Goal: Task Accomplishment & Management: Complete application form

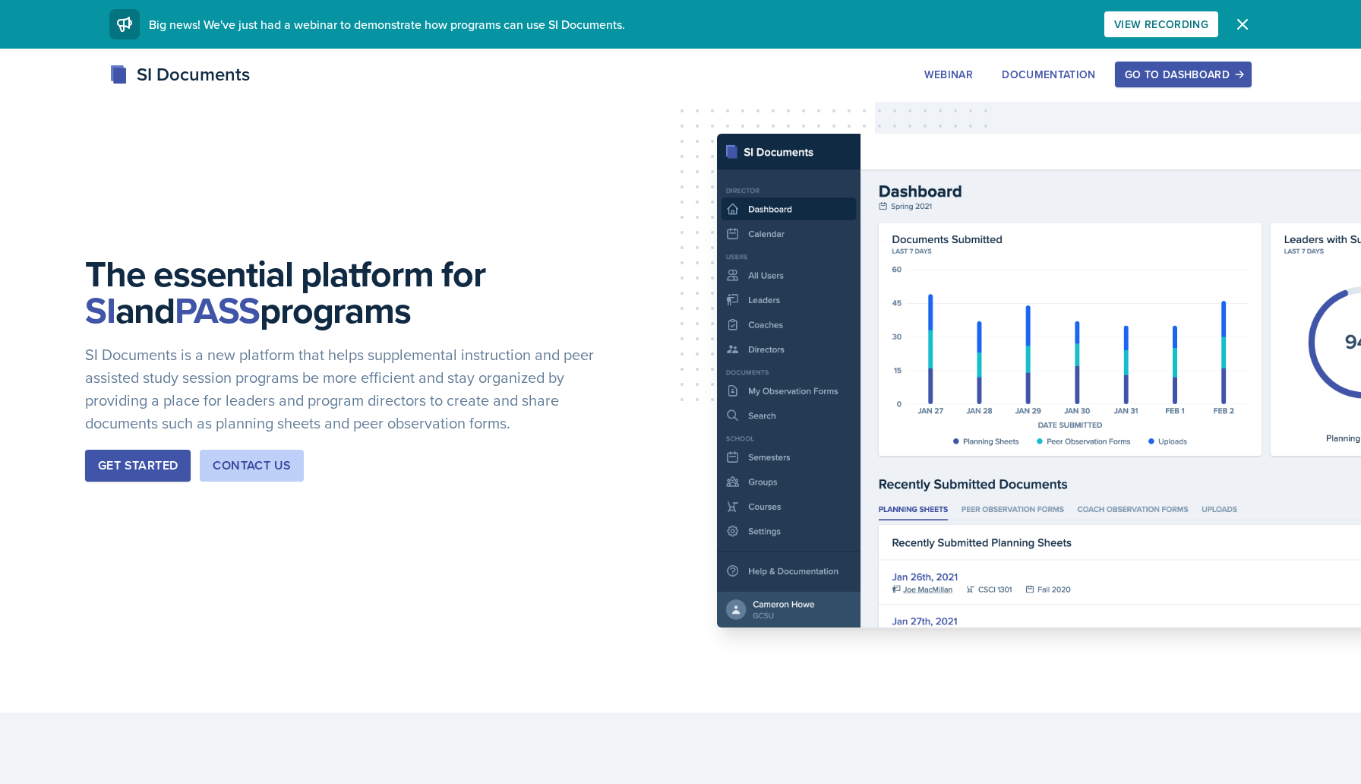
click at [1222, 74] on div "Go to Dashboard" at bounding box center [1183, 74] width 117 height 12
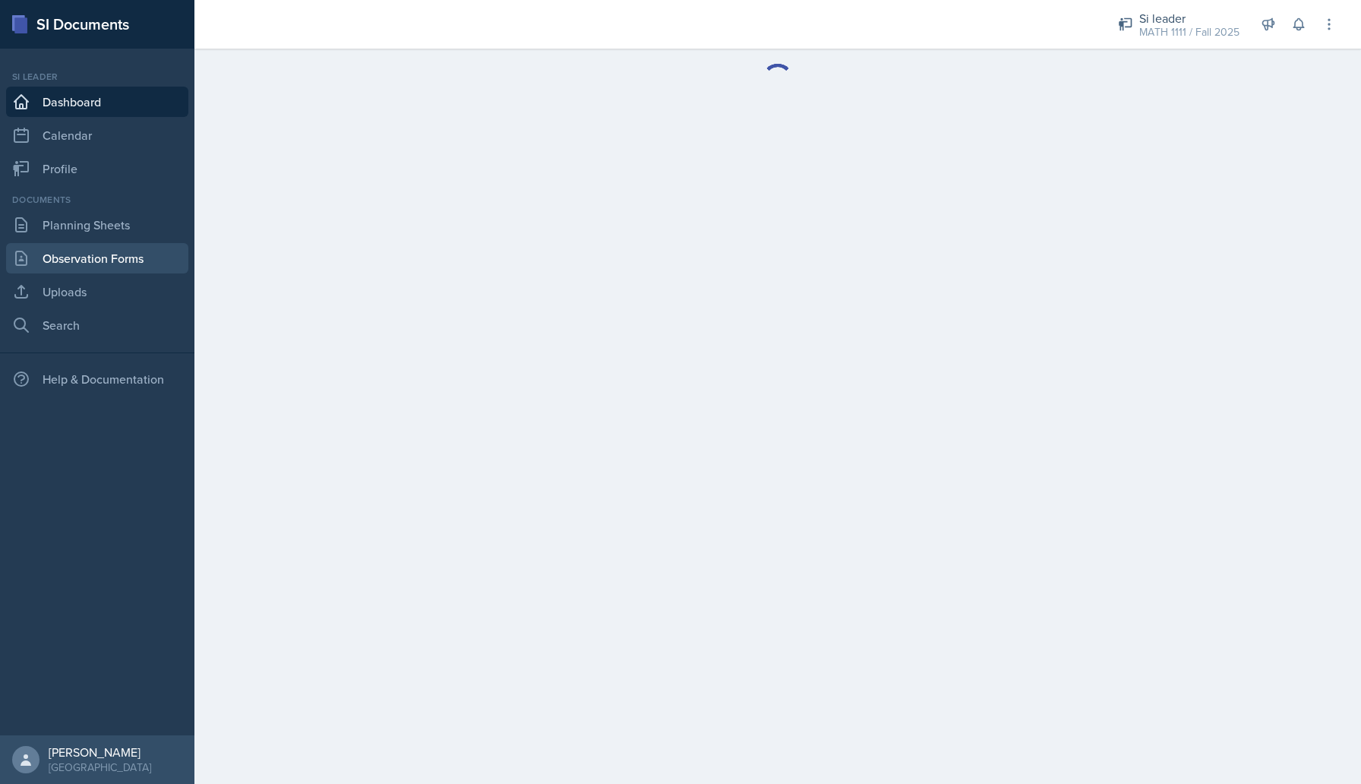
click at [115, 254] on link "Observation Forms" at bounding box center [97, 258] width 182 height 30
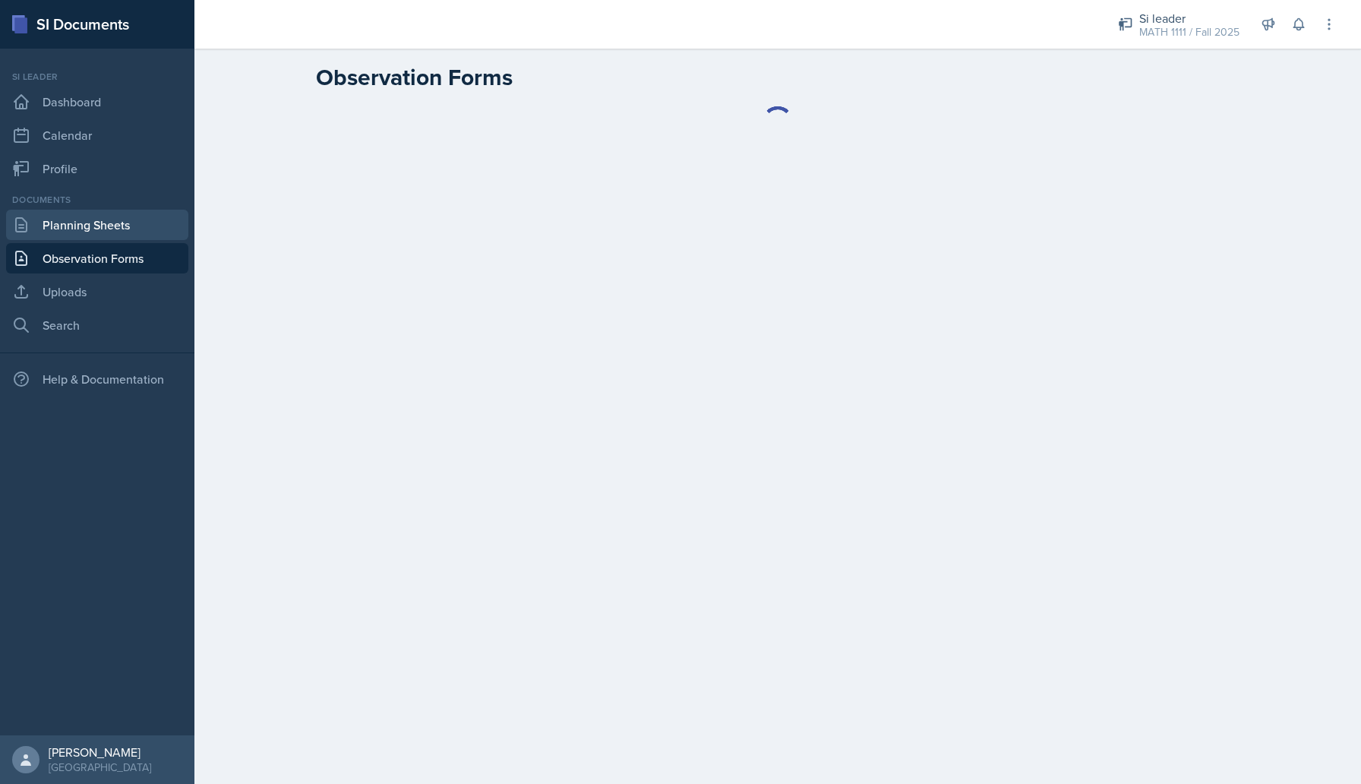
click at [119, 234] on link "Planning Sheets" at bounding box center [97, 225] width 182 height 30
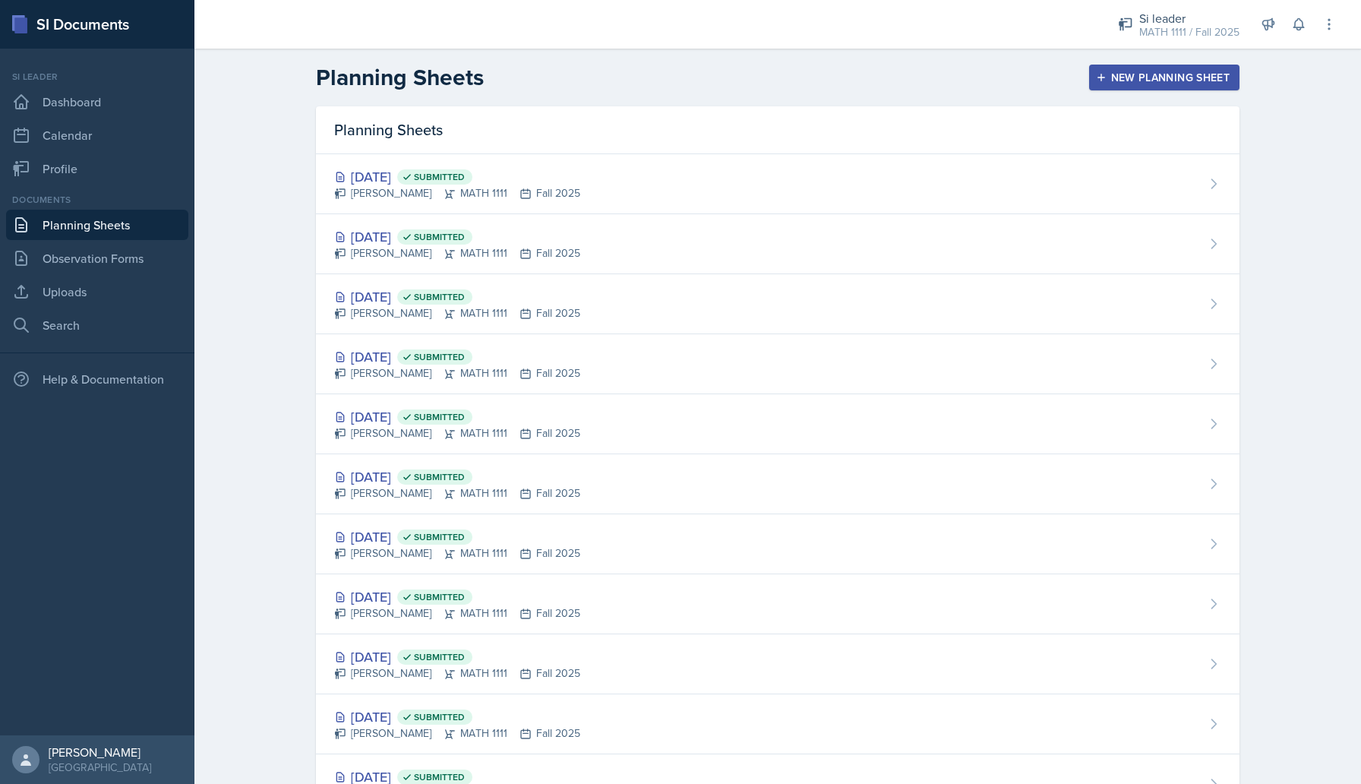
click at [1158, 71] on div "New Planning Sheet" at bounding box center [1164, 77] width 131 height 12
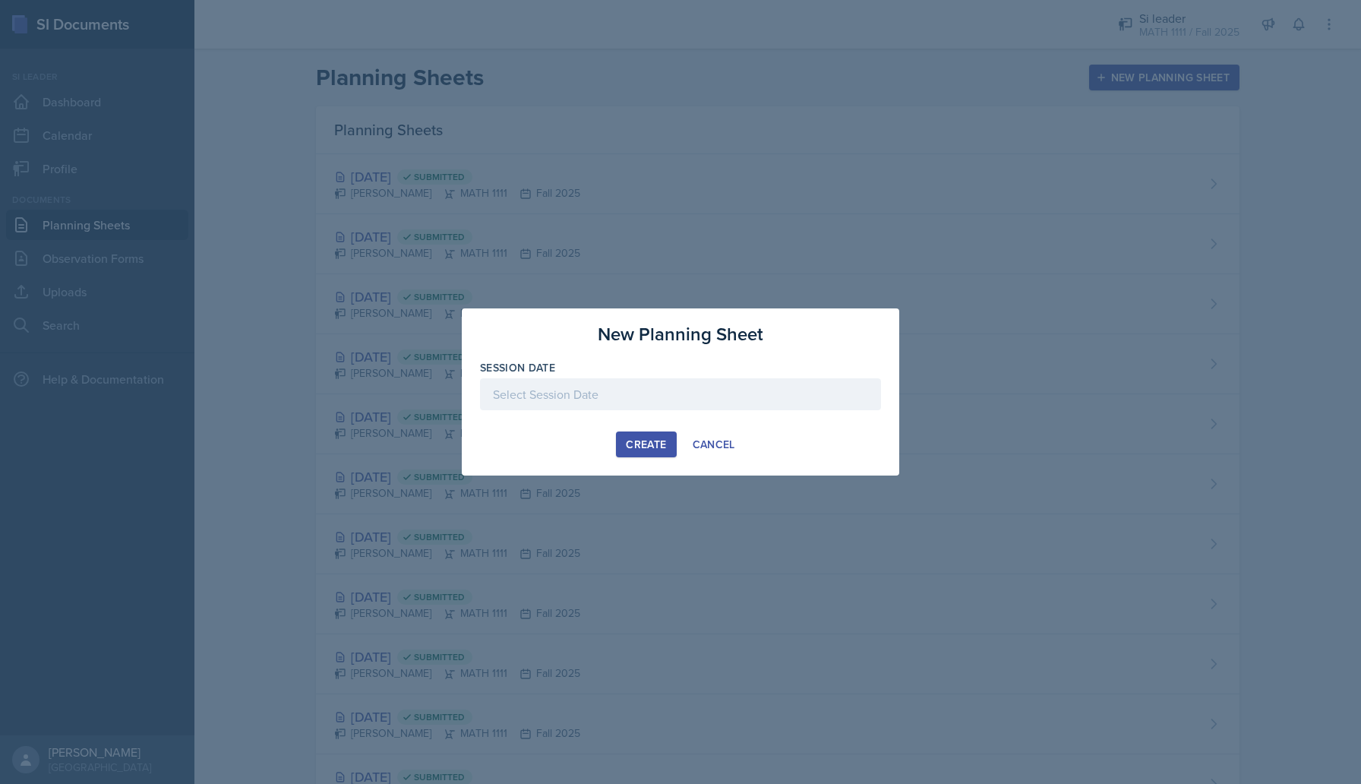
click at [732, 399] on div at bounding box center [680, 394] width 401 height 32
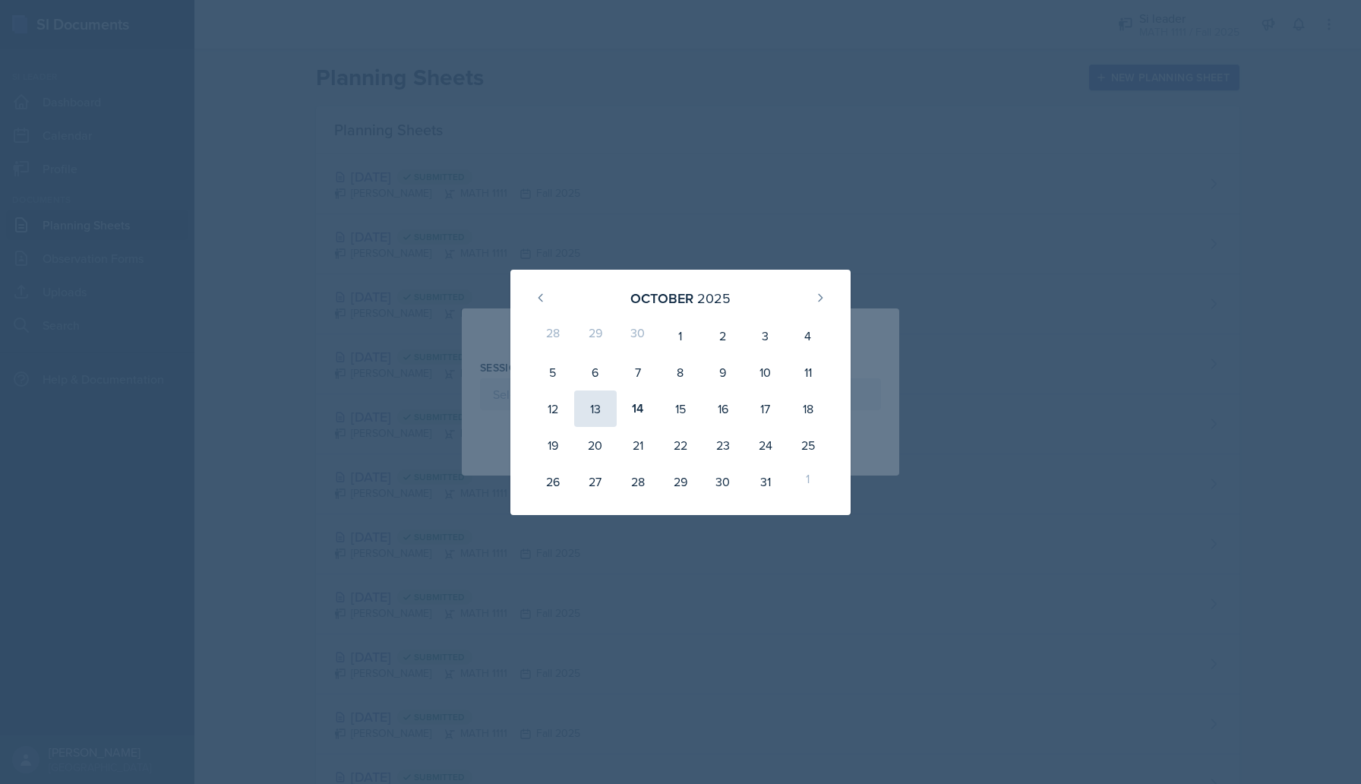
click at [597, 410] on div "13" at bounding box center [595, 408] width 43 height 36
type input "[DATE]"
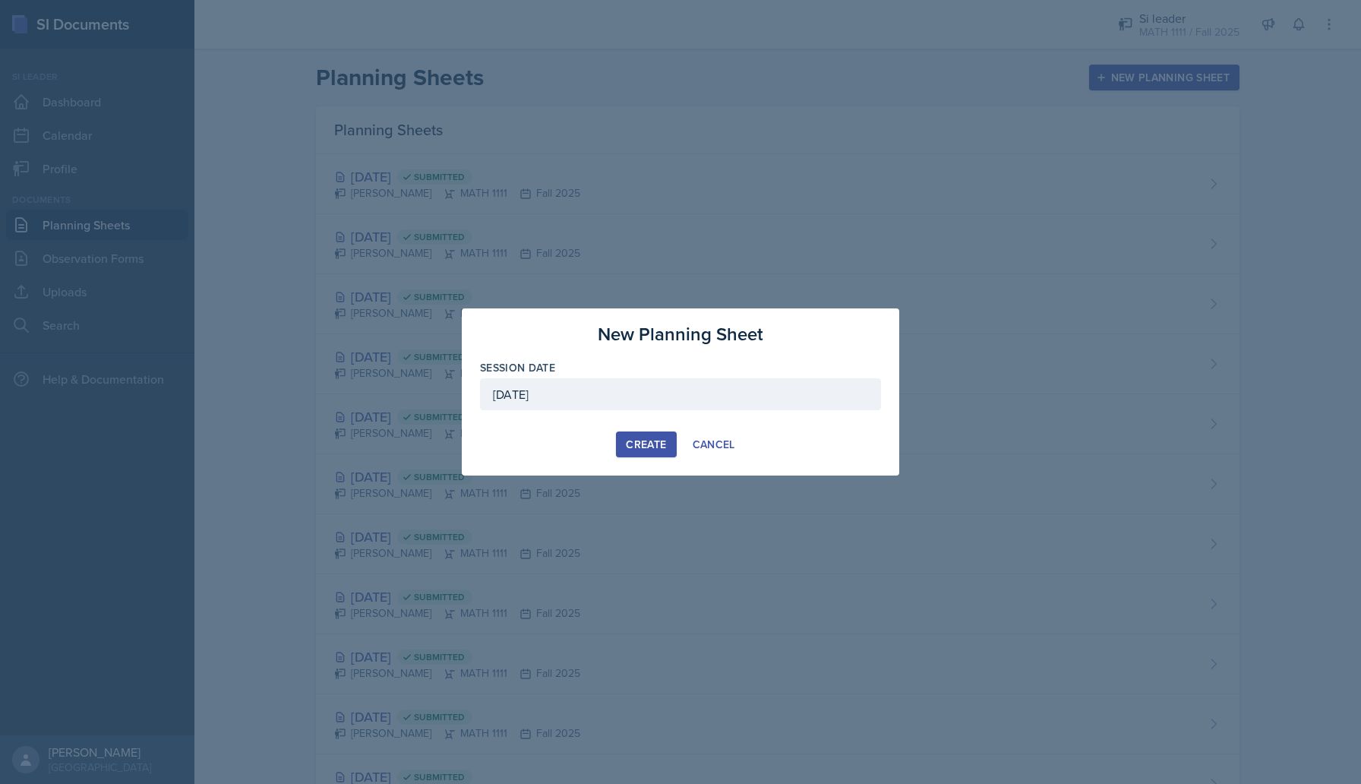
click at [643, 446] on div "Create" at bounding box center [646, 444] width 40 height 12
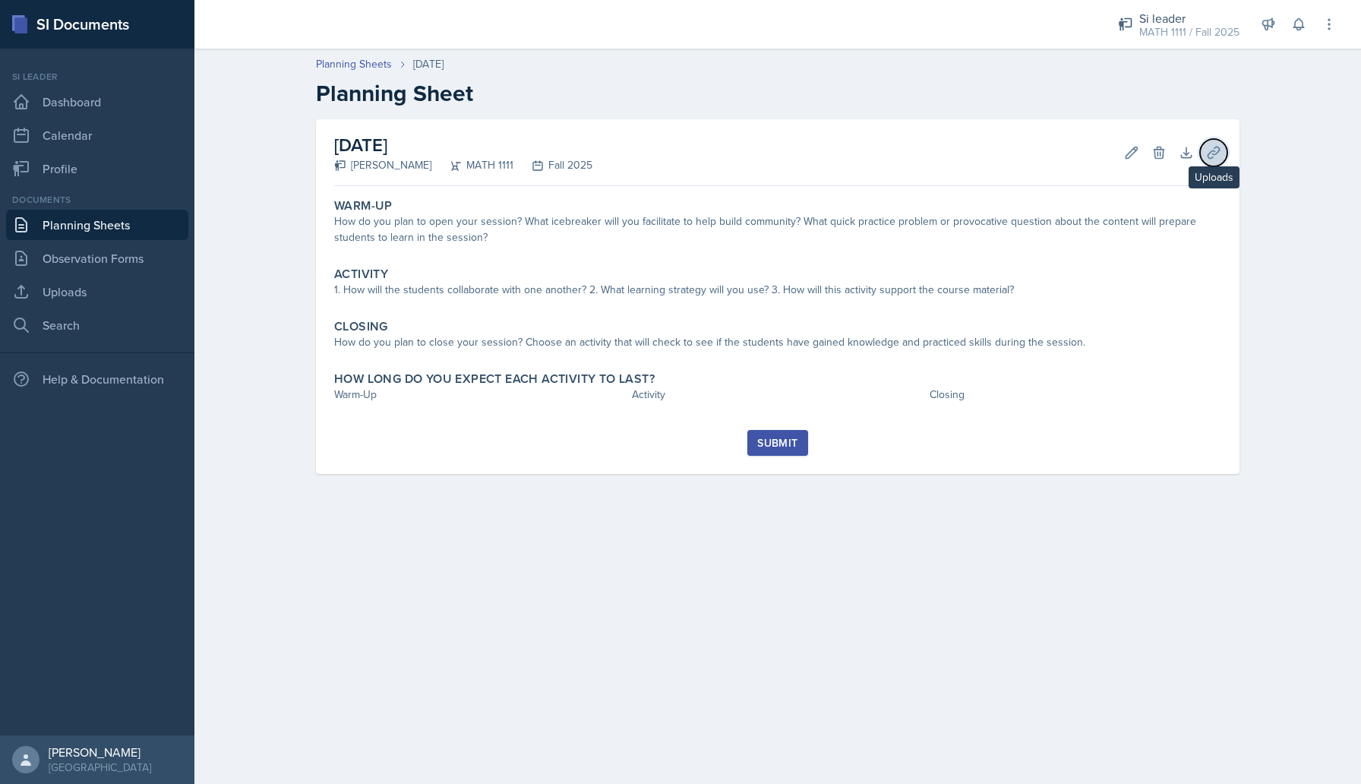
click at [1211, 145] on icon at bounding box center [1213, 152] width 15 height 15
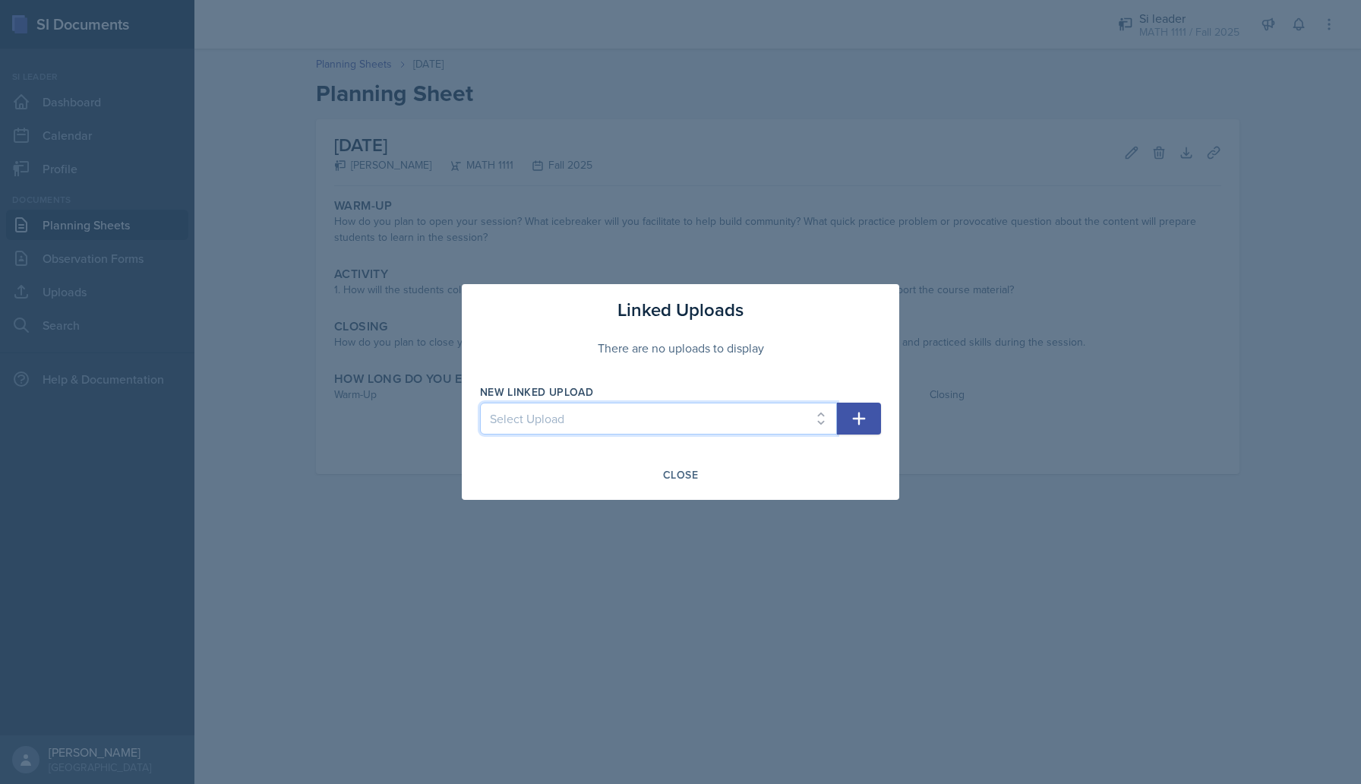
click at [665, 419] on select "Select Upload SI 1 Powerpoint SI 2 SI 3 powerpoint SI 4 powerpoint SI 5 Powerpo…" at bounding box center [658, 418] width 357 height 32
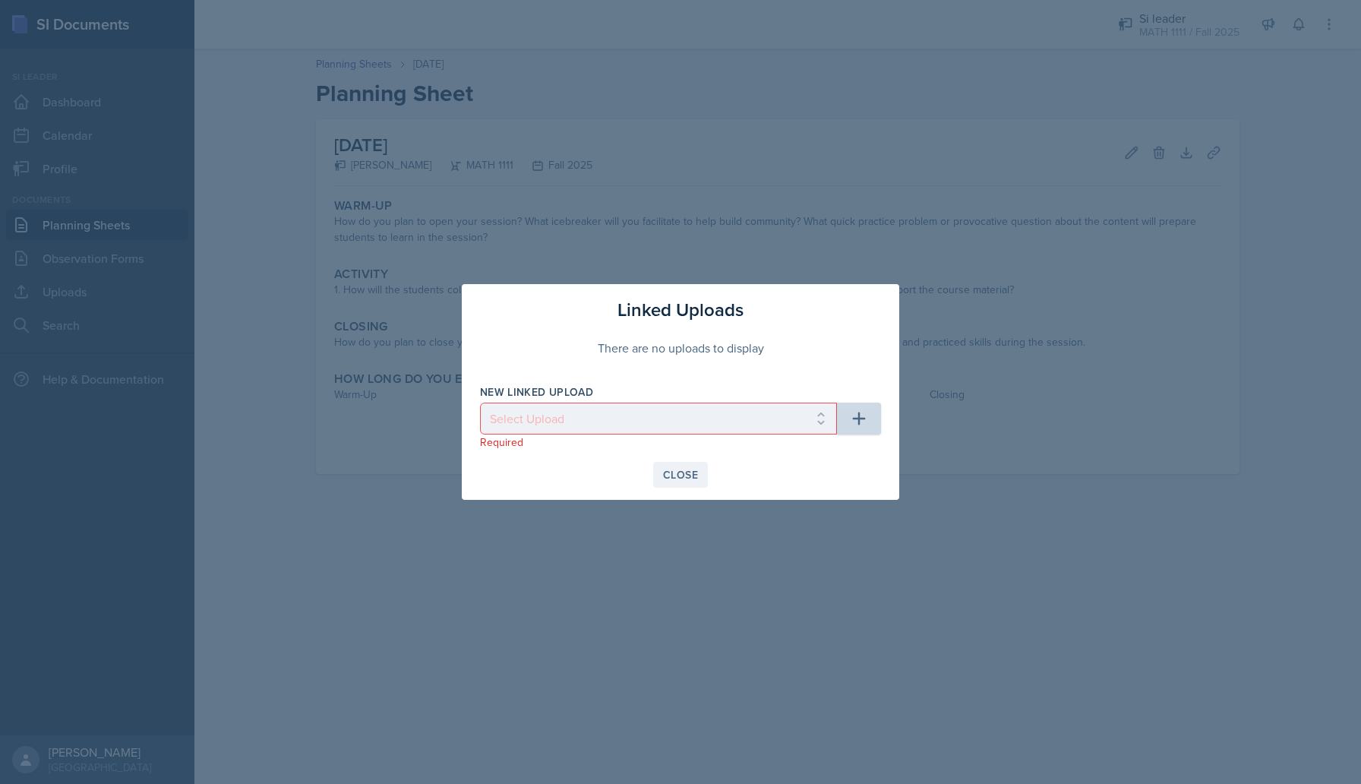
click at [686, 486] on button "Close" at bounding box center [680, 475] width 55 height 26
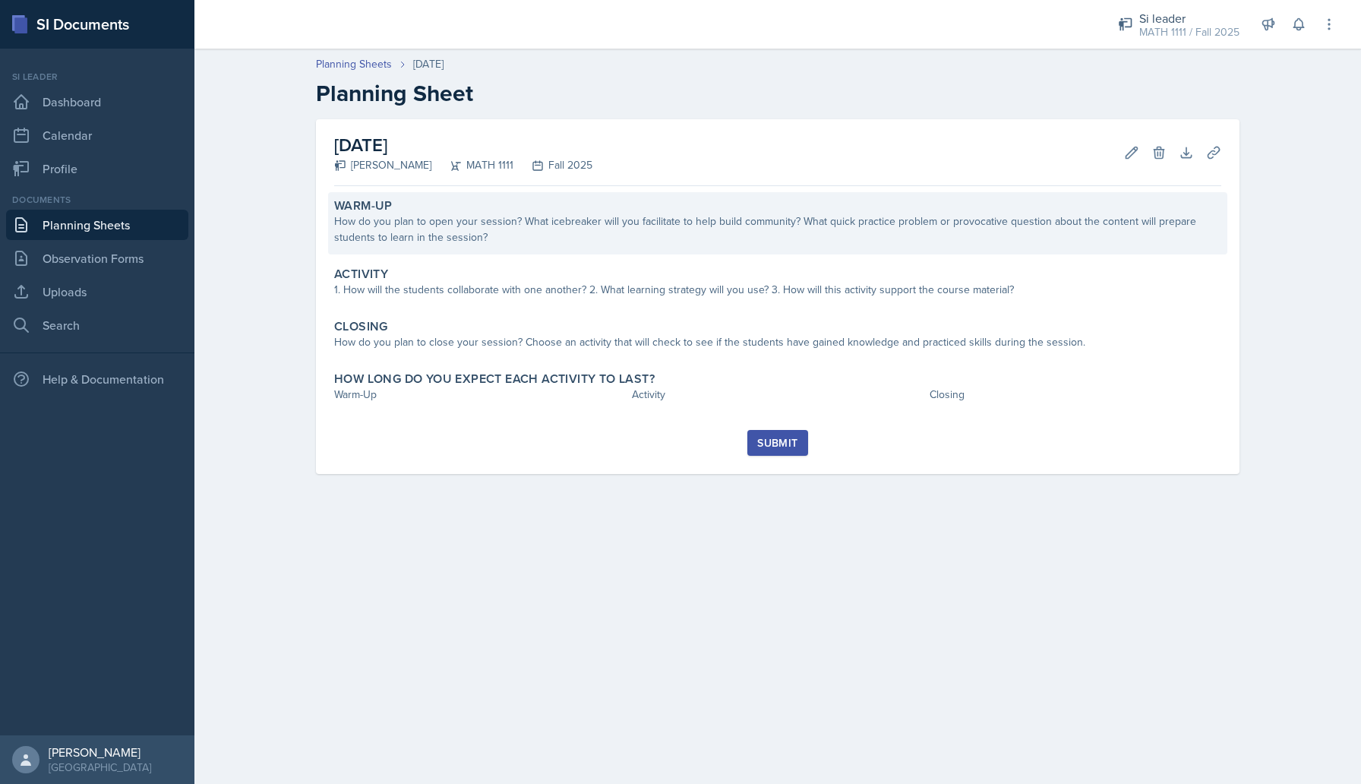
click at [663, 251] on div "Warm-Up How do you plan to open your session? What icebreaker will you facilita…" at bounding box center [777, 223] width 899 height 62
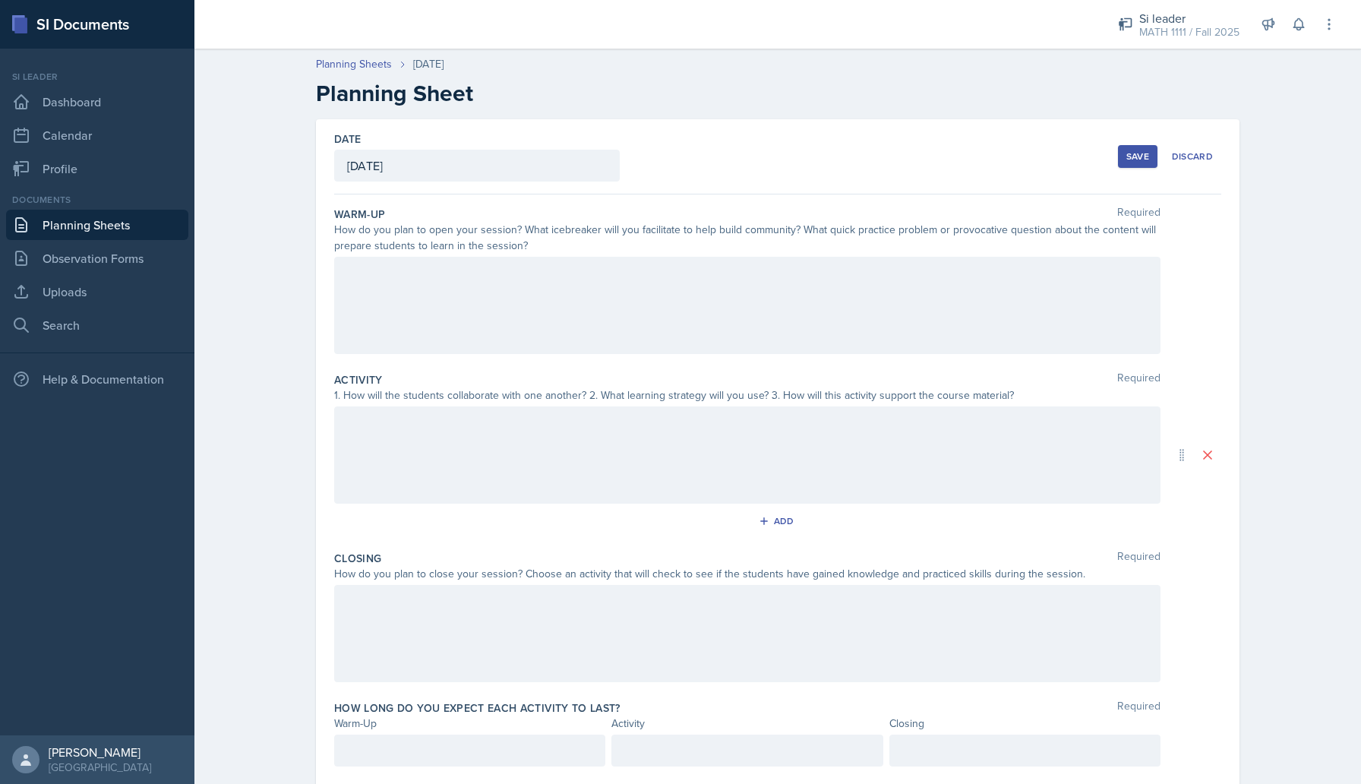
click at [578, 293] on div at bounding box center [747, 305] width 826 height 97
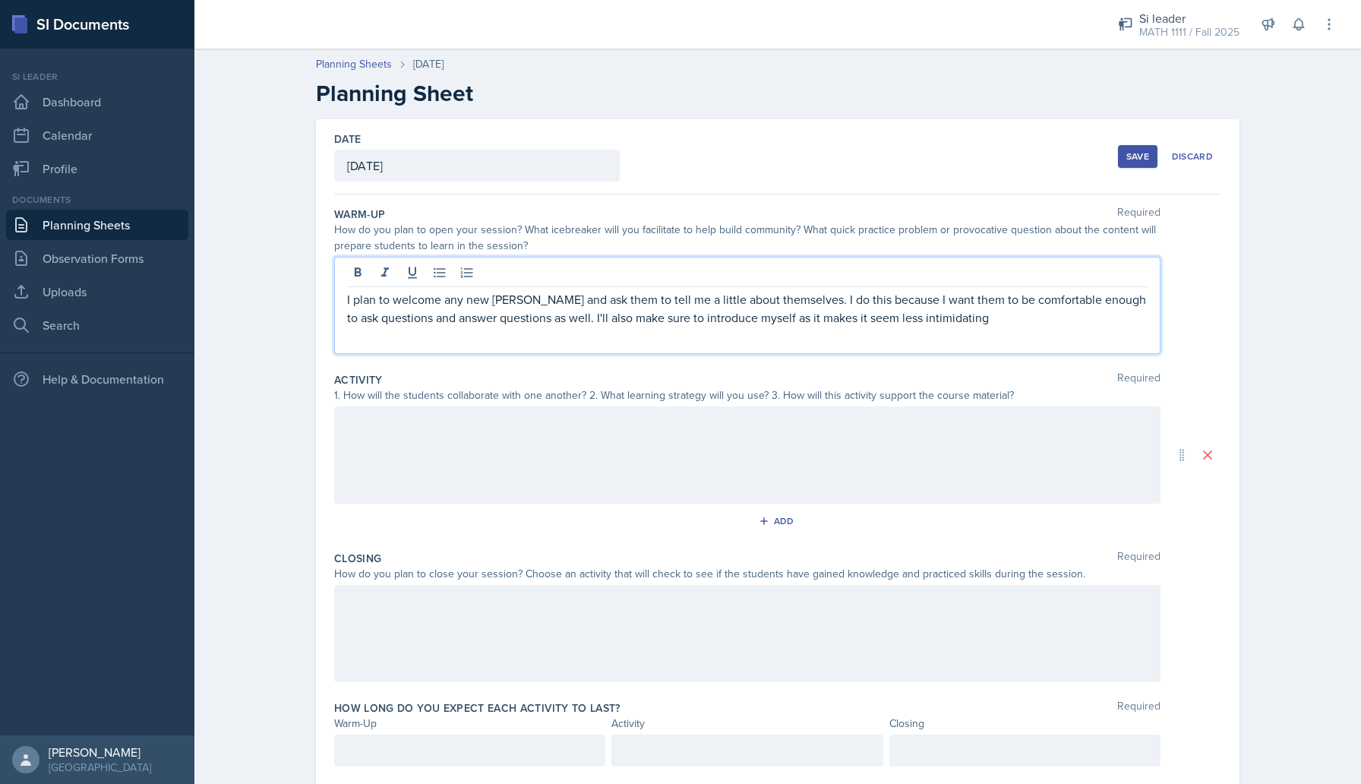
click at [984, 315] on p "I plan to welcome any new [PERSON_NAME] and ask them to tell me a little about …" at bounding box center [747, 308] width 800 height 36
click at [850, 334] on p "I plan to welcome any new [PERSON_NAME] and ask them to tell me a little about …" at bounding box center [747, 317] width 800 height 55
click at [691, 431] on div at bounding box center [747, 454] width 826 height 97
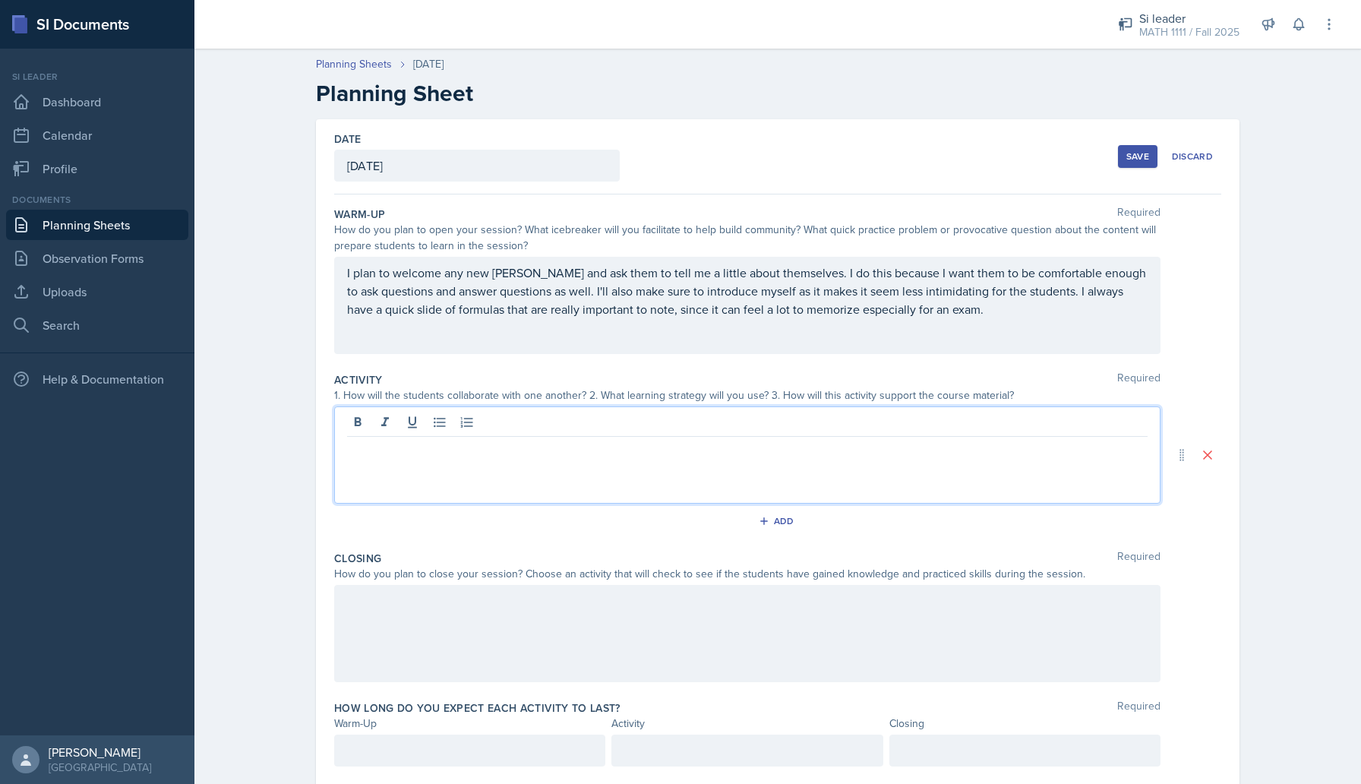
click at [627, 394] on div "1. How will the students collaborate with one another? 2. What learning strateg…" at bounding box center [747, 395] width 826 height 16
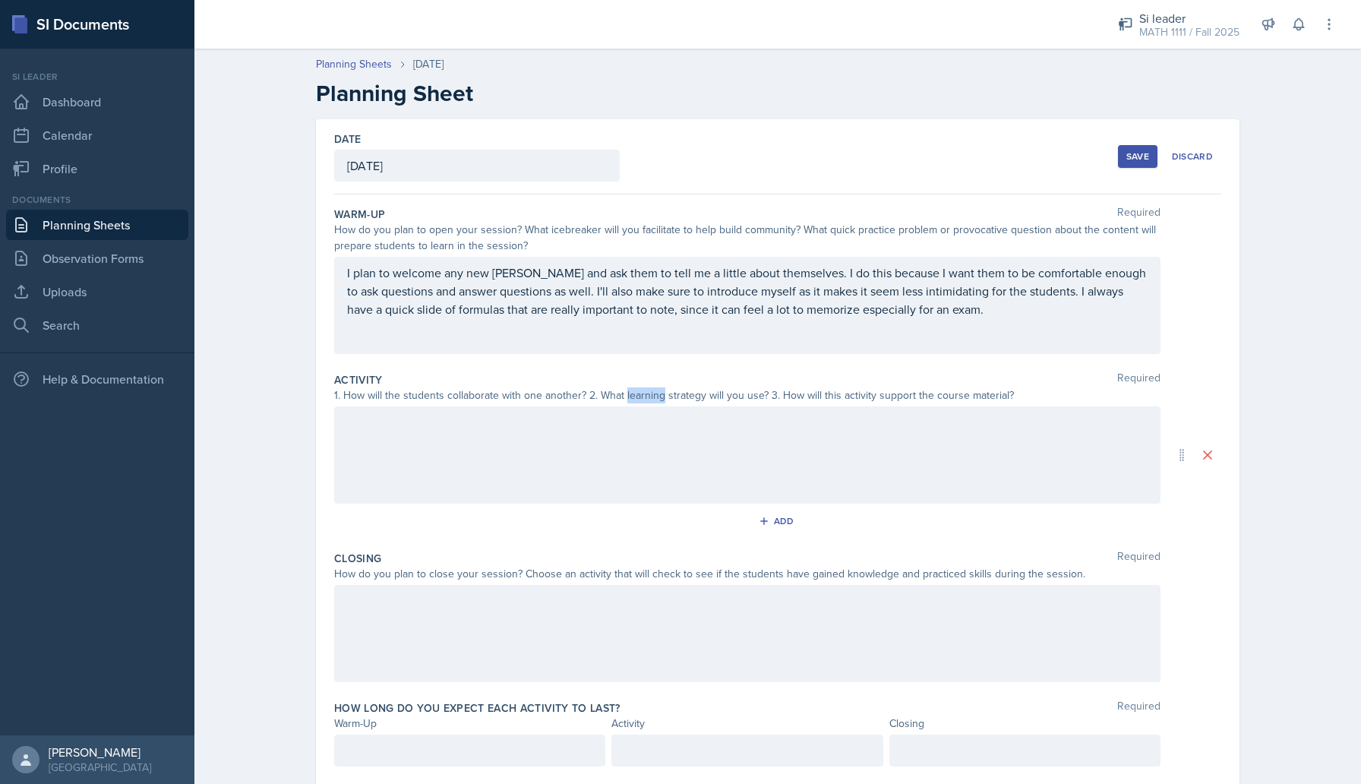
click at [627, 394] on div "1. How will the students collaborate with one another? 2. What learning strateg…" at bounding box center [747, 395] width 826 height 16
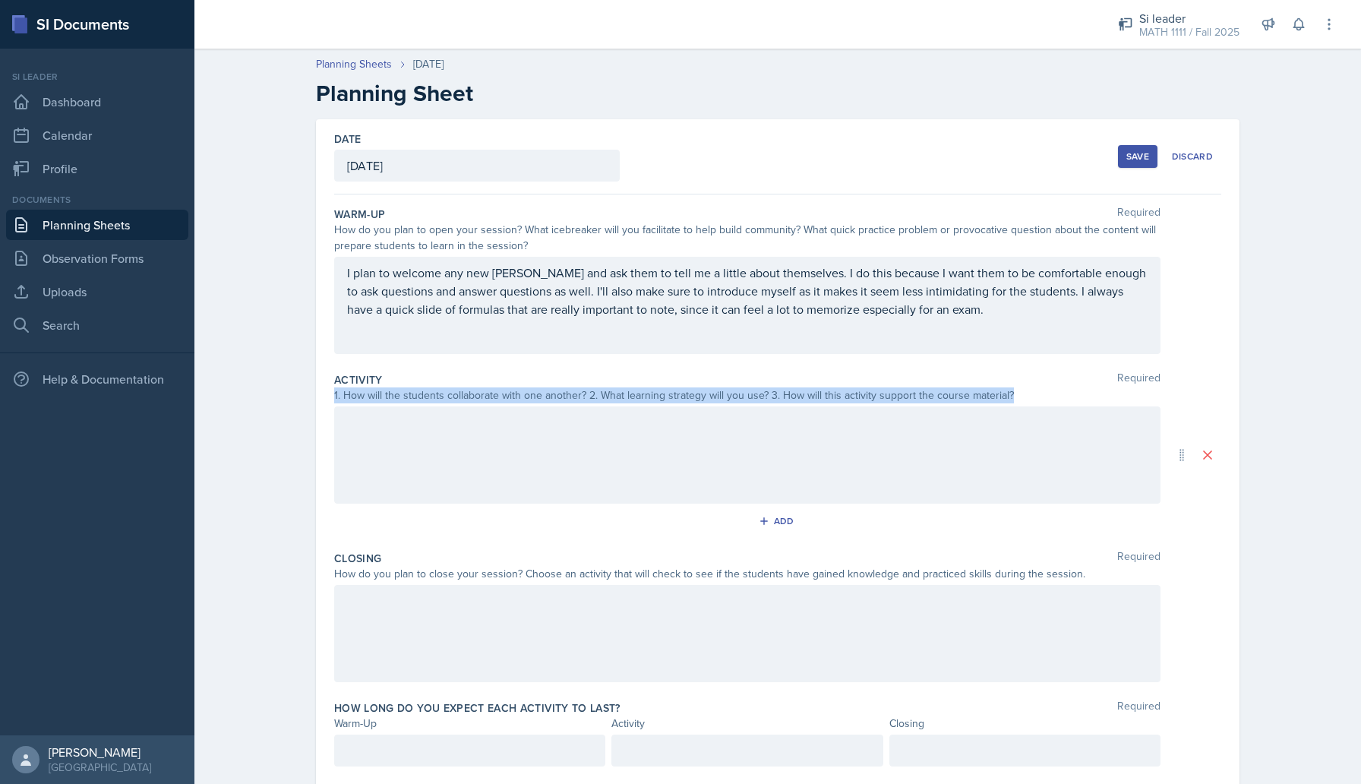
click at [627, 394] on div "1. How will the students collaborate with one another? 2. What learning strateg…" at bounding box center [747, 395] width 826 height 16
click at [585, 450] on div at bounding box center [747, 454] width 826 height 97
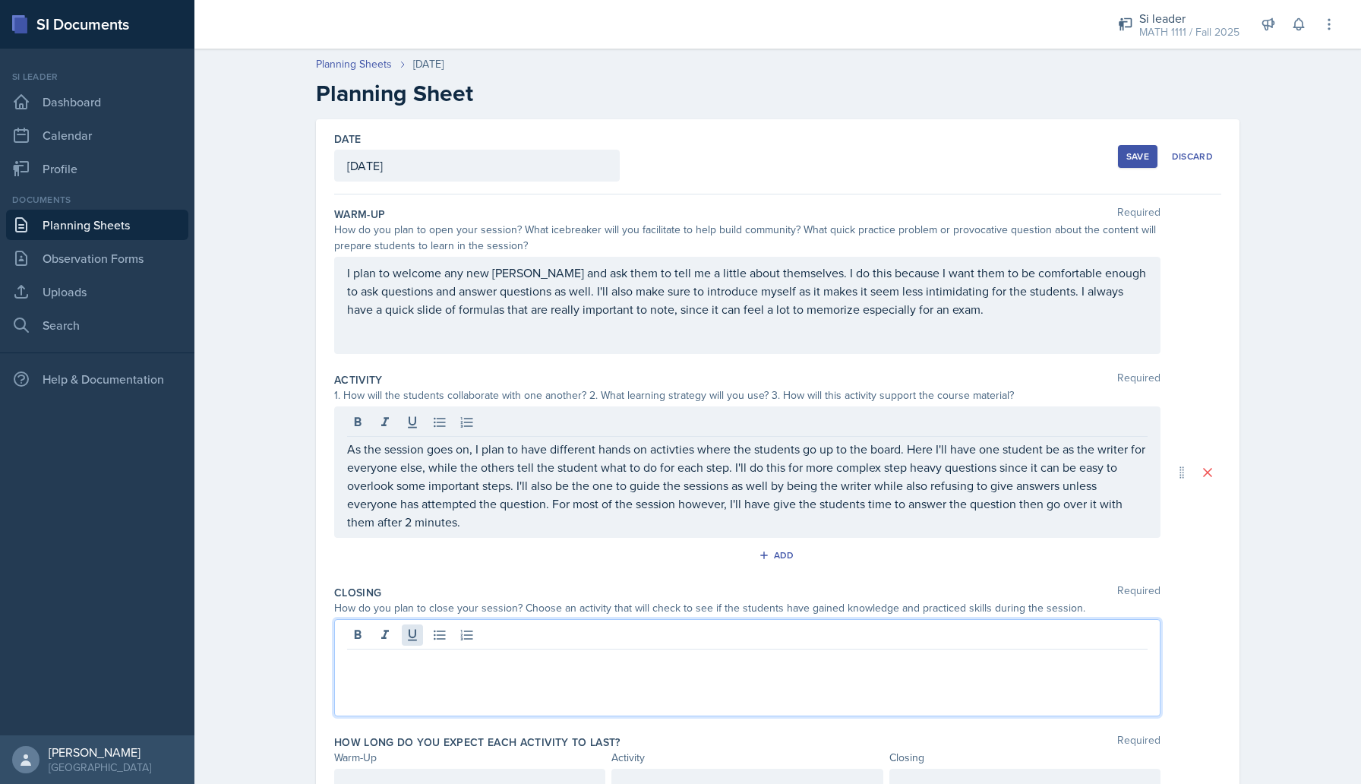
click at [418, 639] on div at bounding box center [747, 667] width 826 height 97
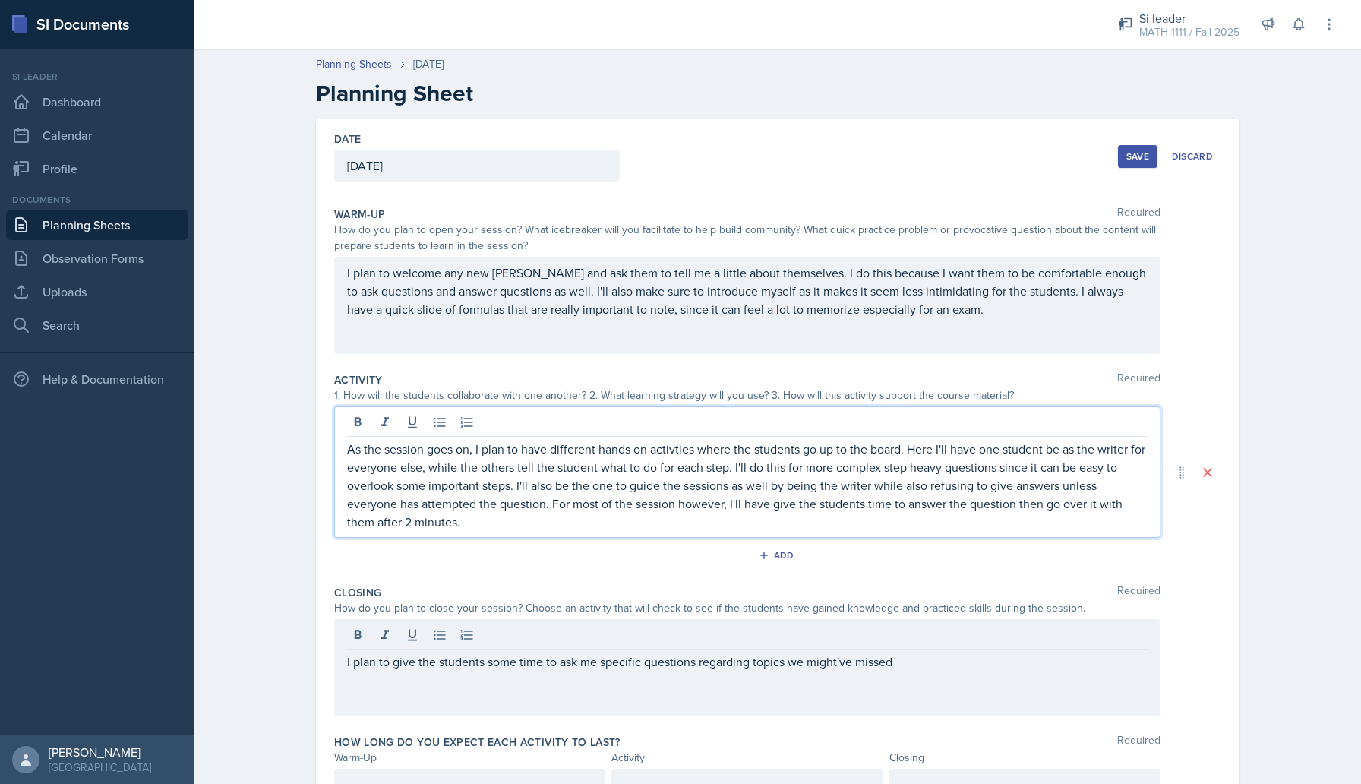
click at [667, 424] on div "As the session goes on, I plan to have different hands on activties where the s…" at bounding box center [747, 471] width 826 height 131
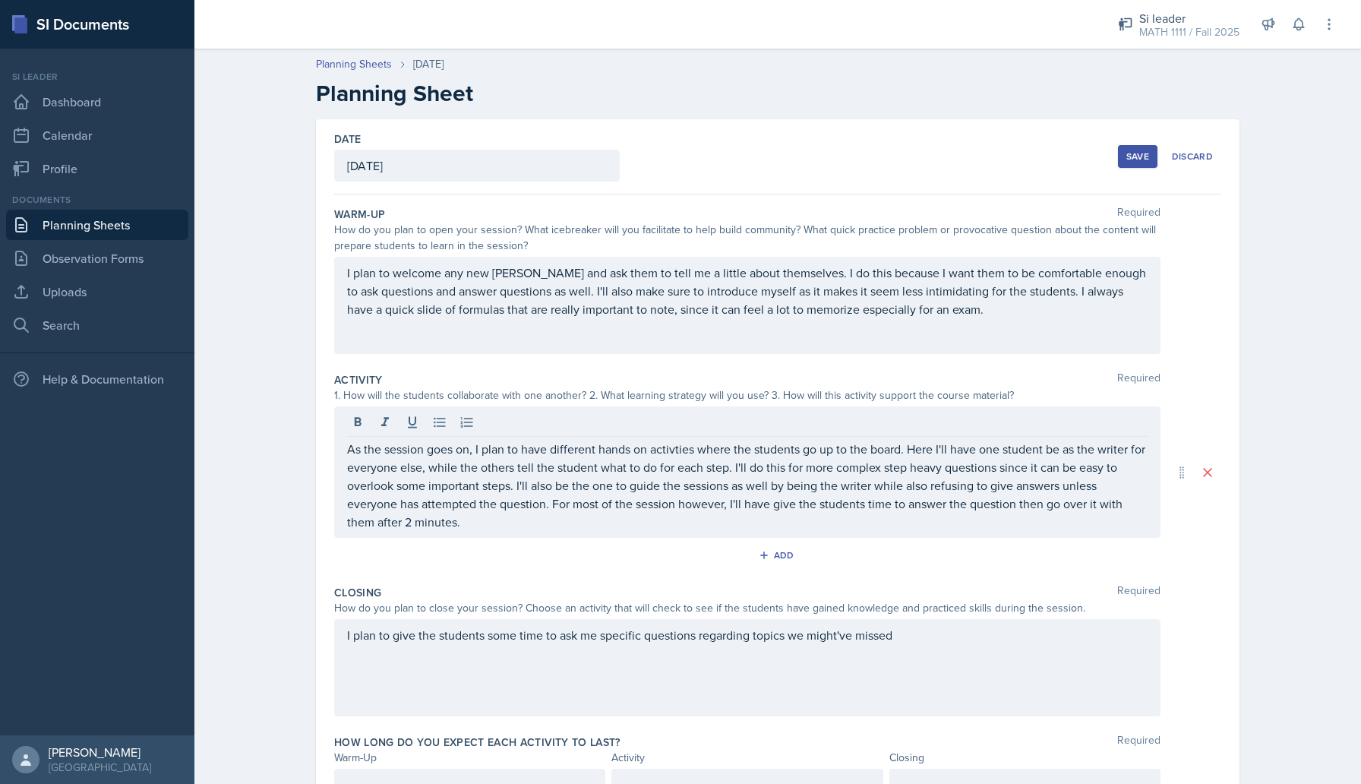
click at [664, 446] on p "As the session goes on, I plan to have different hands on activties where the s…" at bounding box center [747, 485] width 800 height 91
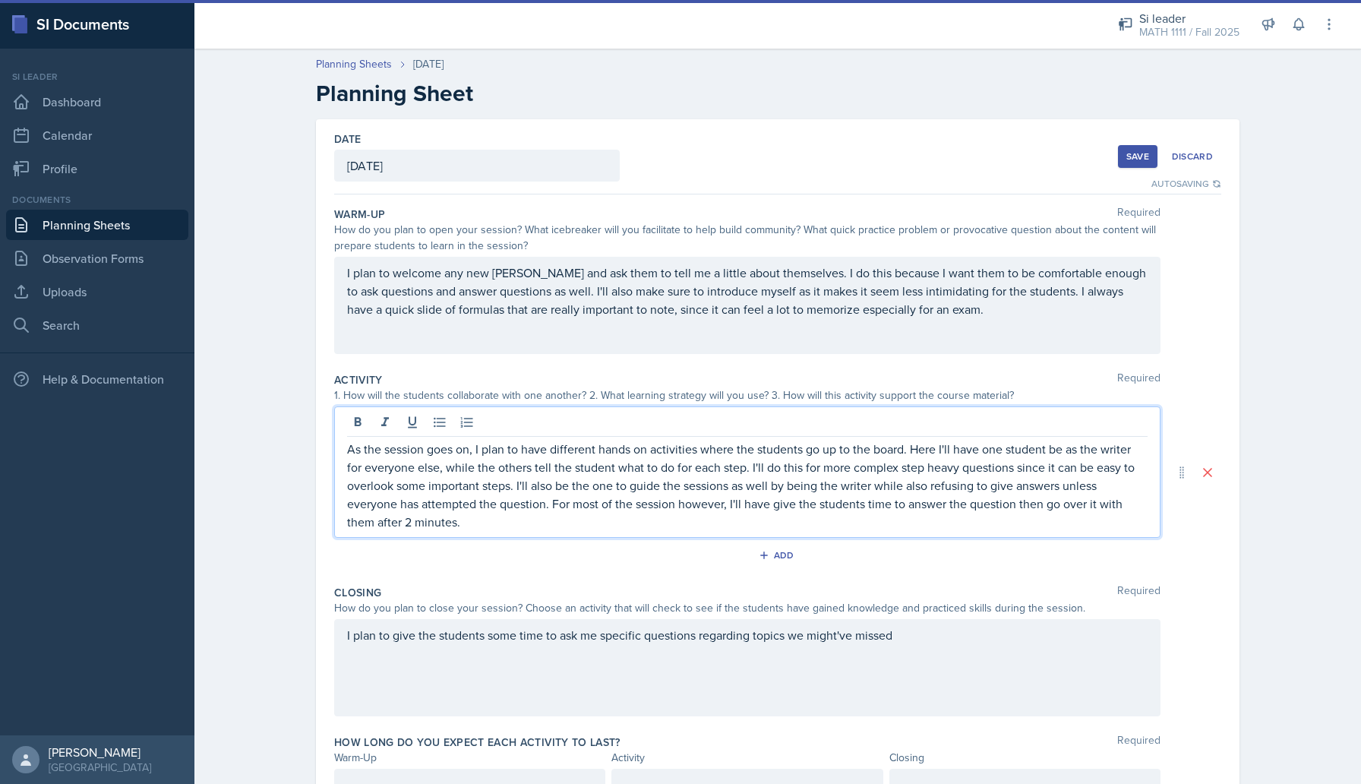
click at [916, 634] on div "I plan to give the students some time to ask me specific questions regarding to…" at bounding box center [747, 667] width 826 height 97
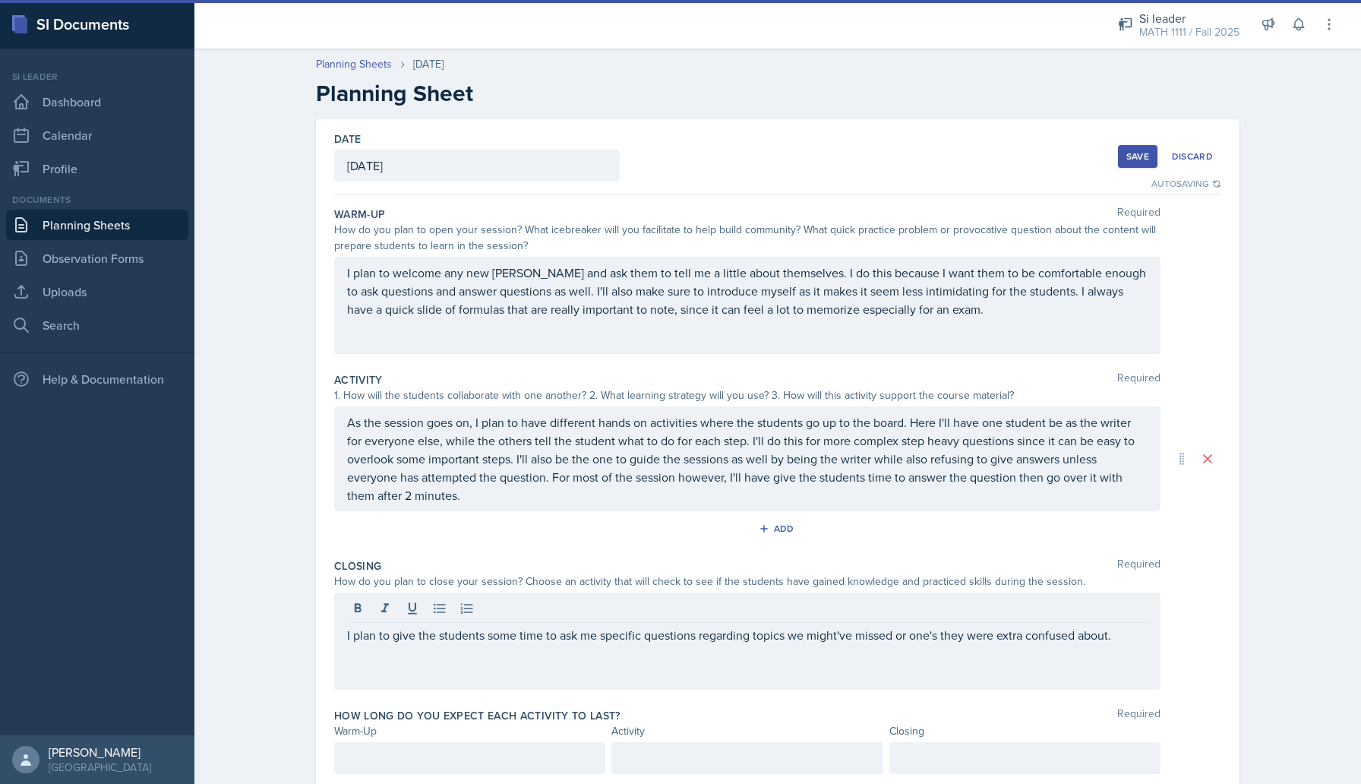
click at [1197, 645] on div "I plan to give the students some time to ask me specific questions regarding to…" at bounding box center [777, 640] width 887 height 97
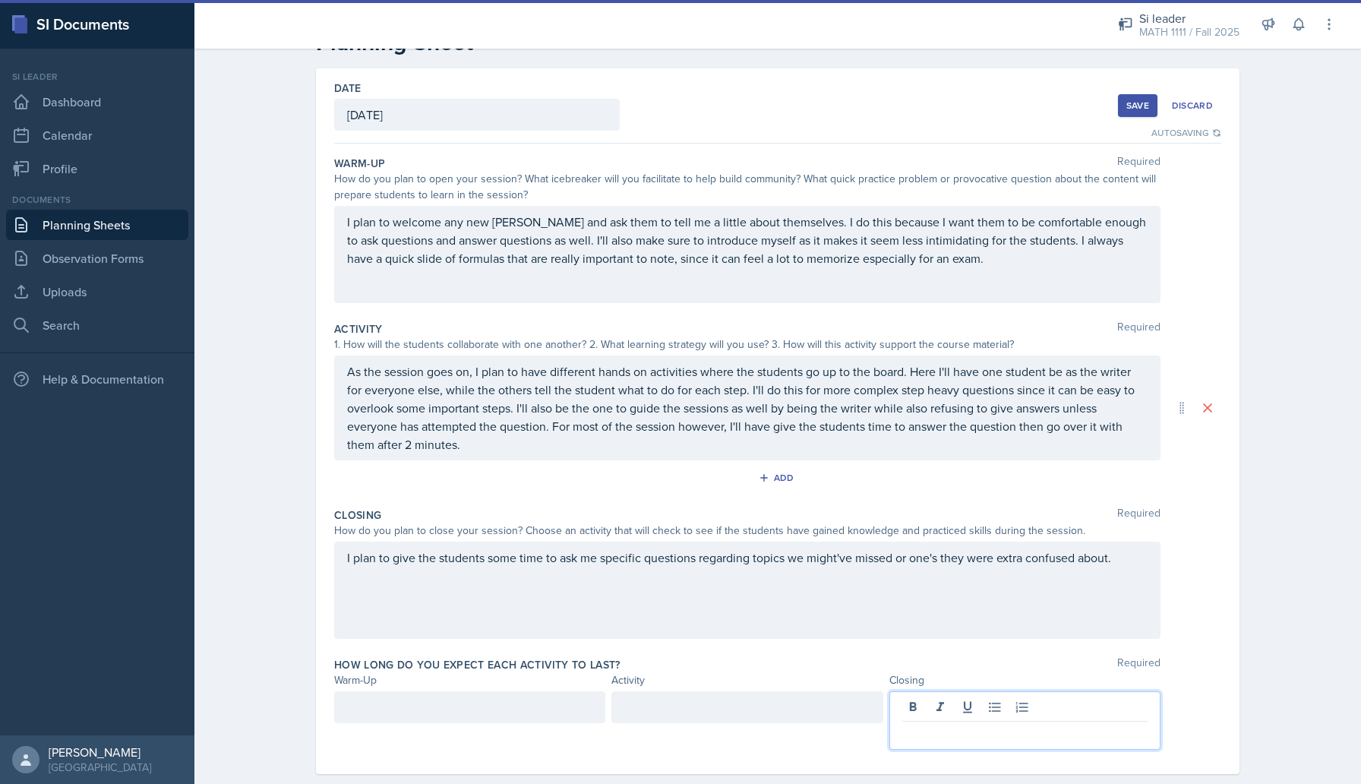
scroll to position [77, 0]
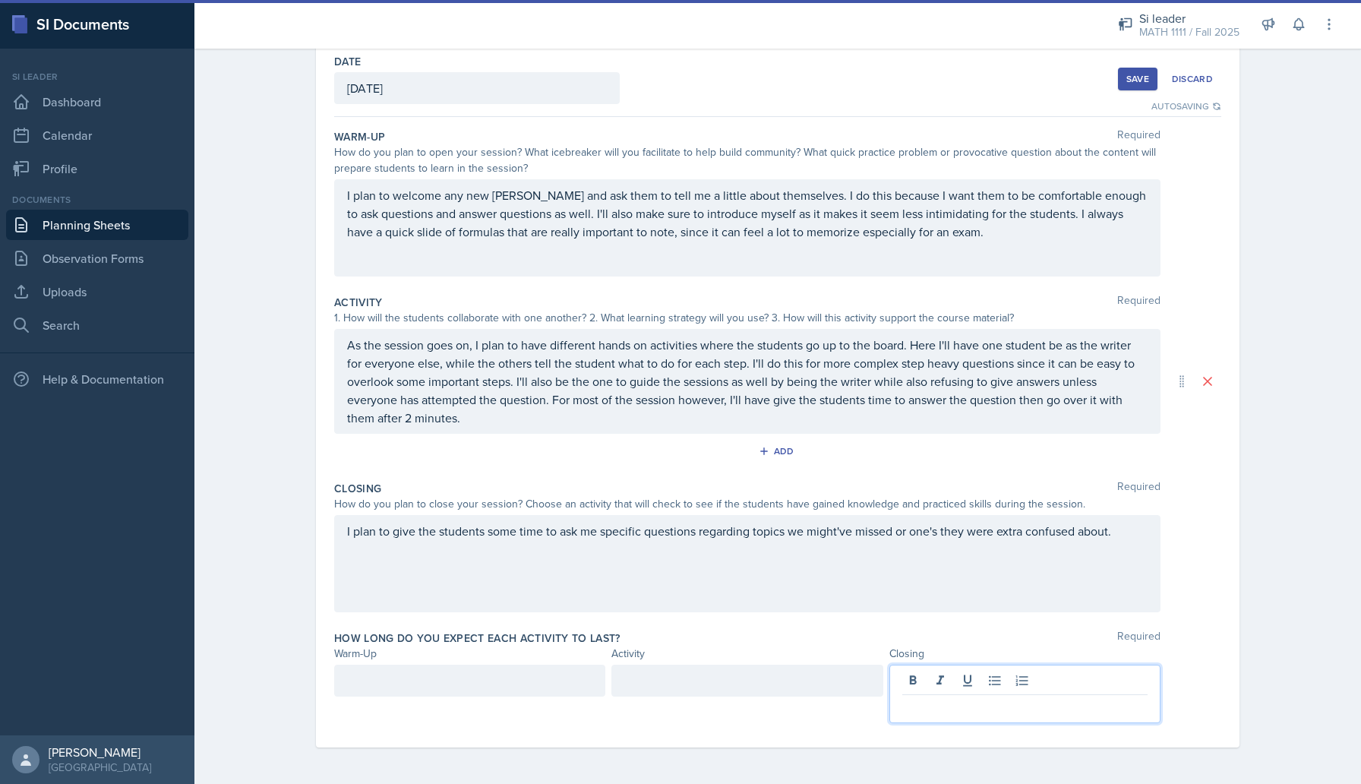
click at [932, 710] on p at bounding box center [1024, 707] width 245 height 18
click at [699, 680] on div at bounding box center [746, 680] width 271 height 32
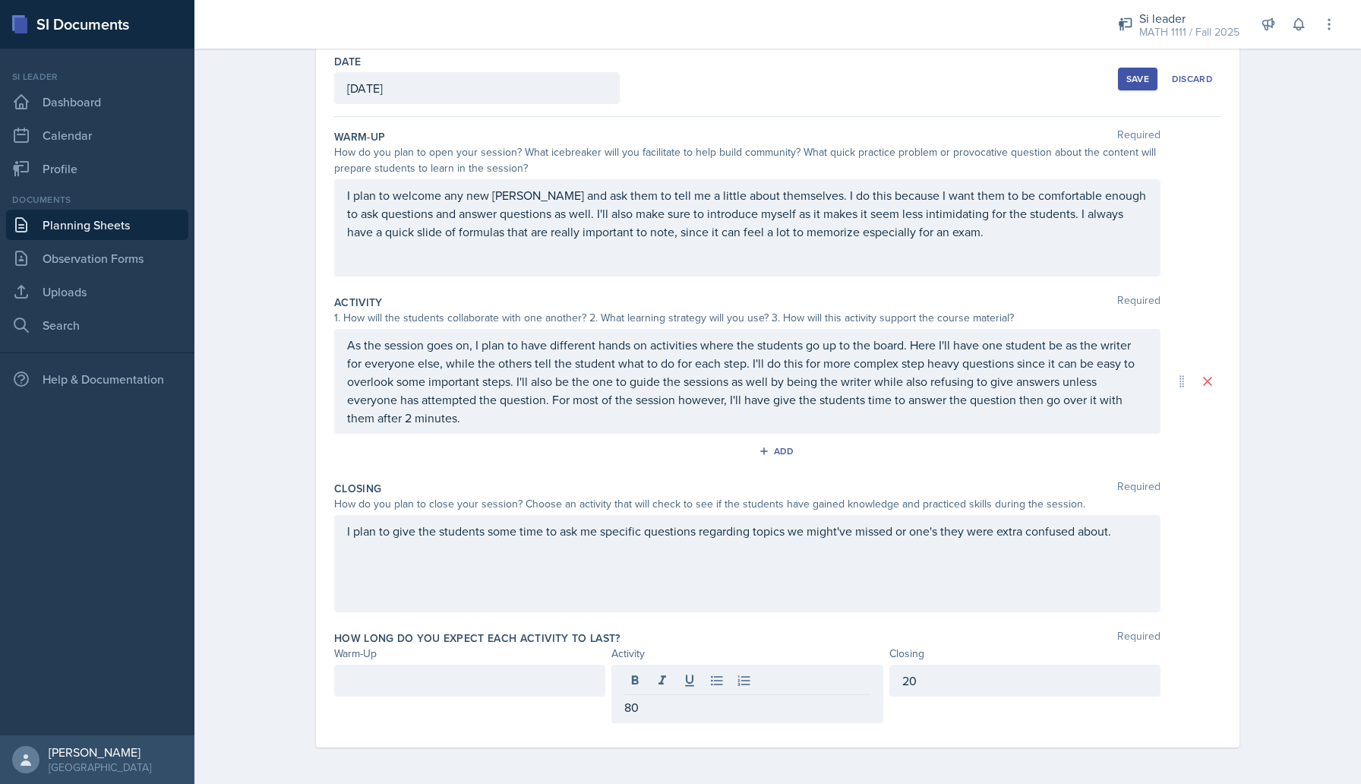
click at [566, 735] on div "Warm-Up Required How do you plan to open your session? What icebreaker will you…" at bounding box center [777, 432] width 887 height 630
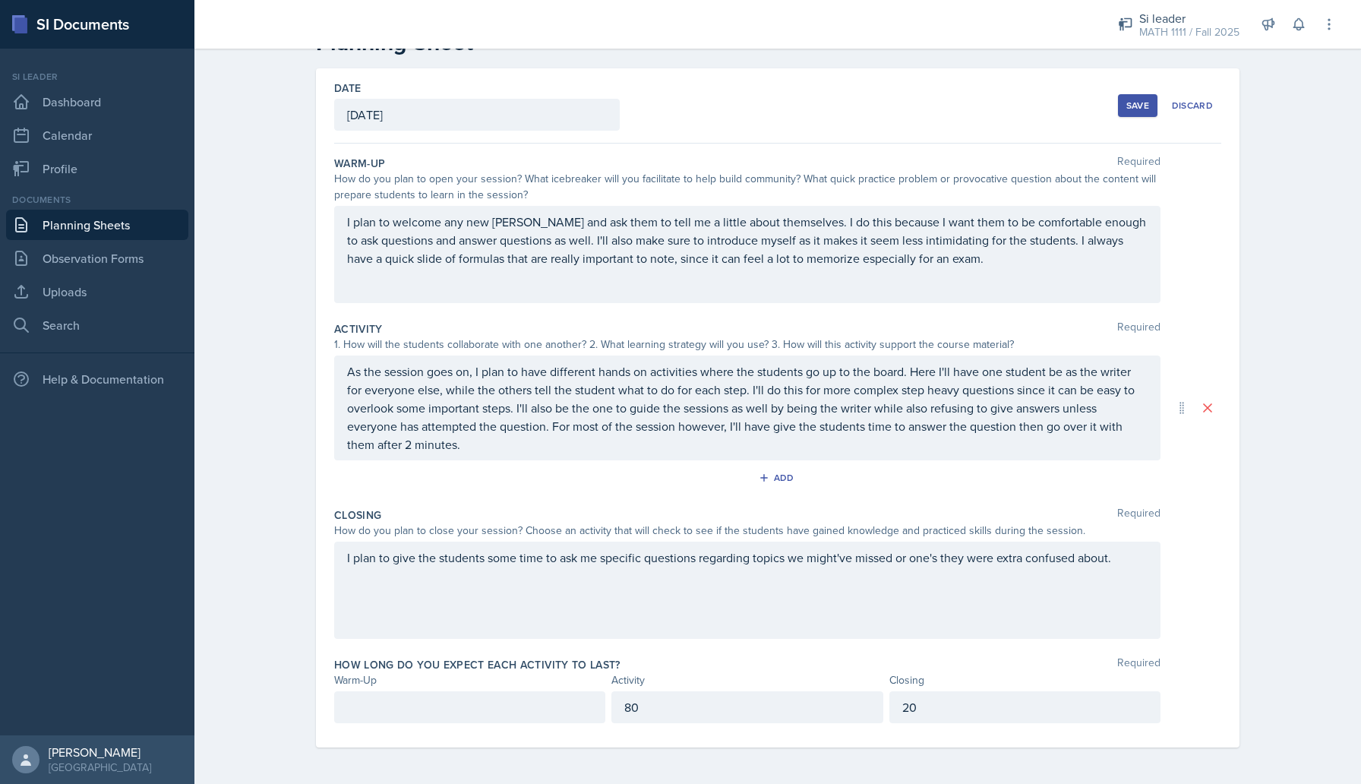
click at [519, 715] on p at bounding box center [469, 707] width 245 height 18
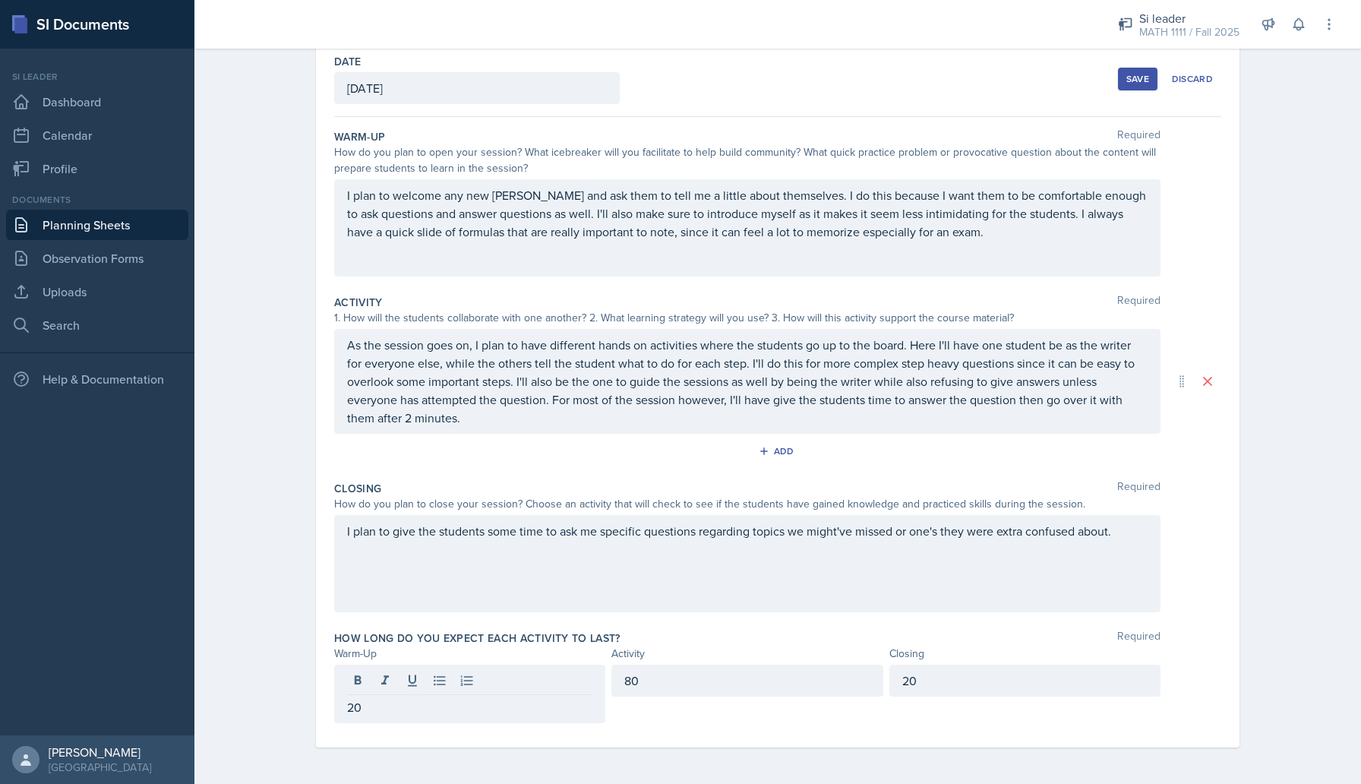
click at [661, 736] on div "Warm-Up Required How do you plan to open your session? What icebreaker will you…" at bounding box center [777, 432] width 887 height 630
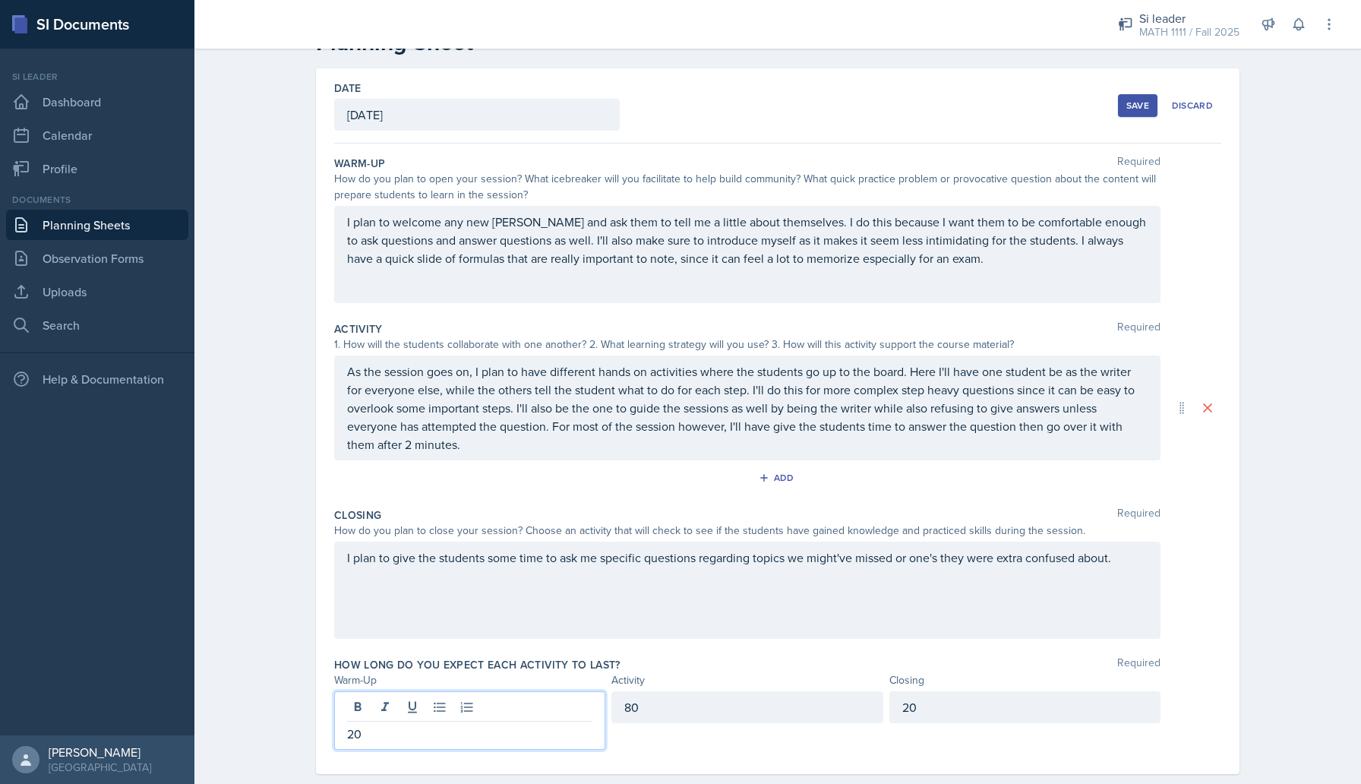
click at [511, 724] on p "20" at bounding box center [469, 733] width 245 height 18
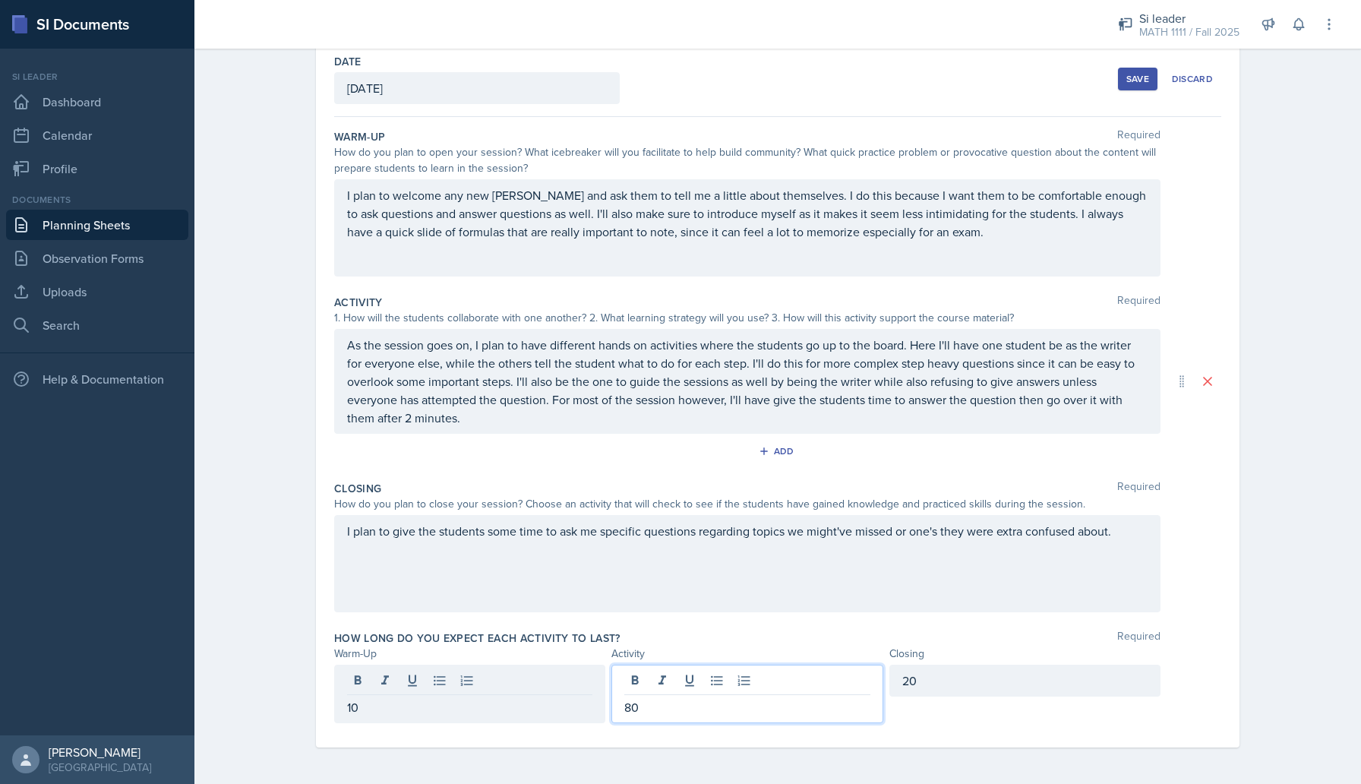
click at [705, 680] on div "80" at bounding box center [746, 693] width 271 height 58
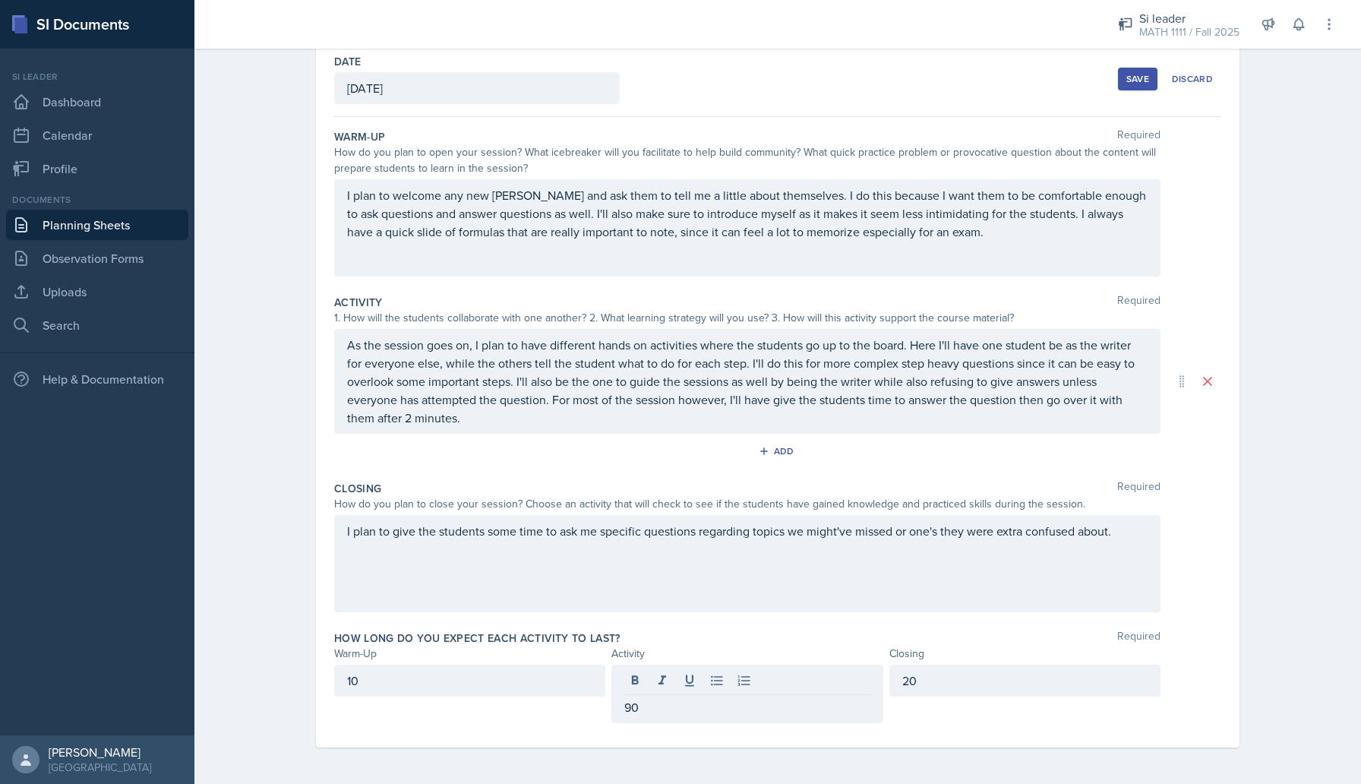
click at [520, 739] on div "Warm-Up Required How do you plan to open your session? What icebreaker will you…" at bounding box center [777, 432] width 887 height 630
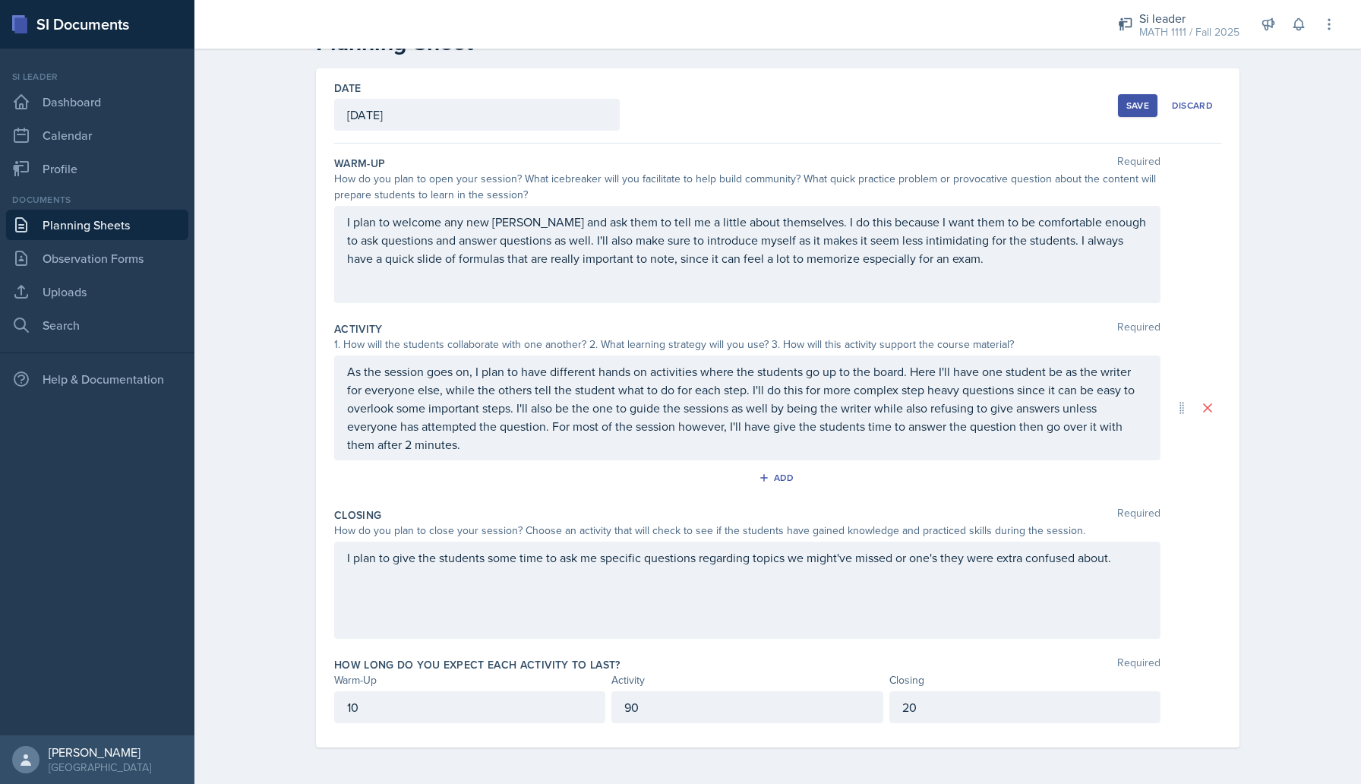
click at [1131, 104] on div "Save" at bounding box center [1137, 105] width 23 height 12
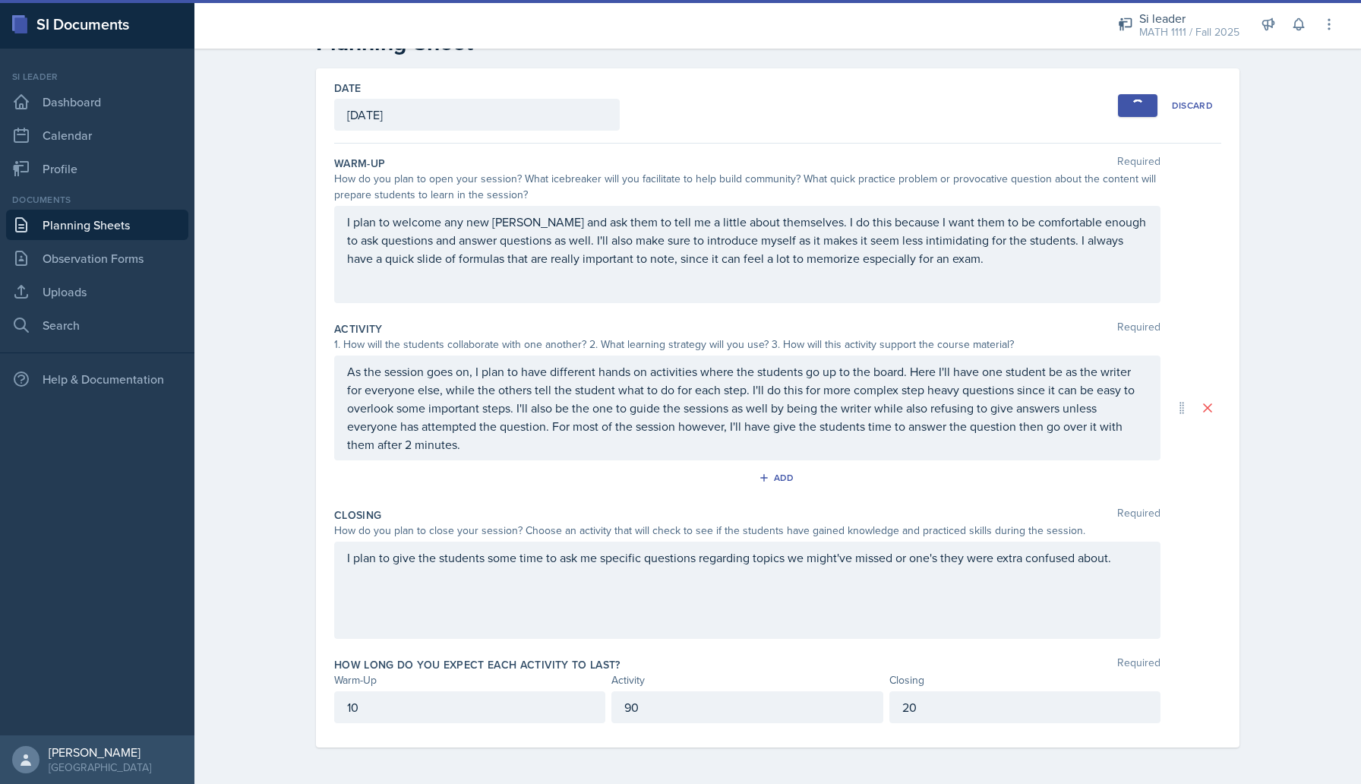
scroll to position [0, 0]
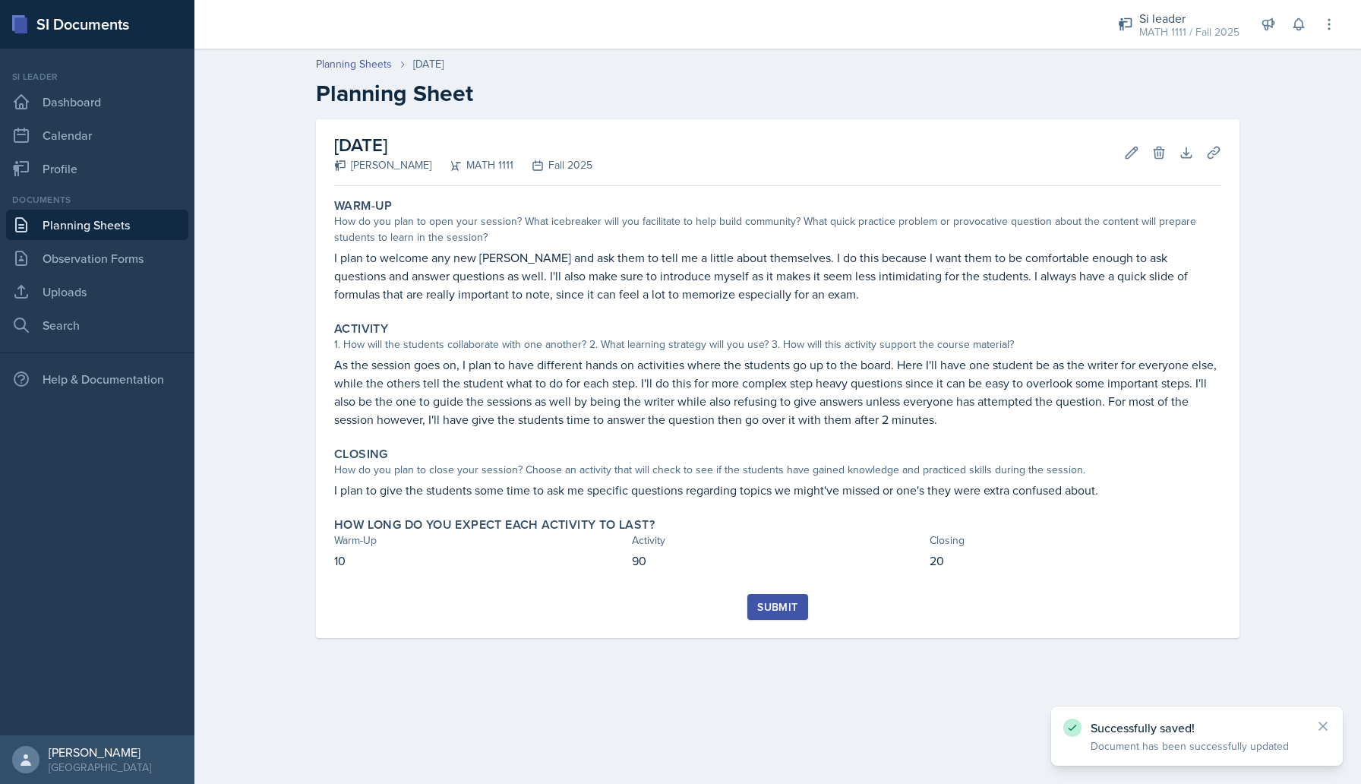
click at [791, 604] on div "Submit" at bounding box center [777, 607] width 40 height 12
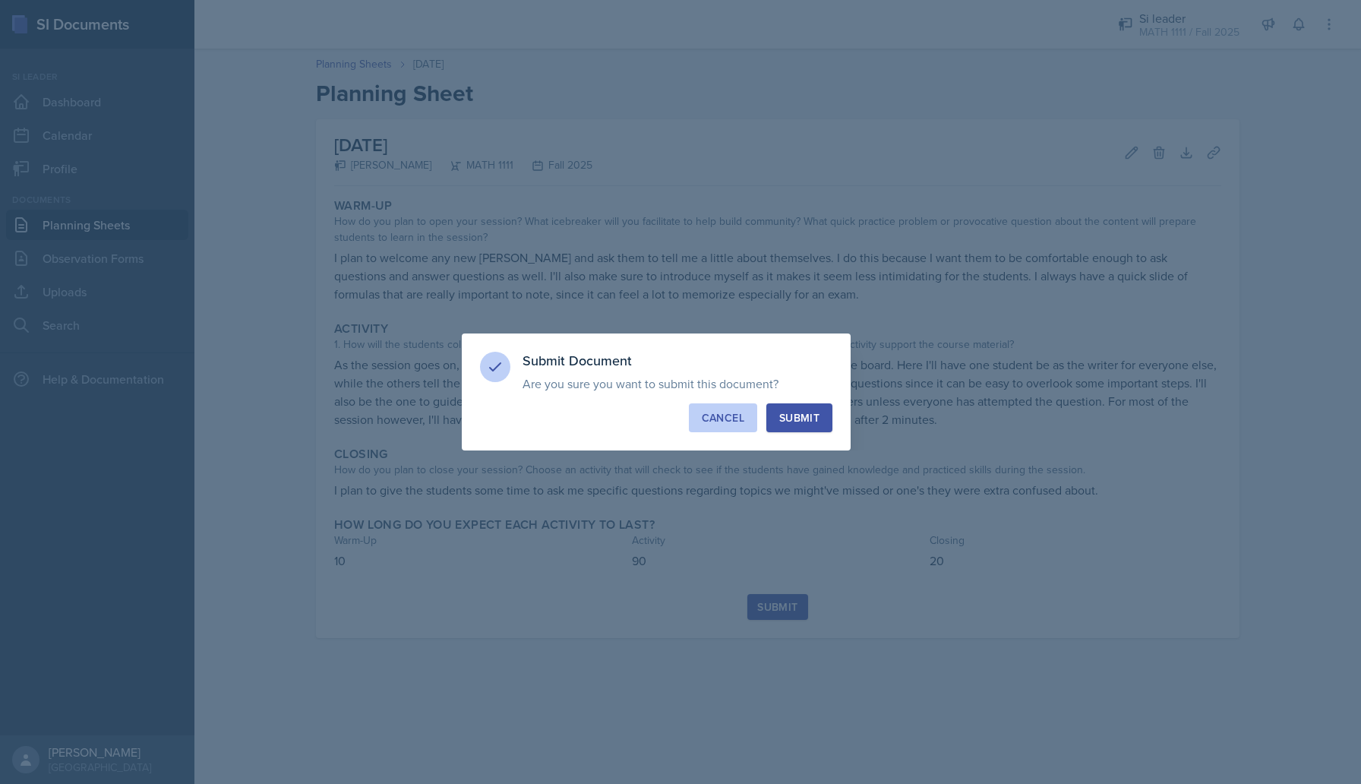
click at [727, 418] on div "Cancel" at bounding box center [723, 417] width 43 height 15
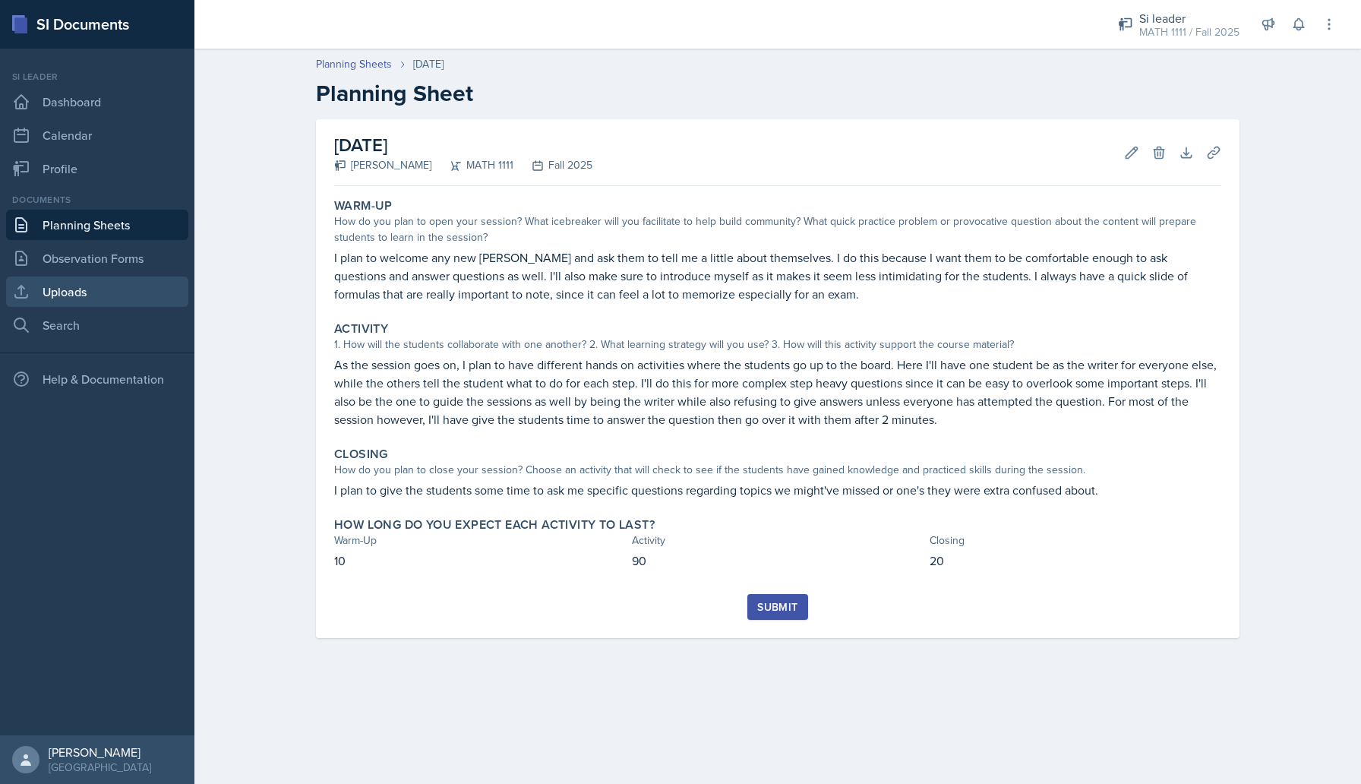
click at [84, 287] on link "Uploads" at bounding box center [97, 291] width 182 height 30
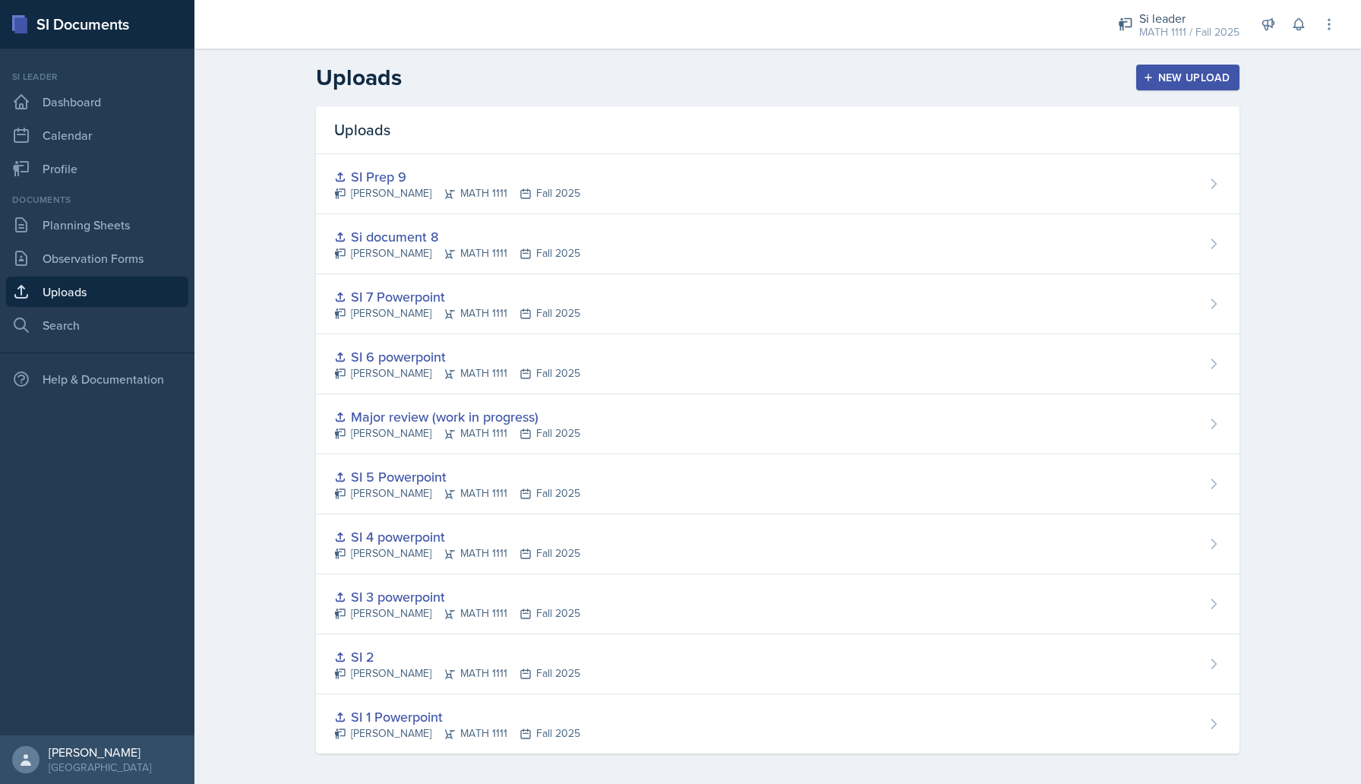
click at [1205, 81] on div "New Upload" at bounding box center [1188, 77] width 84 height 12
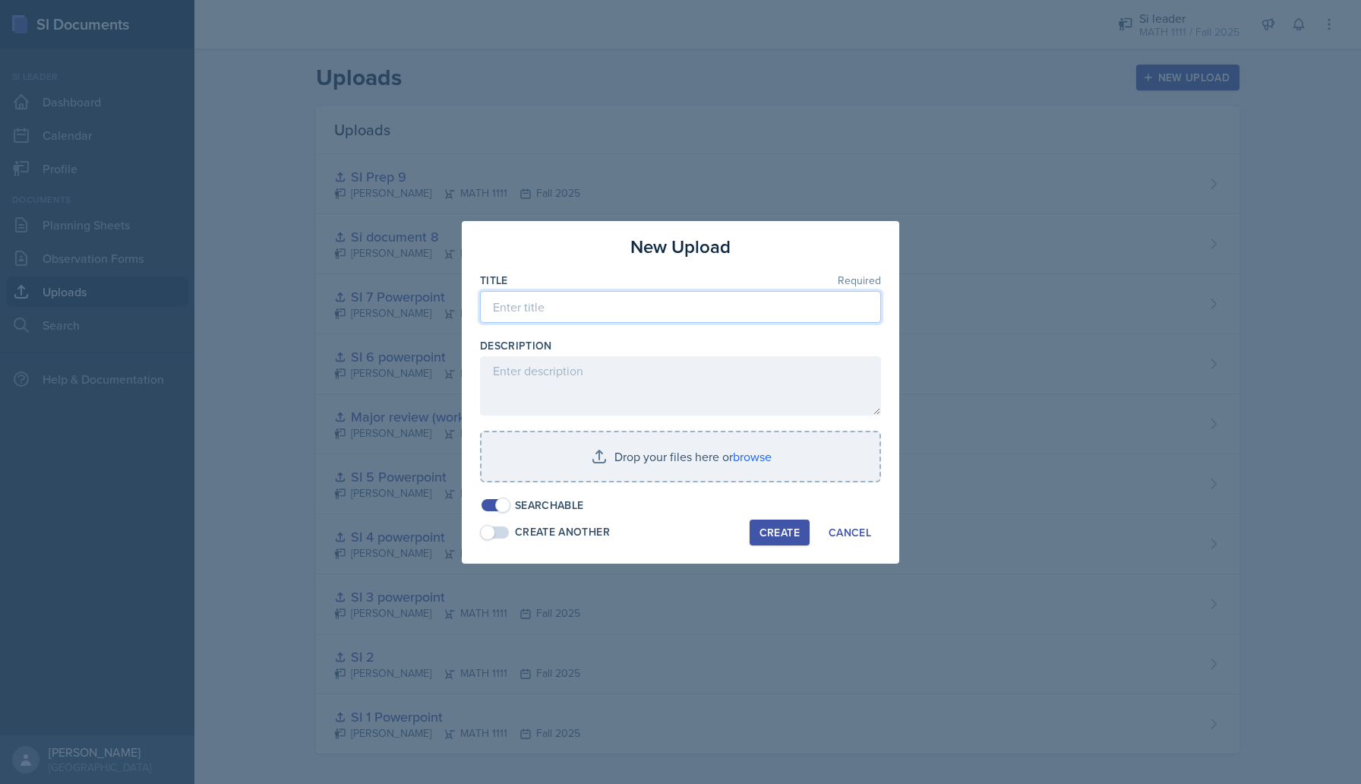
click at [608, 313] on input at bounding box center [680, 307] width 401 height 32
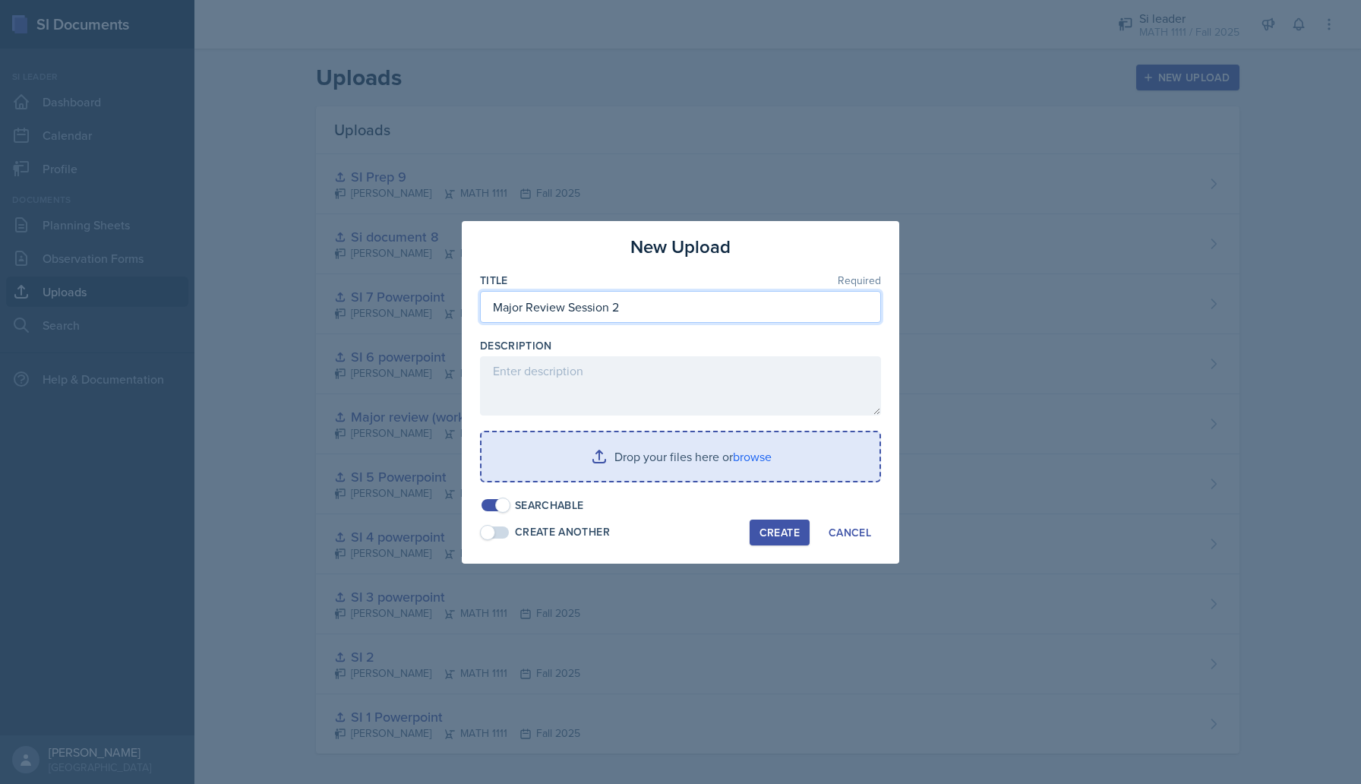
type input "Major Review Session 2"
click at [574, 462] on input "file" at bounding box center [680, 456] width 398 height 49
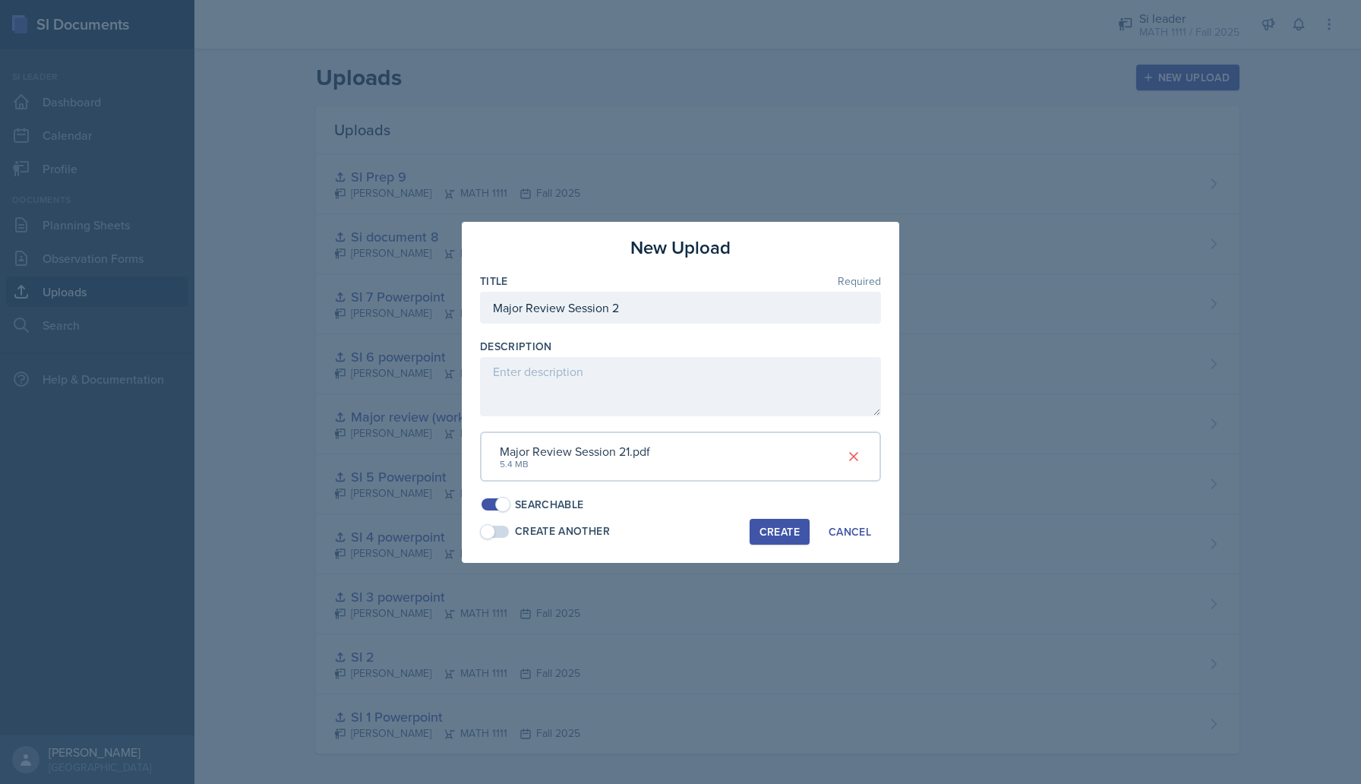
click at [784, 537] on div "Create" at bounding box center [779, 531] width 40 height 12
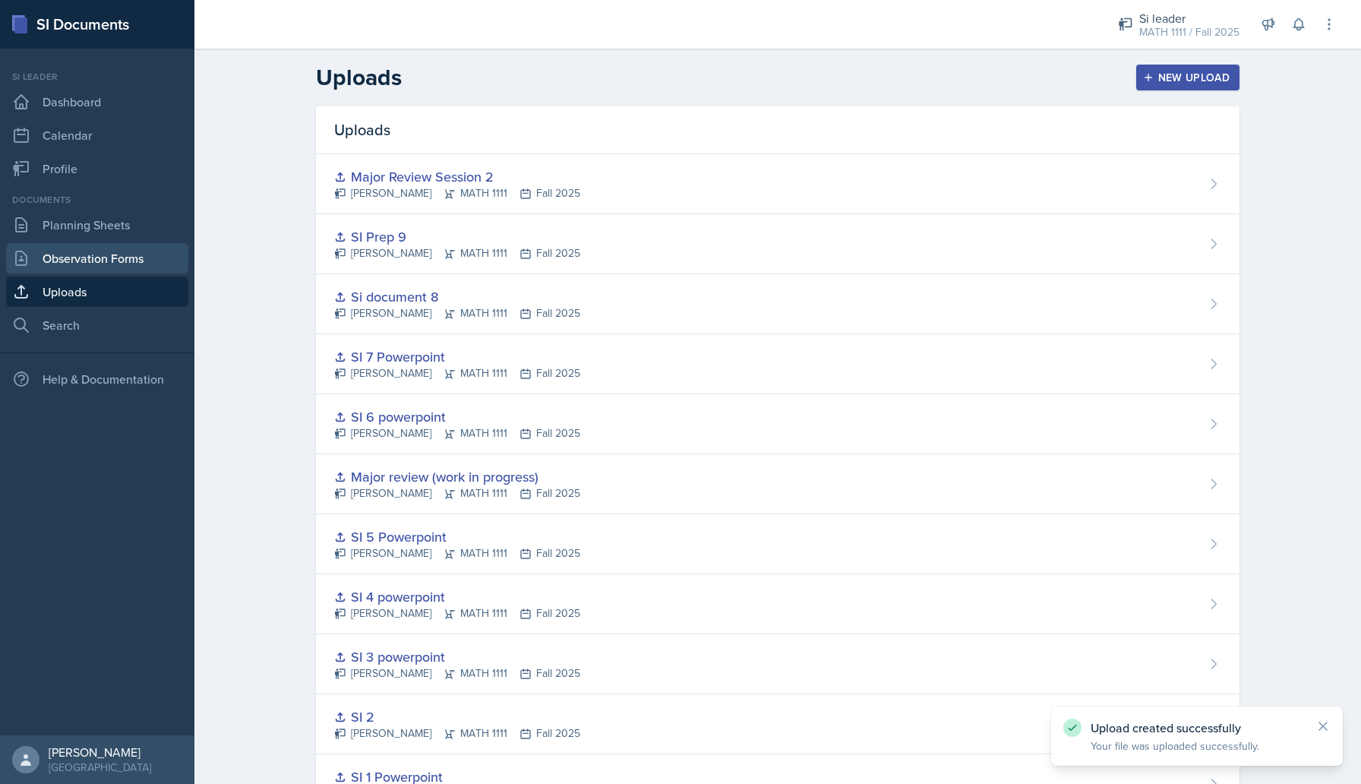
click at [57, 267] on link "Observation Forms" at bounding box center [97, 258] width 182 height 30
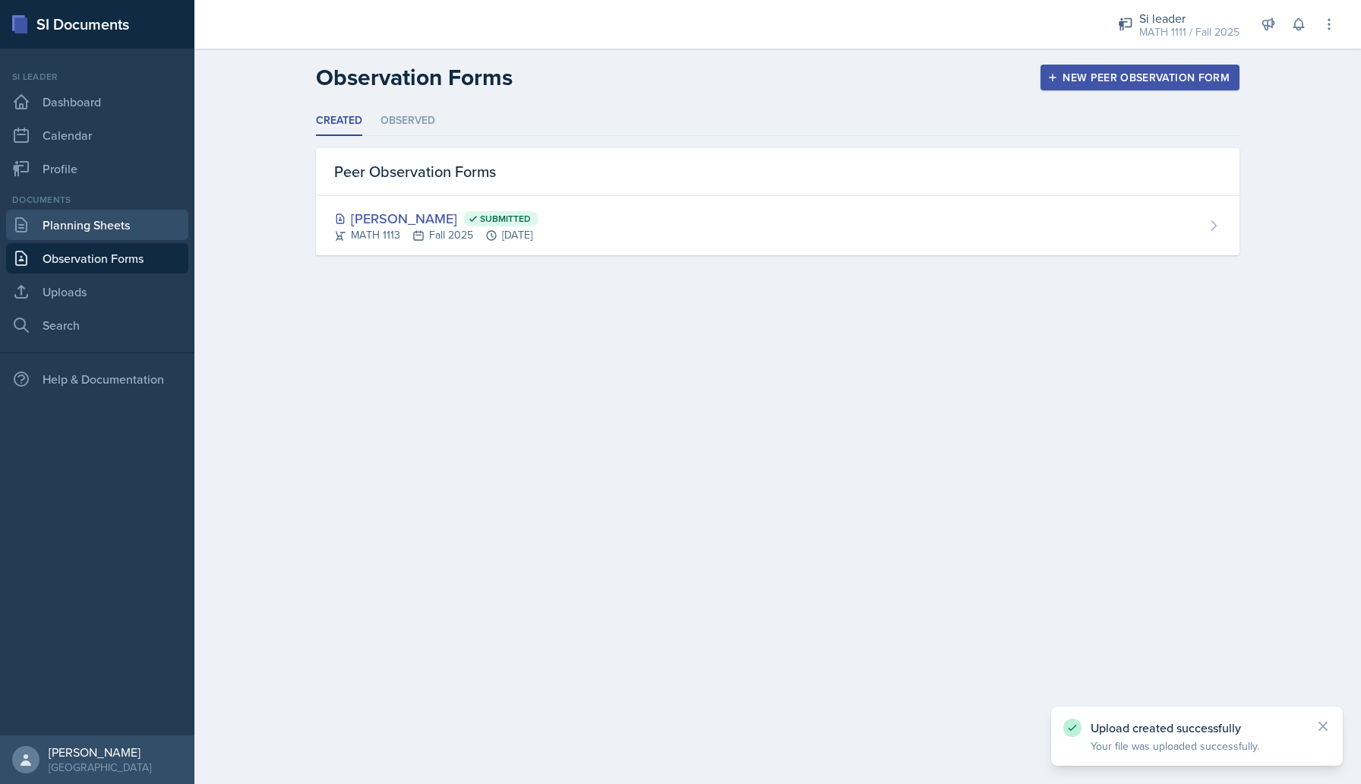
click at [84, 223] on link "Planning Sheets" at bounding box center [97, 225] width 182 height 30
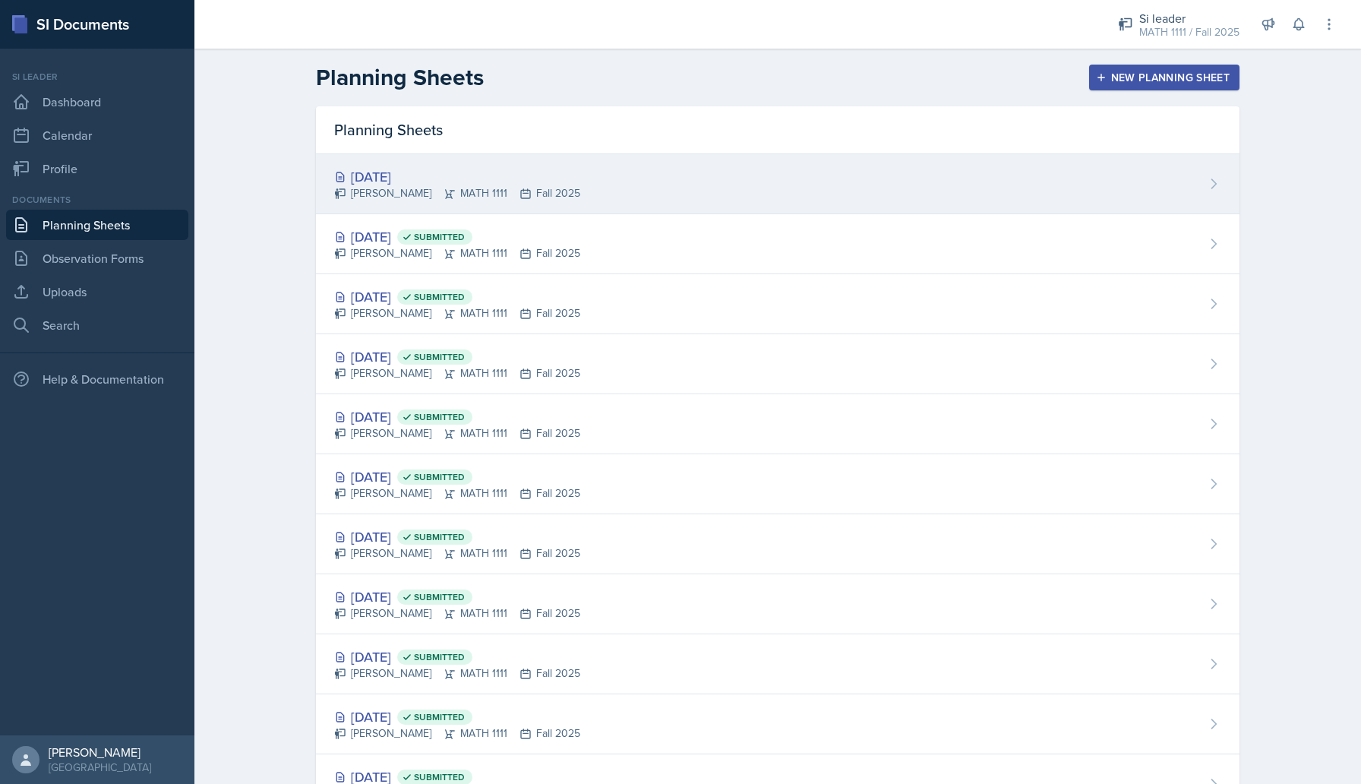
click at [889, 186] on div "[DATE] [PERSON_NAME] MATH 1111 Fall 2025" at bounding box center [777, 184] width 923 height 60
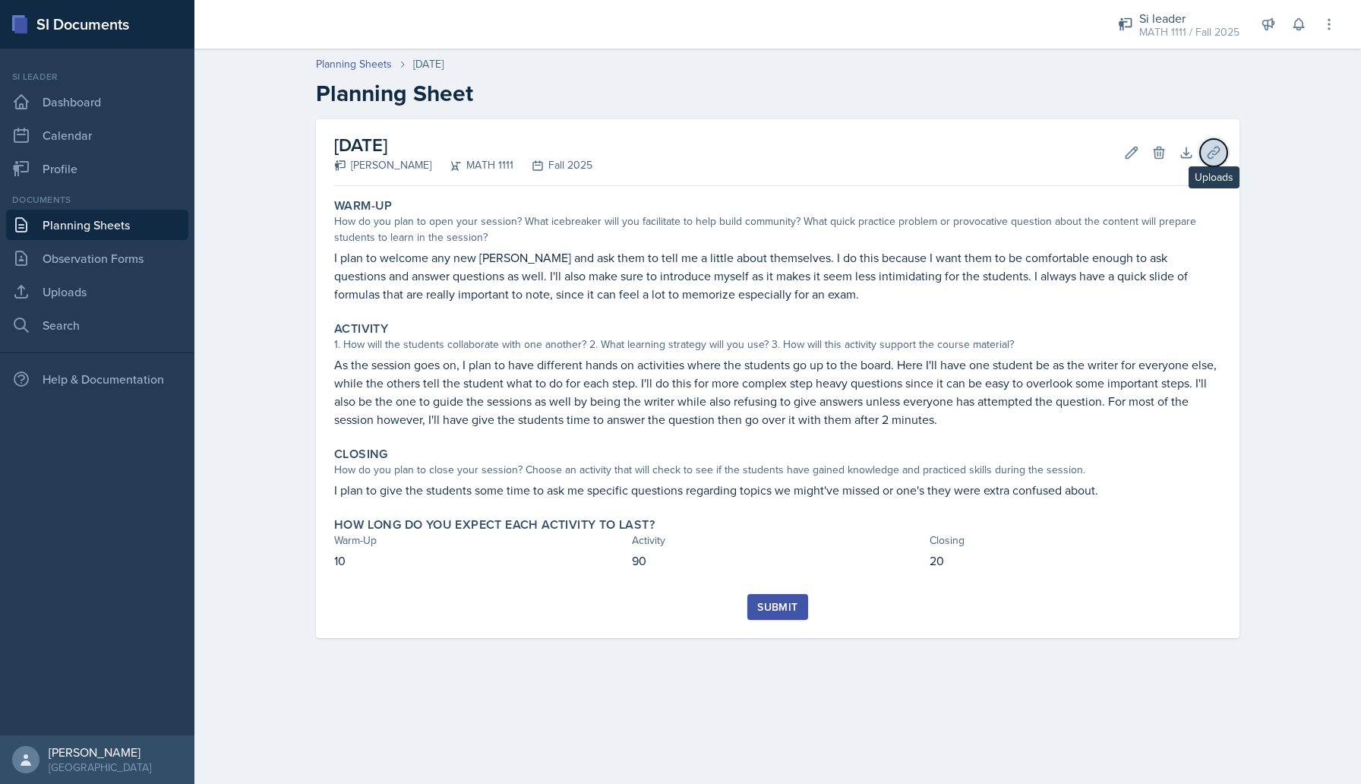
click at [1211, 151] on icon at bounding box center [1212, 152] width 11 height 11
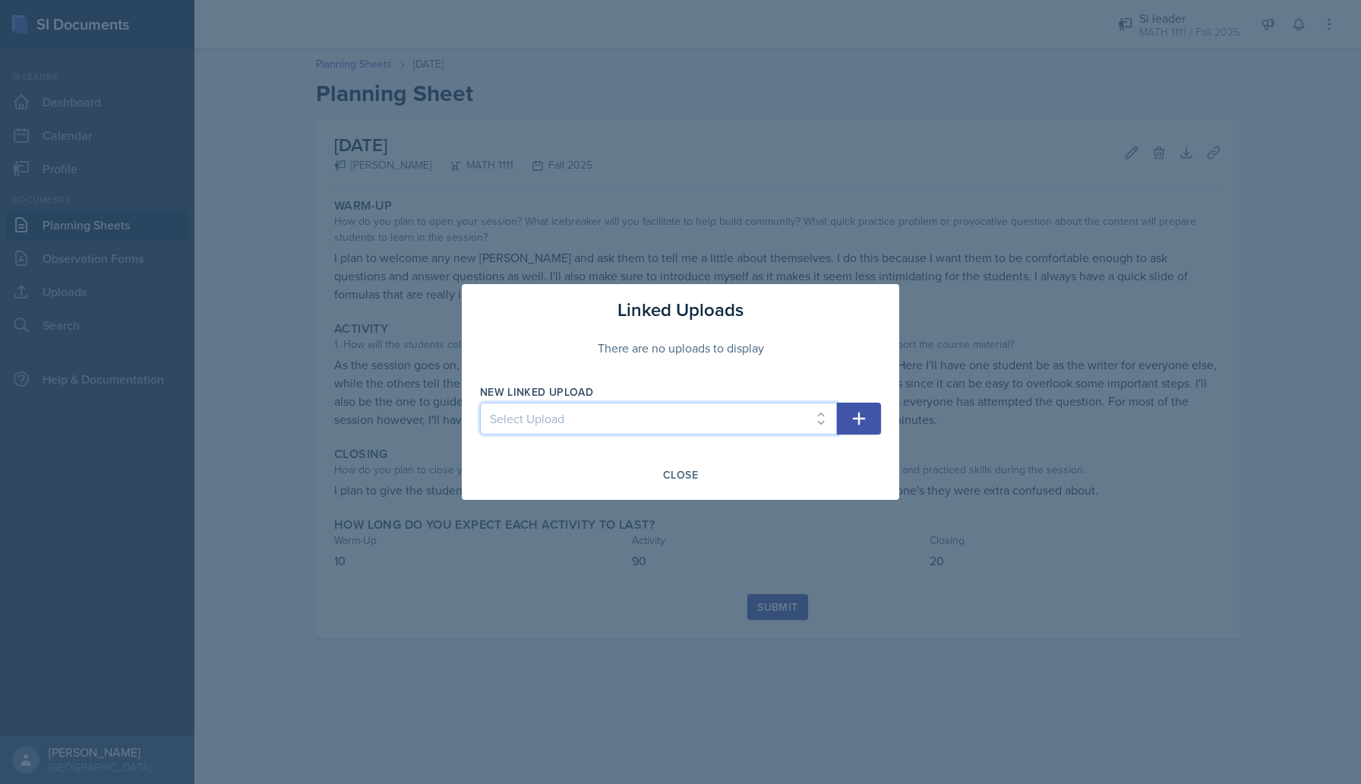
click at [728, 422] on select "Select Upload SI 1 Powerpoint SI 2 SI 3 powerpoint SI 4 powerpoint SI 5 Powerpo…" at bounding box center [658, 418] width 357 height 32
select select "793e7d03-092a-445c-a18a-3e4cd3325369"
click at [480, 402] on select "Select Upload SI 1 Powerpoint SI 2 SI 3 powerpoint SI 4 powerpoint SI 5 Powerpo…" at bounding box center [658, 418] width 357 height 32
click at [849, 413] on button "button" at bounding box center [859, 418] width 44 height 32
select select
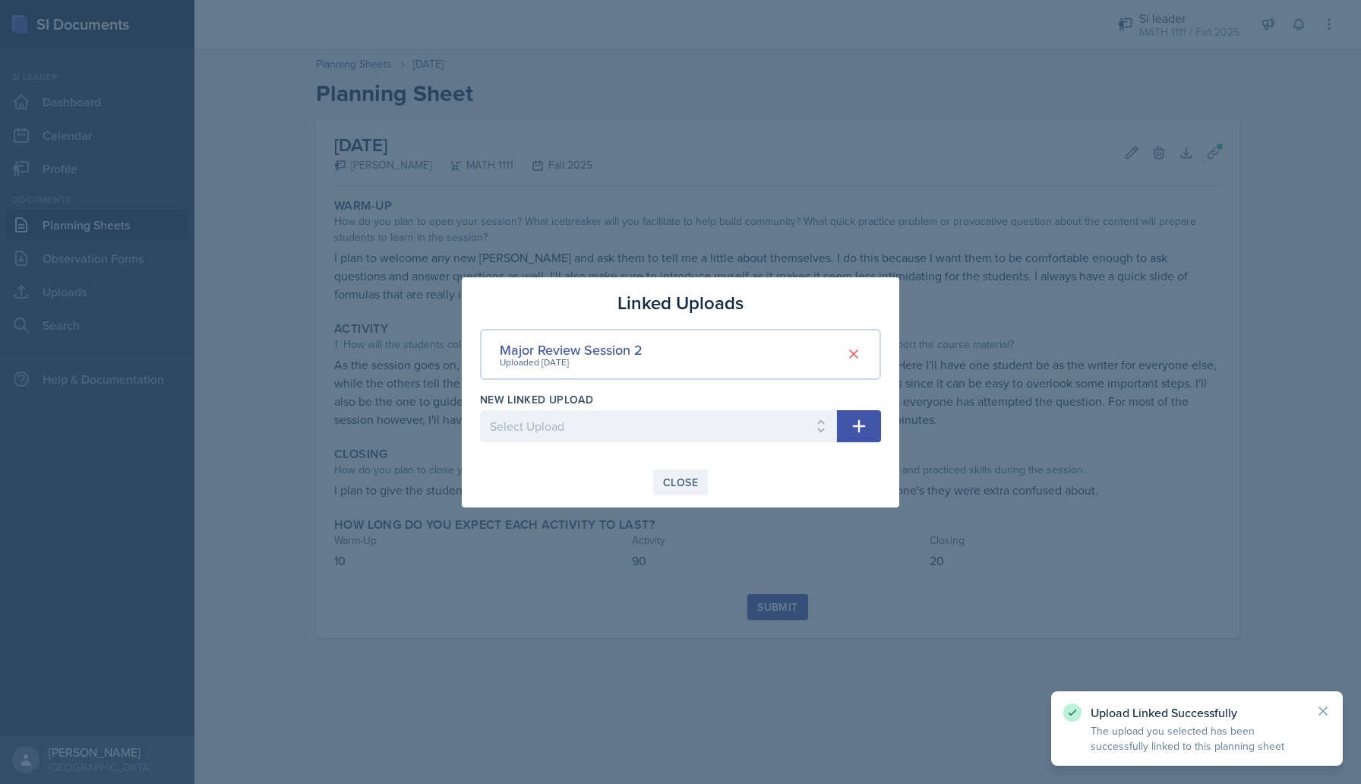
click at [684, 482] on div "Close" at bounding box center [680, 482] width 35 height 12
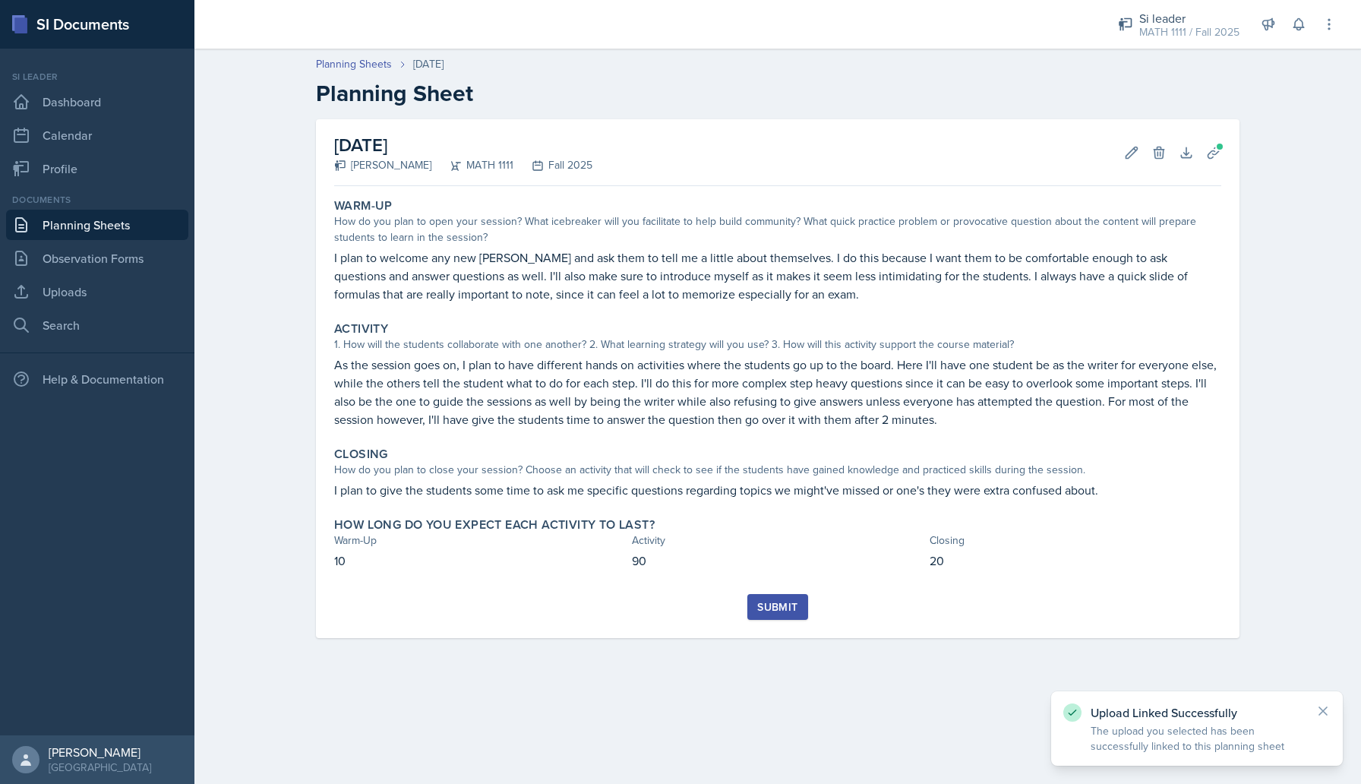
click at [749, 606] on button "Submit" at bounding box center [777, 607] width 60 height 26
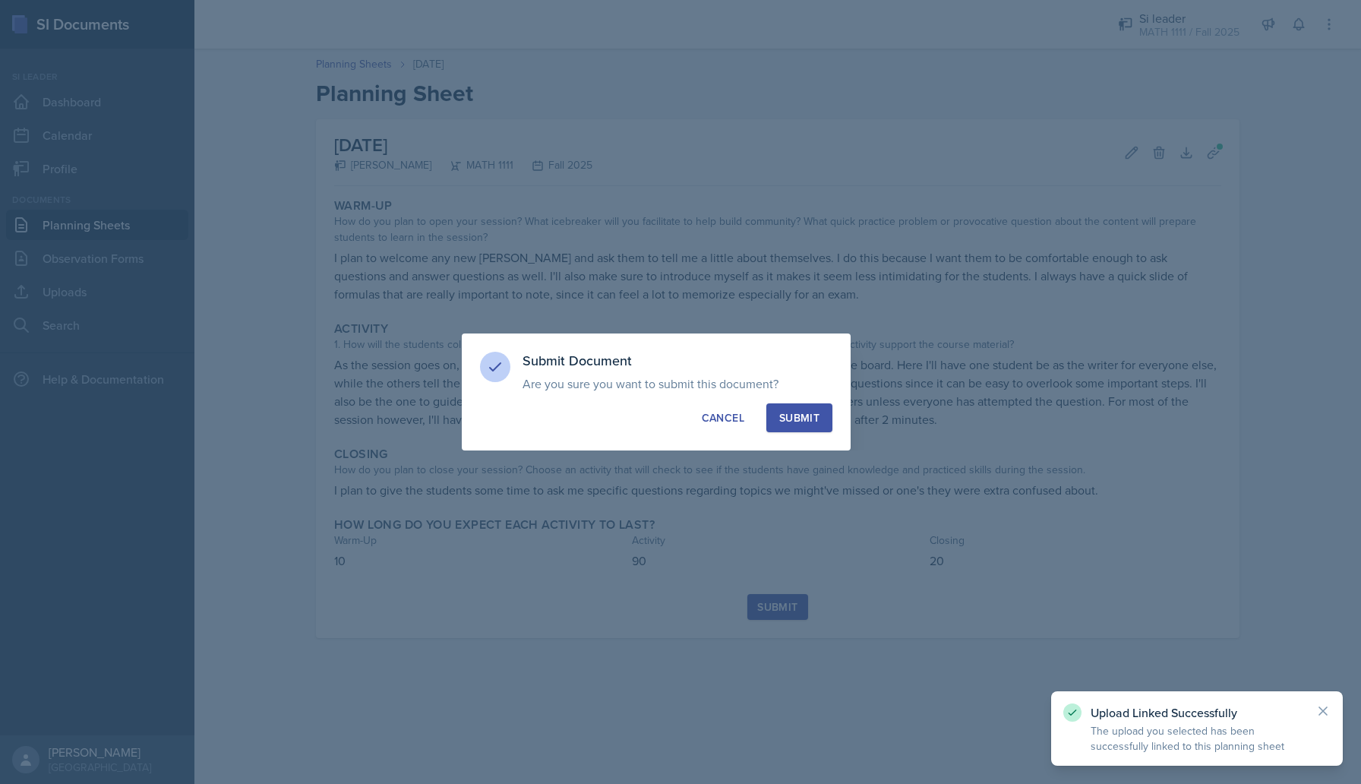
click at [802, 424] on div "Submit" at bounding box center [799, 417] width 40 height 15
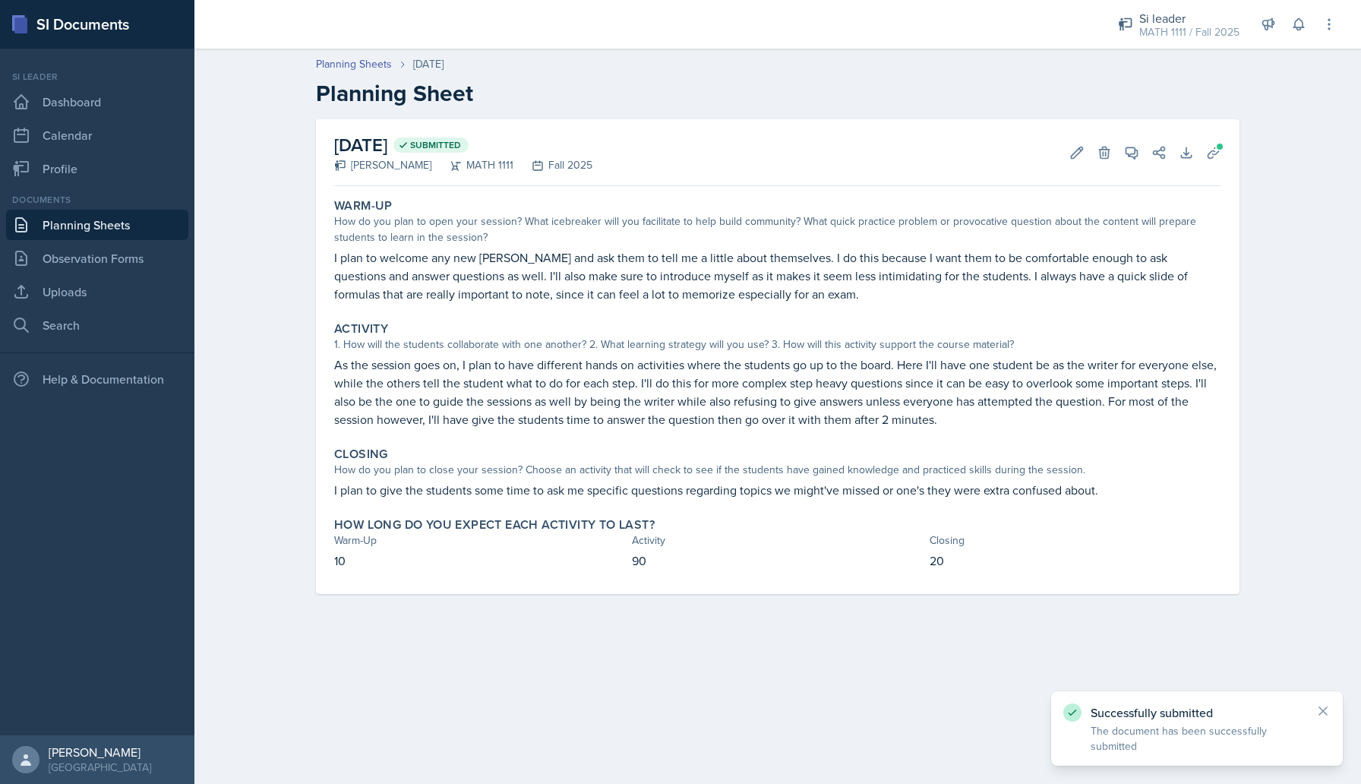
click at [58, 220] on link "Planning Sheets" at bounding box center [97, 225] width 182 height 30
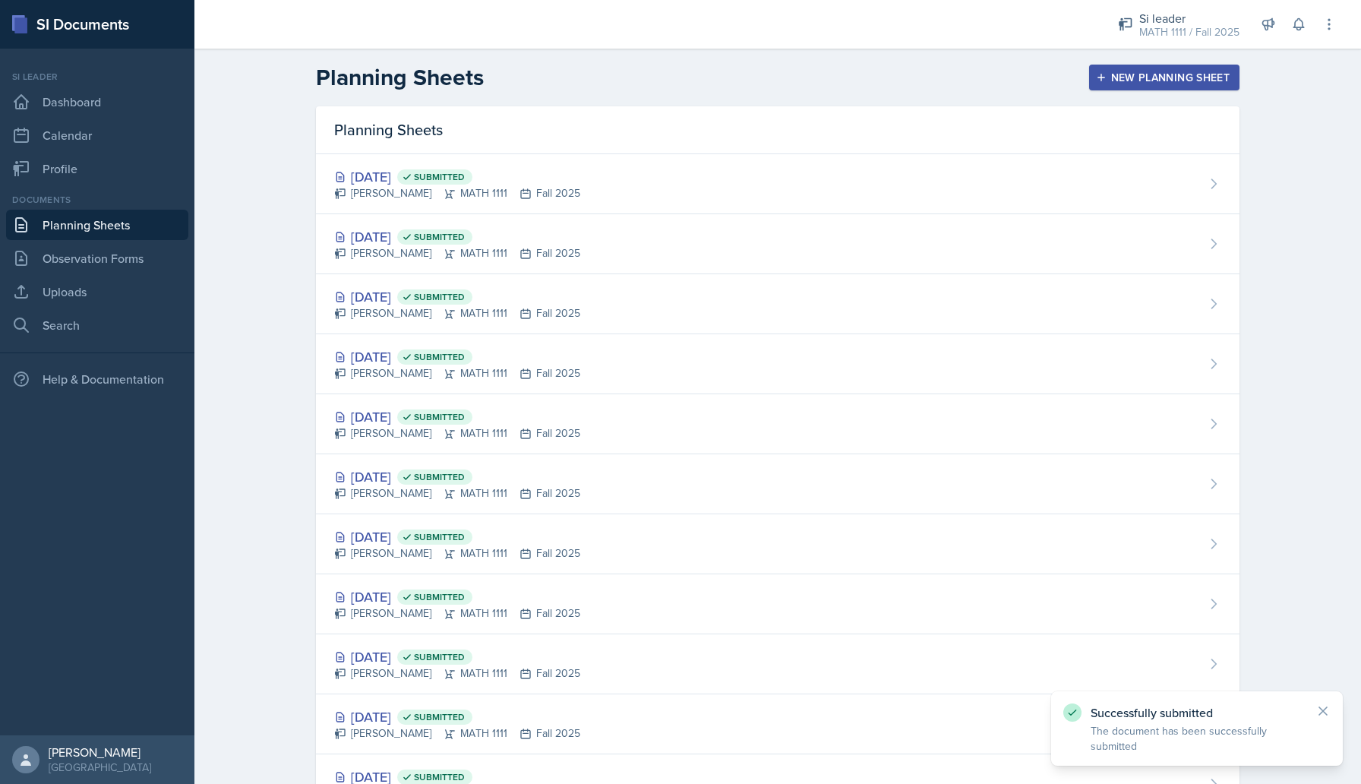
click at [1152, 77] on div "New Planning Sheet" at bounding box center [1164, 77] width 131 height 12
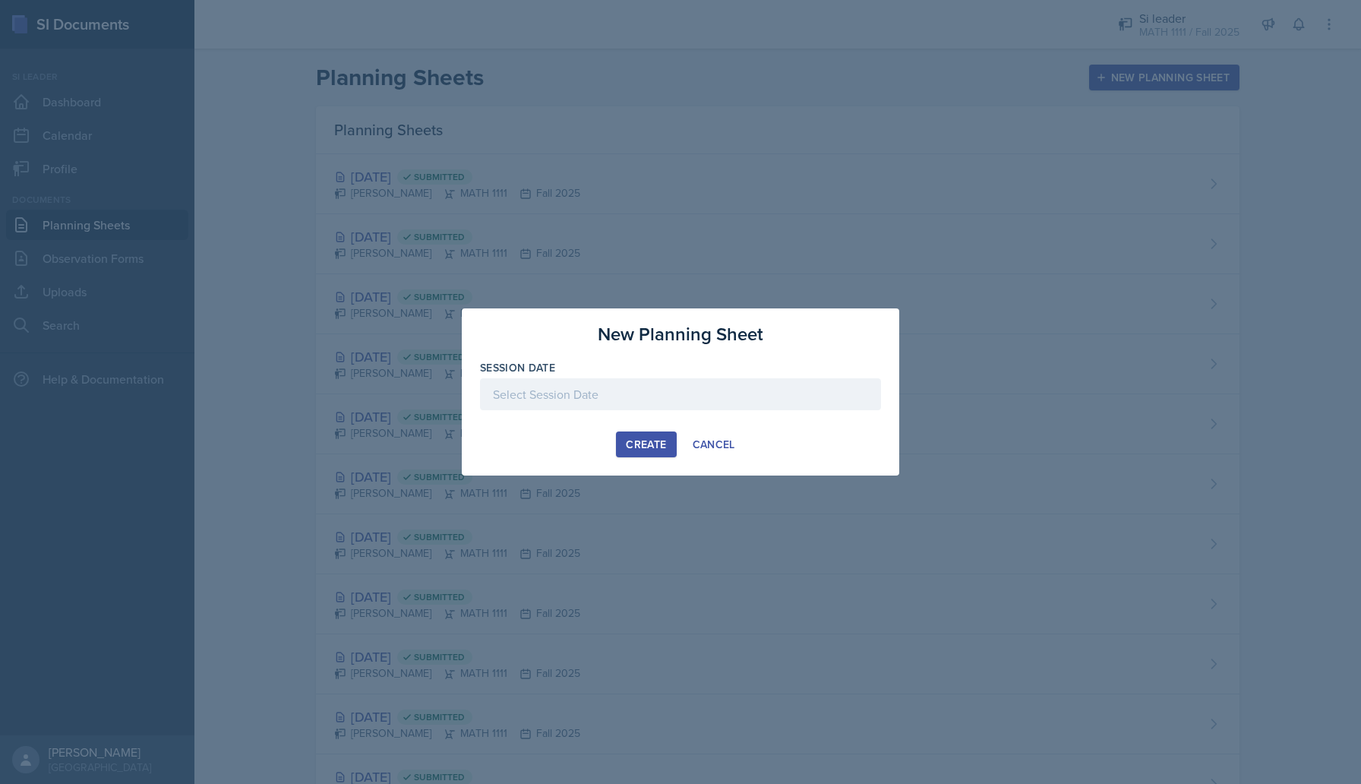
click at [652, 402] on div at bounding box center [680, 394] width 401 height 32
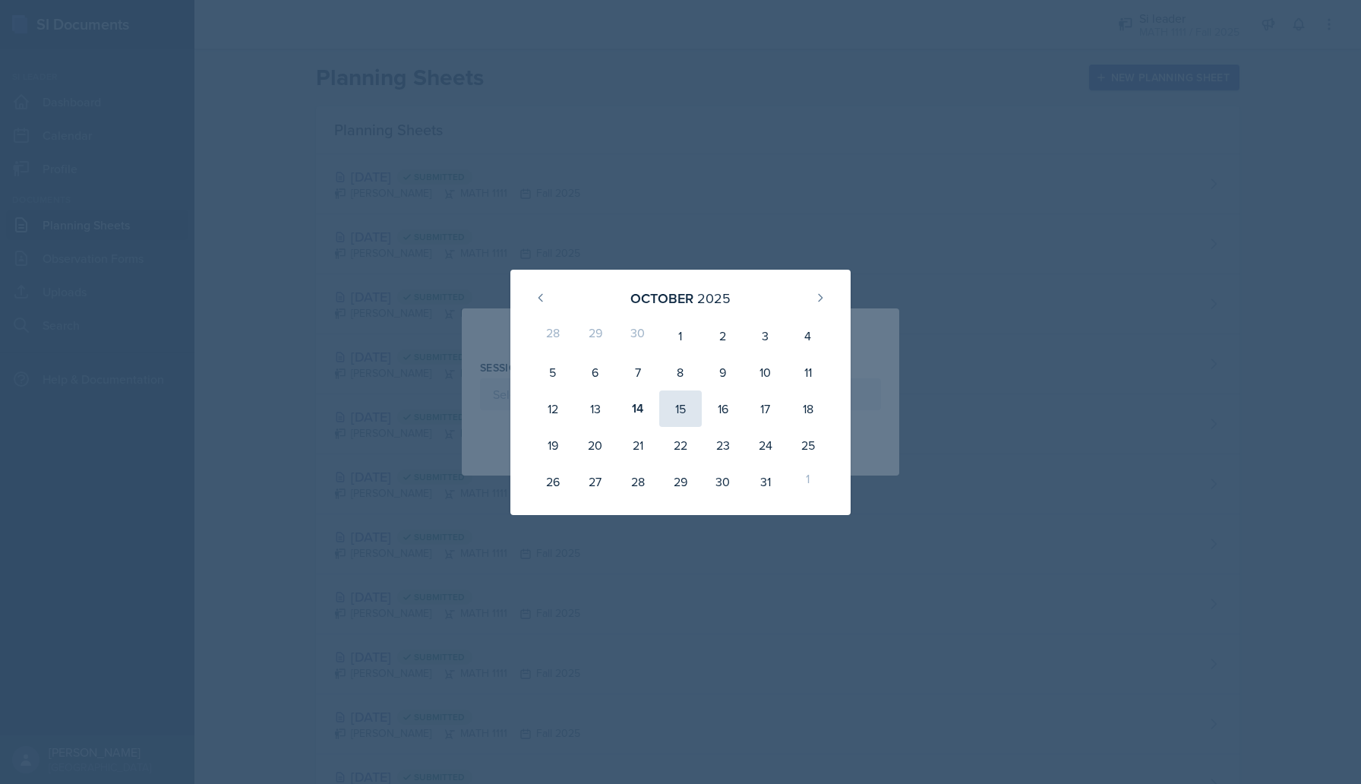
click at [675, 402] on div "15" at bounding box center [680, 408] width 43 height 36
type input "[DATE]"
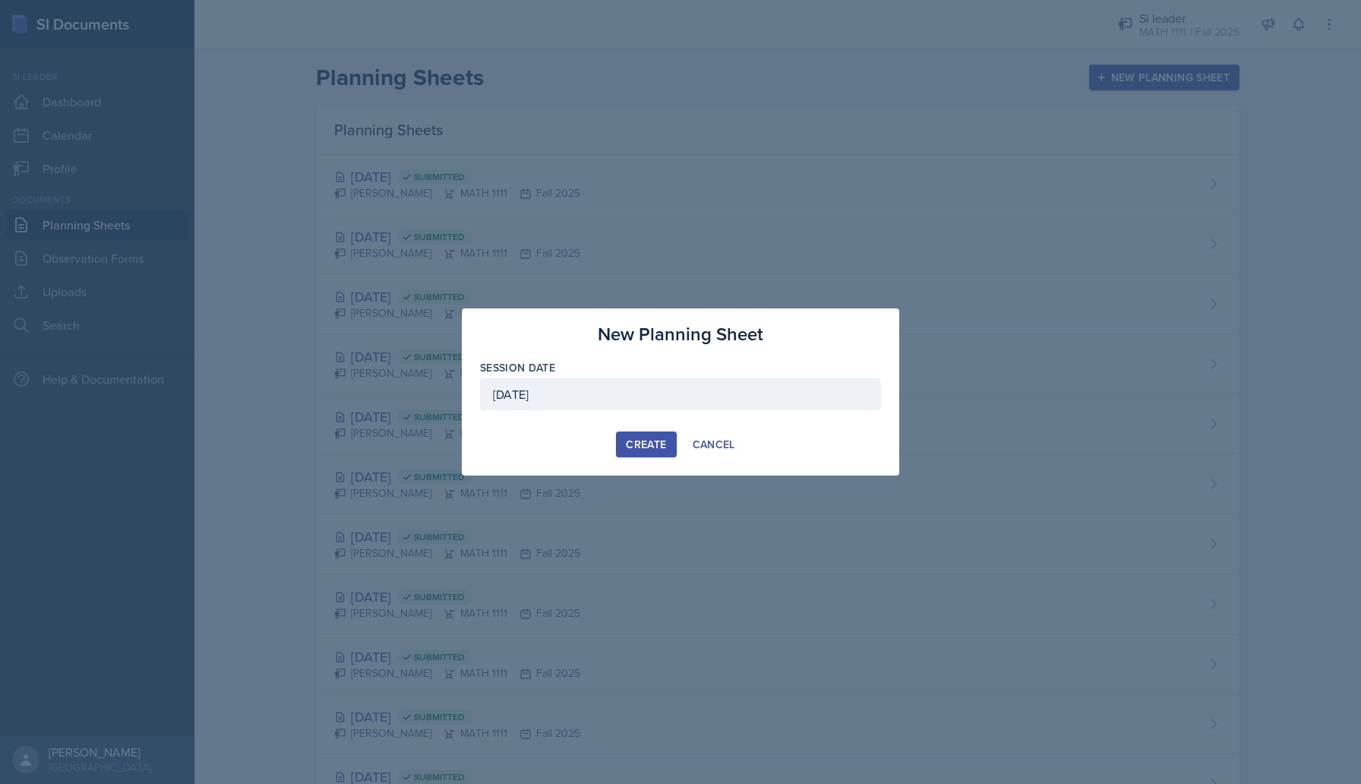
click at [629, 449] on div "Create" at bounding box center [646, 444] width 40 height 12
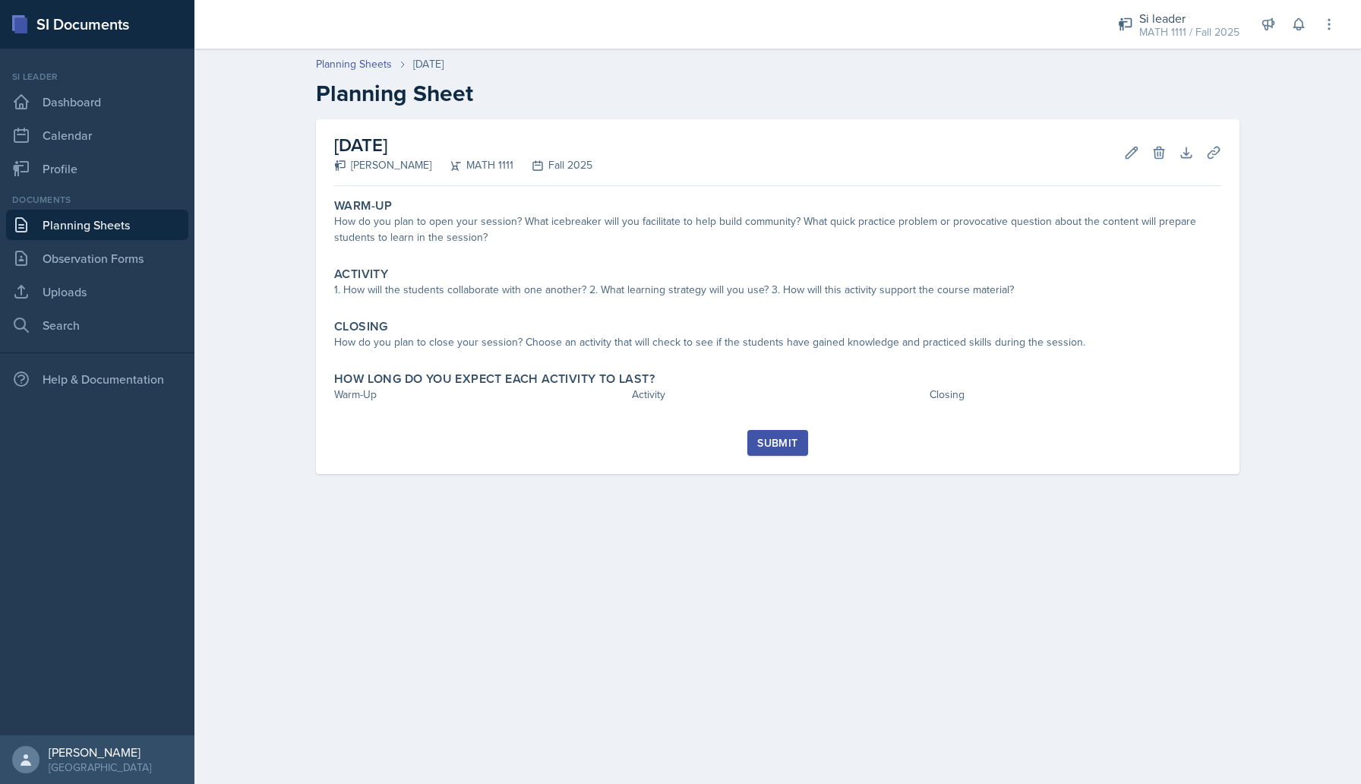
click at [714, 257] on div "Warm-Up How do you plan to open your session? What icebreaker will you facilita…" at bounding box center [777, 311] width 887 height 238
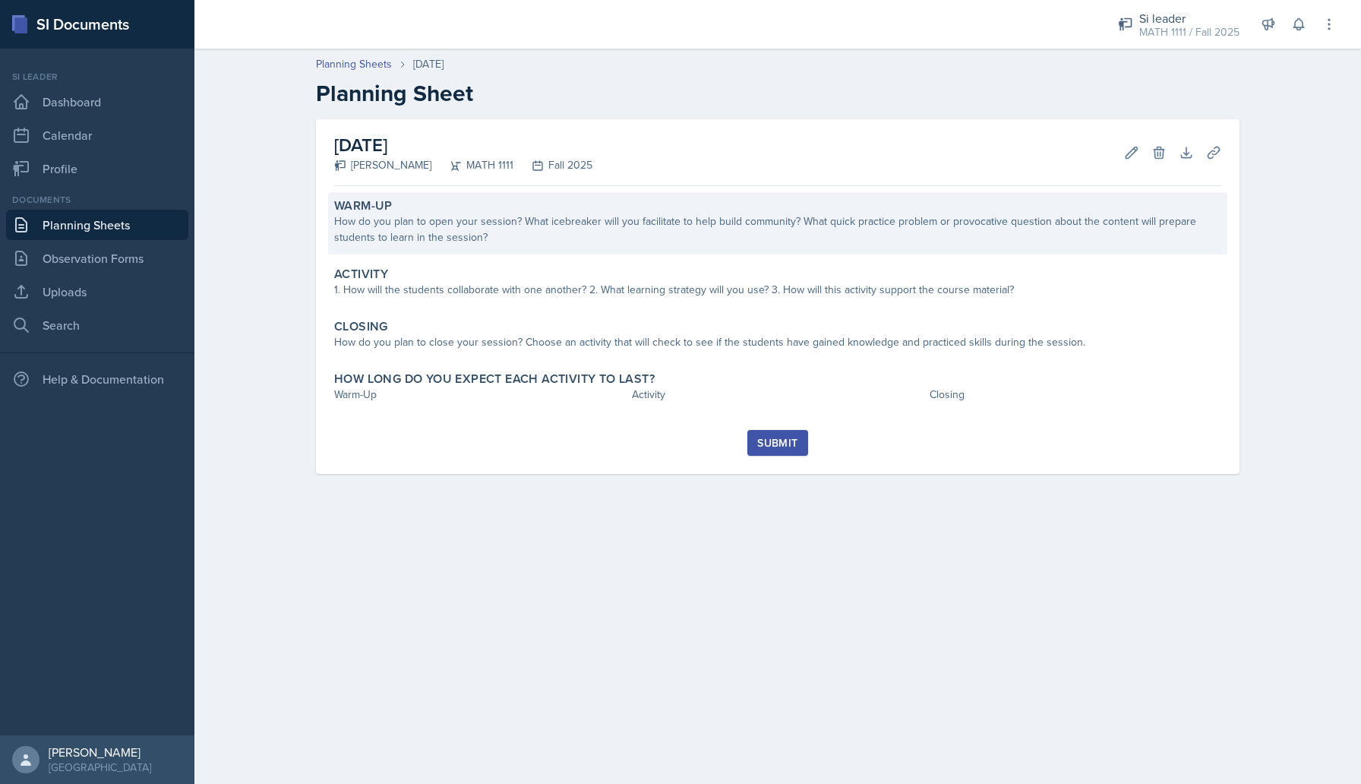
click at [680, 246] on div "Warm-Up How do you plan to open your session? What icebreaker will you facilita…" at bounding box center [777, 223] width 899 height 62
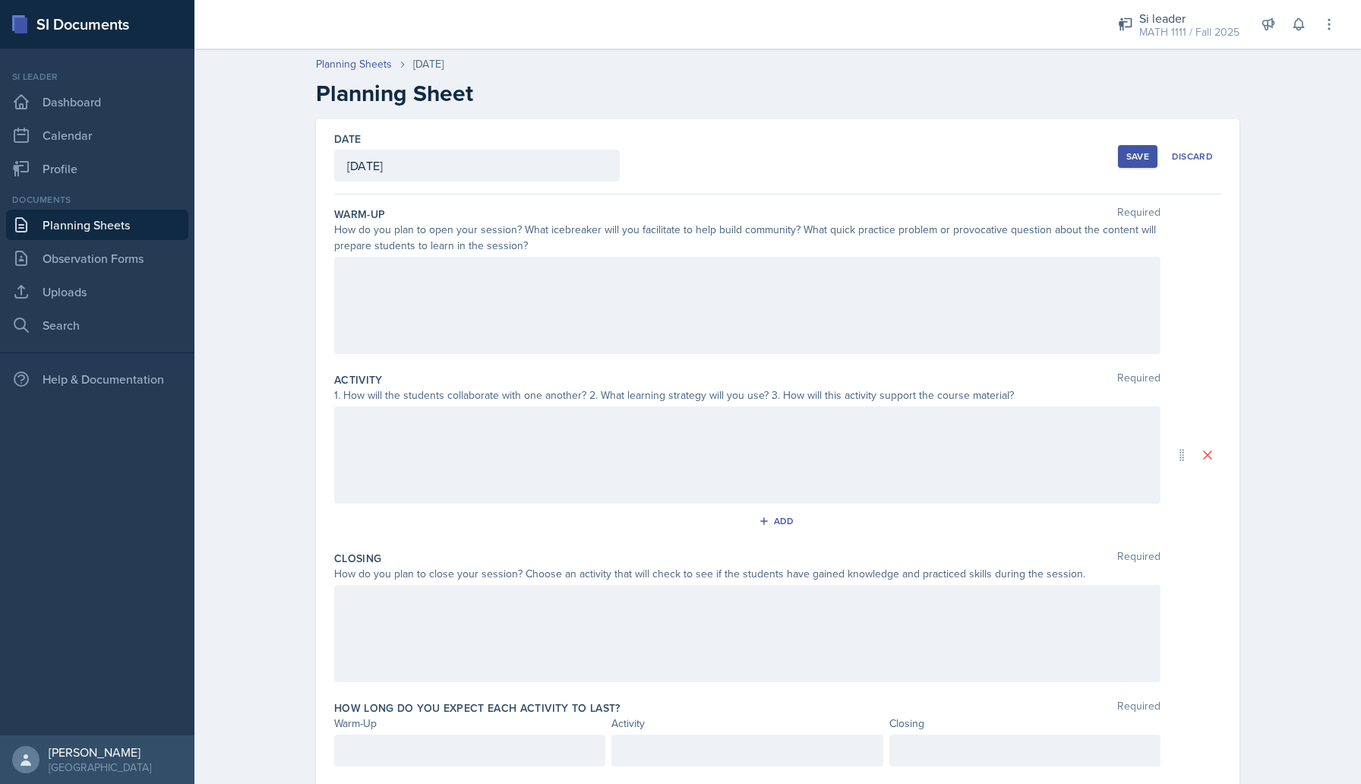
click at [573, 336] on div at bounding box center [747, 305] width 826 height 97
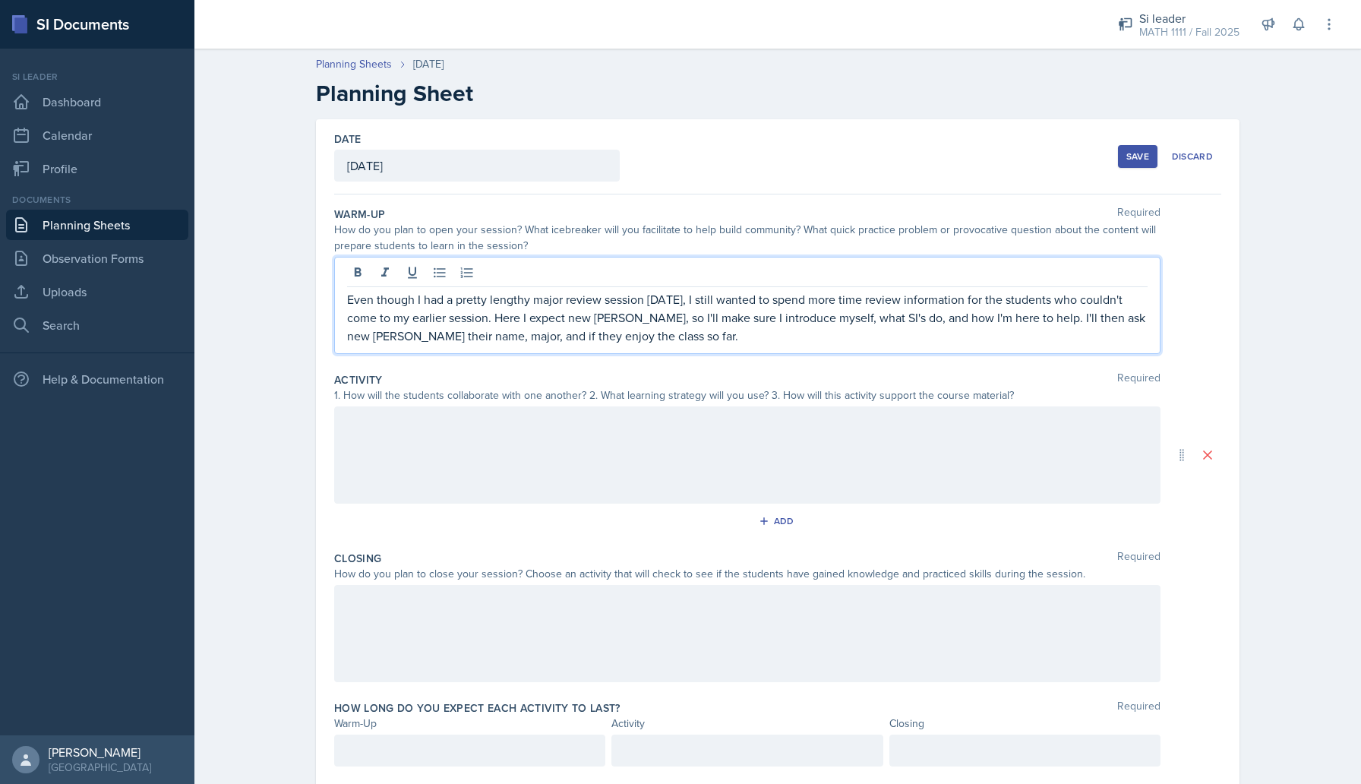
click at [440, 475] on div at bounding box center [747, 454] width 826 height 97
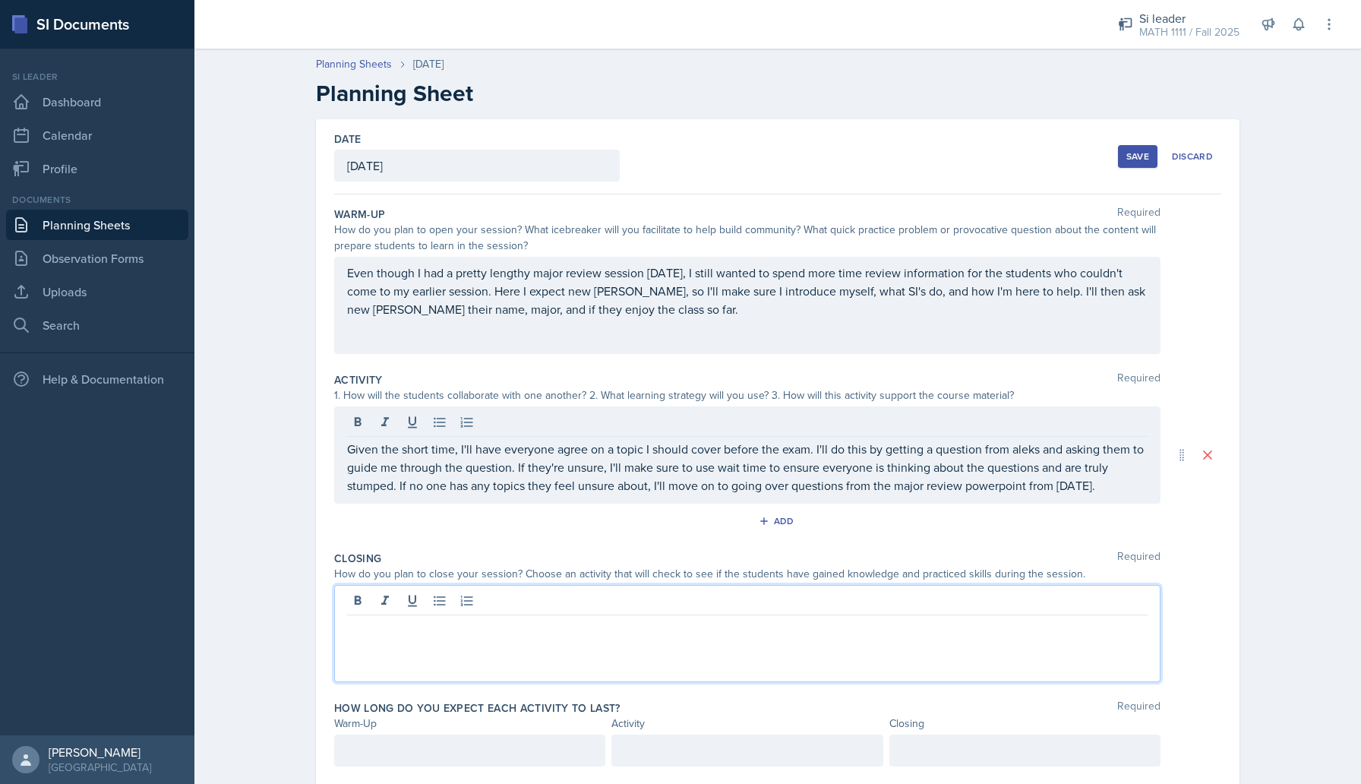
click at [451, 595] on div at bounding box center [747, 633] width 826 height 97
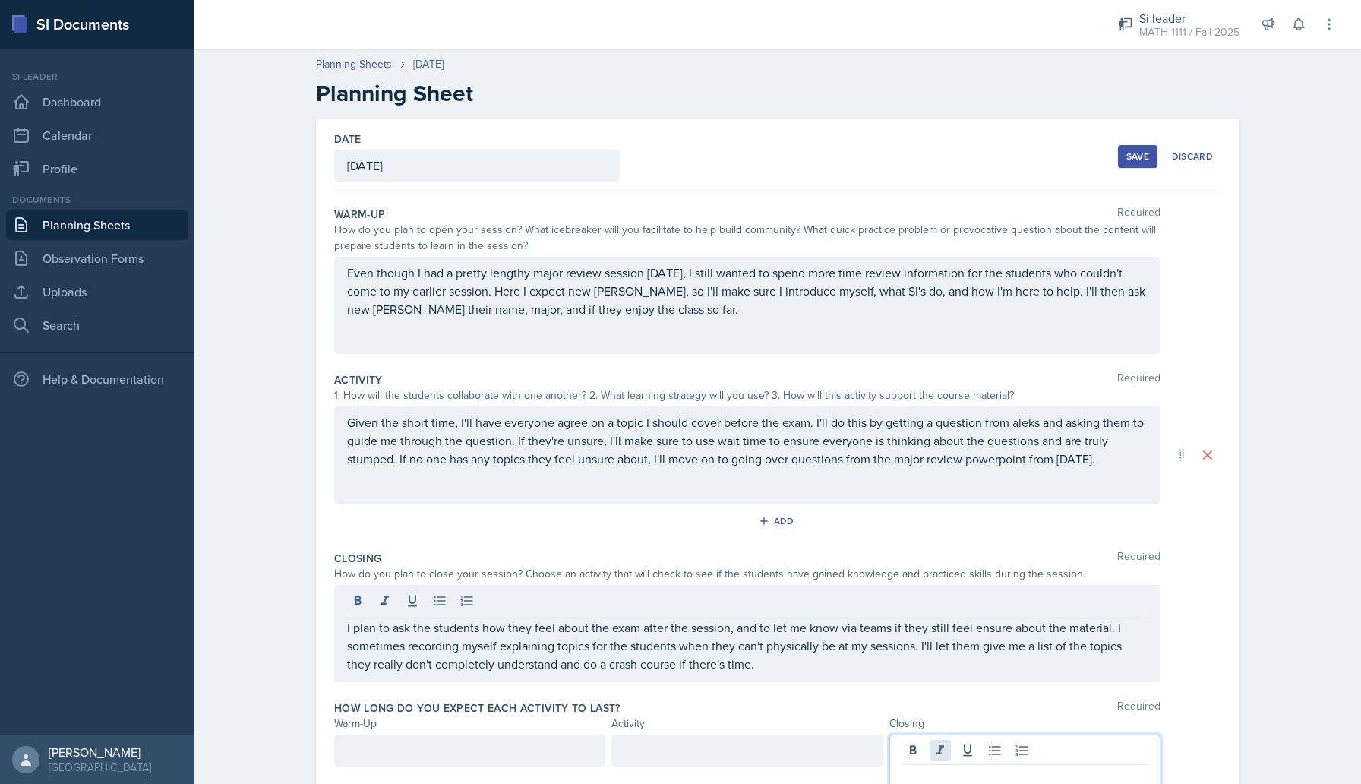
click at [931, 743] on div at bounding box center [1024, 763] width 271 height 58
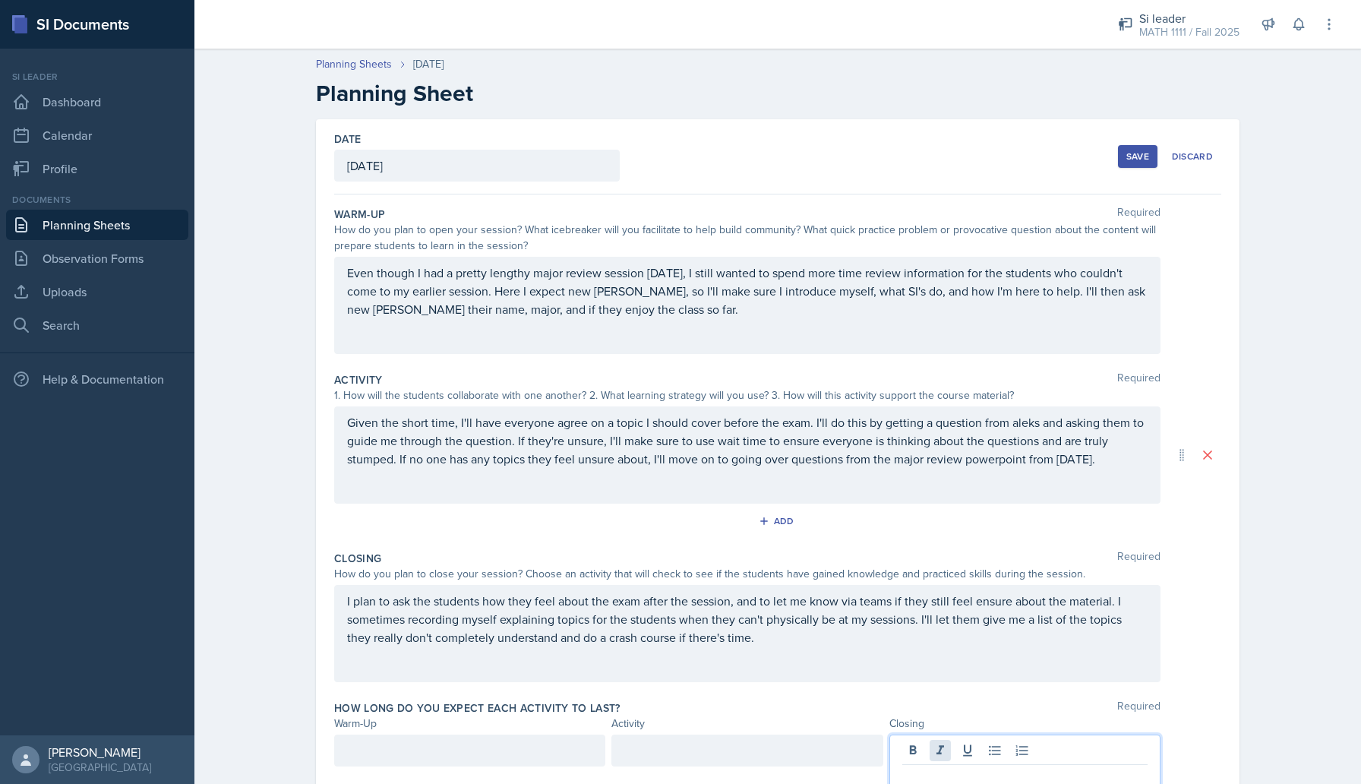
scroll to position [5, 0]
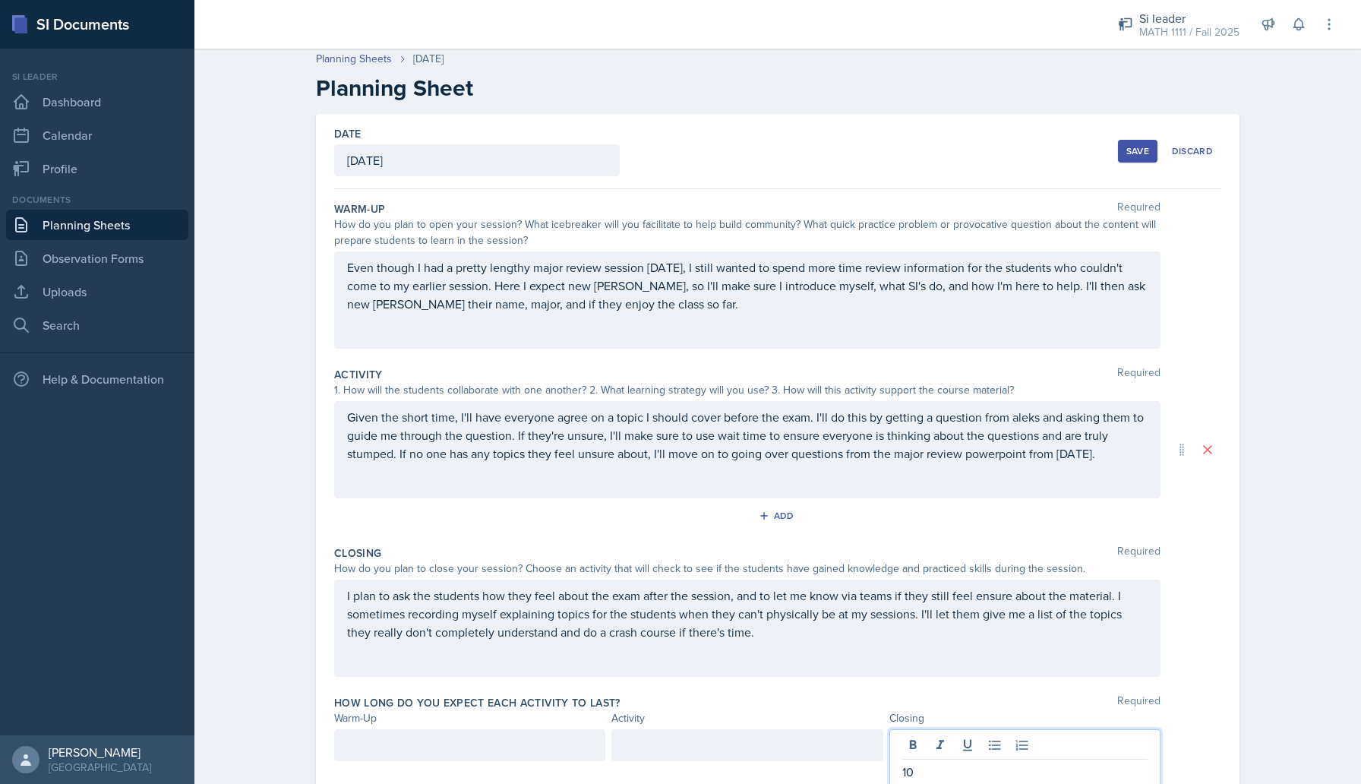
click at [776, 740] on div at bounding box center [746, 745] width 271 height 32
click at [515, 749] on div at bounding box center [469, 745] width 271 height 32
click at [641, 699] on div "How long do you expect each activity to last? Required" at bounding box center [777, 702] width 887 height 15
click at [1128, 153] on div "Save" at bounding box center [1137, 151] width 23 height 12
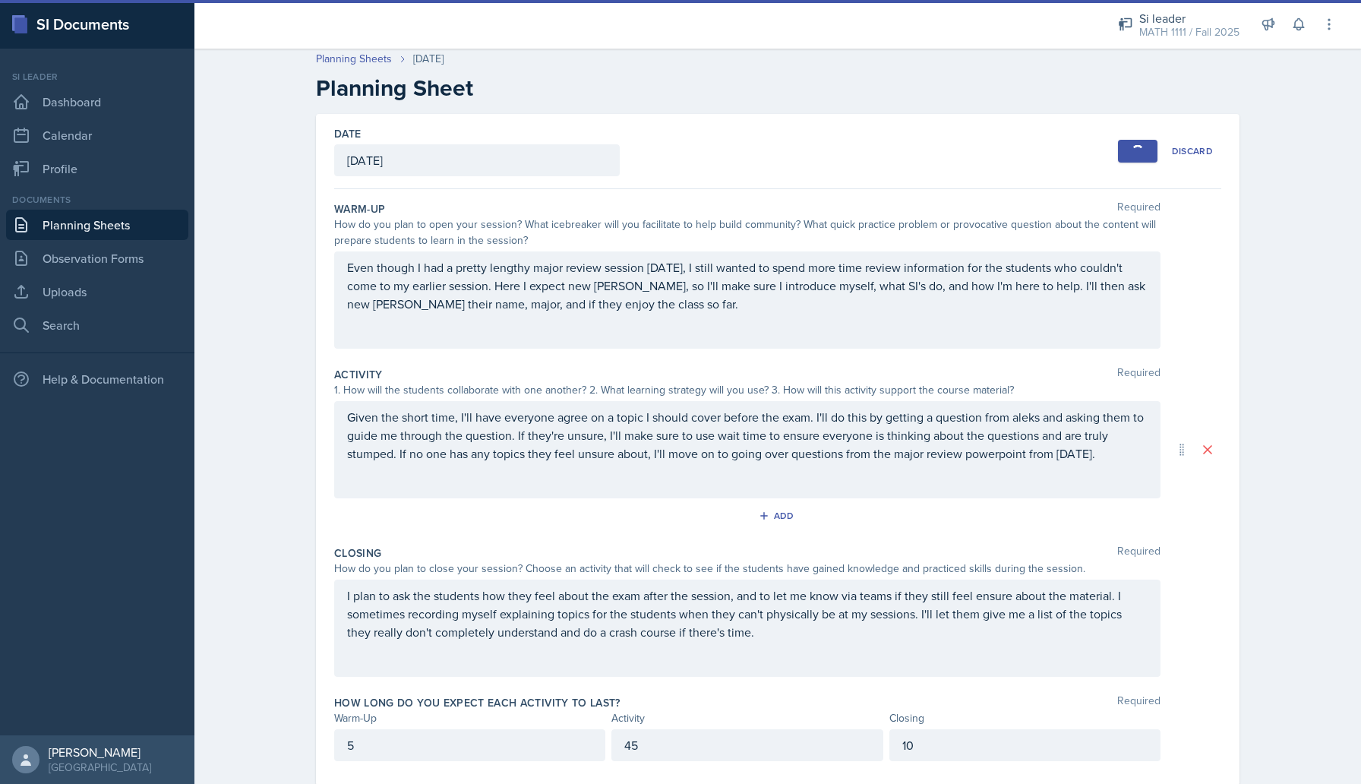
scroll to position [0, 0]
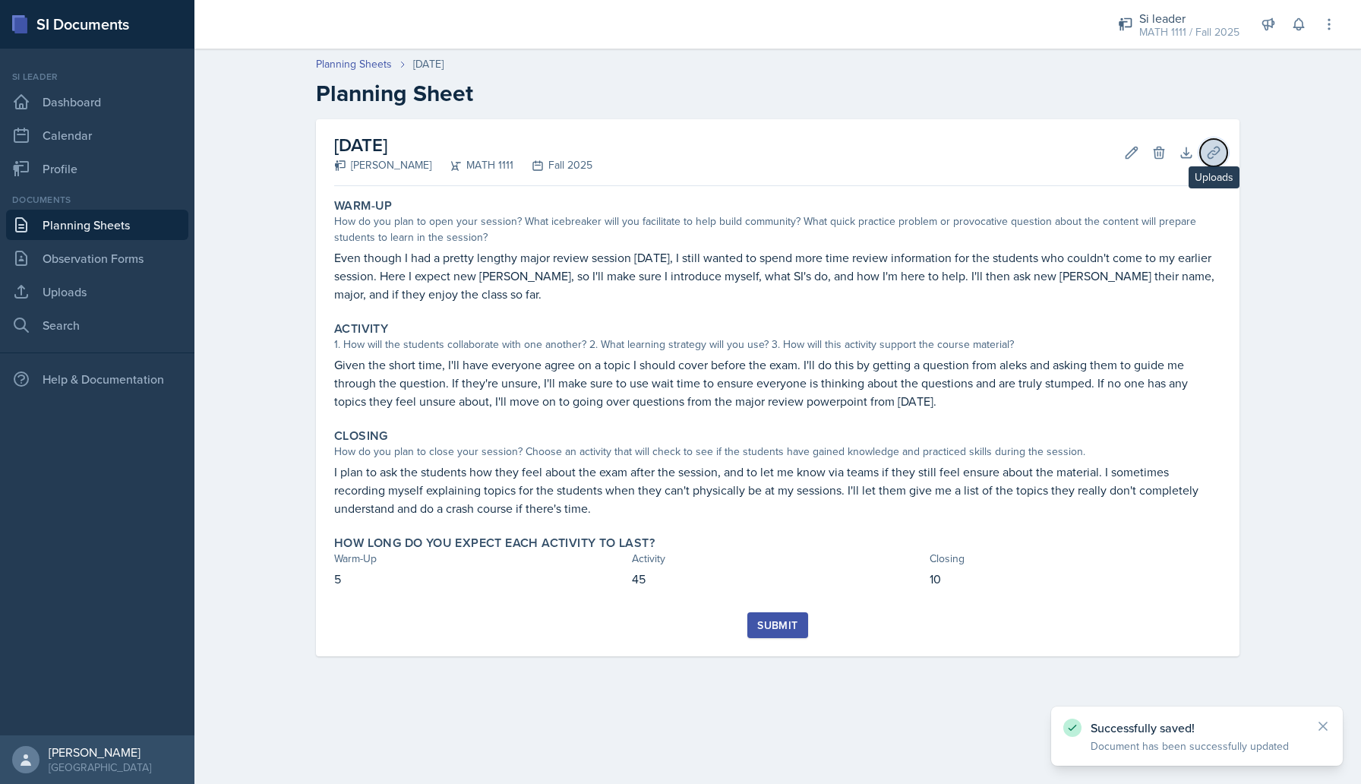
click at [1213, 144] on button "Uploads" at bounding box center [1213, 152] width 27 height 27
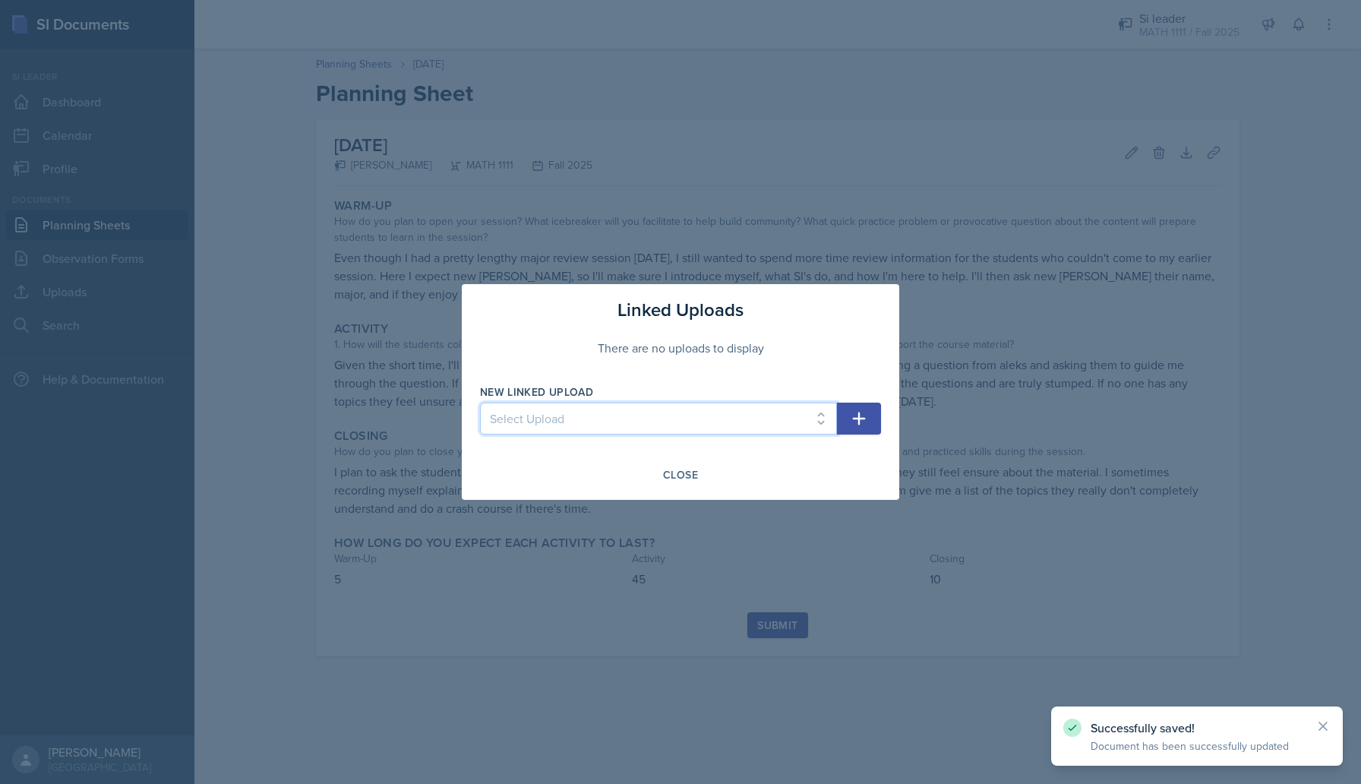
click at [758, 405] on select "Select Upload SI 1 Powerpoint SI 2 SI 3 powerpoint SI 4 powerpoint SI 5 Powerpo…" at bounding box center [658, 418] width 357 height 32
select select "793e7d03-092a-445c-a18a-3e4cd3325369"
click at [480, 402] on select "Select Upload SI 1 Powerpoint SI 2 SI 3 powerpoint SI 4 powerpoint SI 5 Powerpo…" at bounding box center [658, 418] width 357 height 32
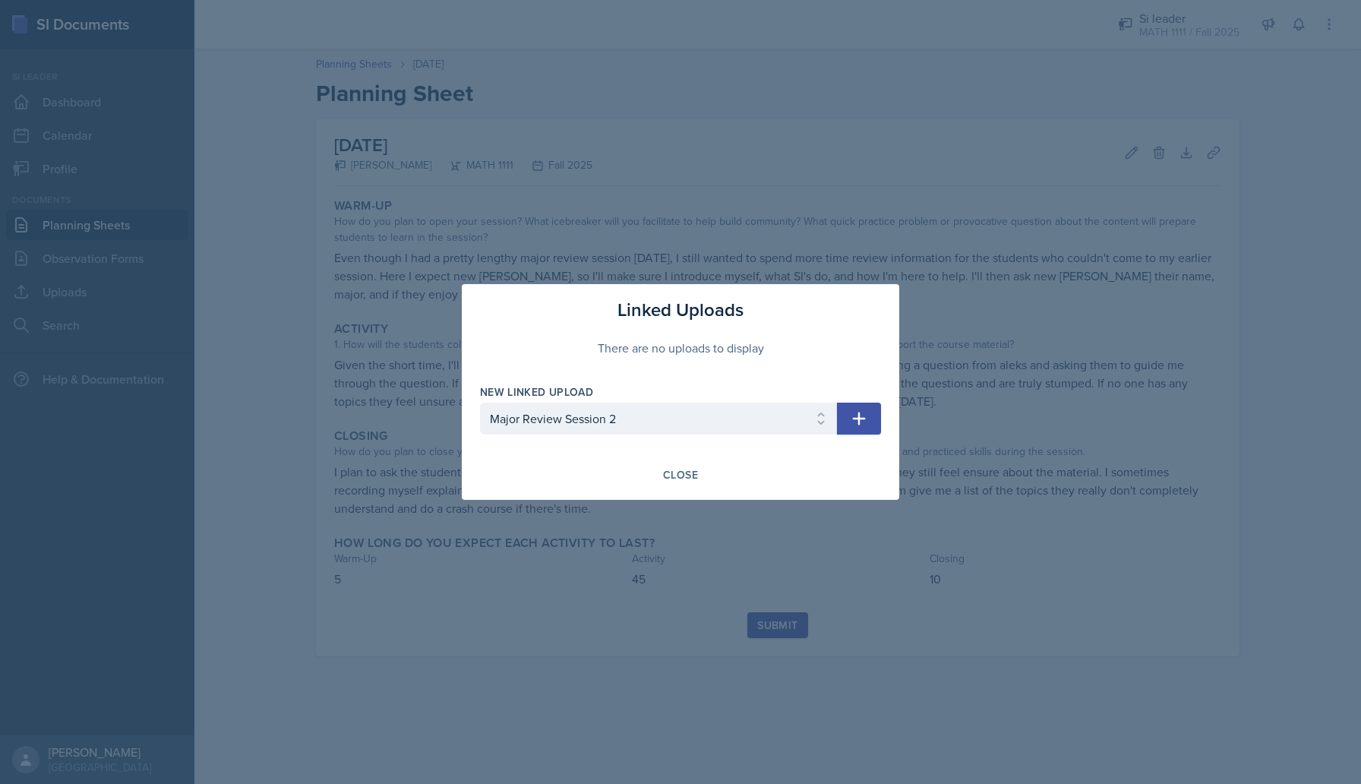
click at [850, 424] on icon "button" at bounding box center [859, 418] width 18 height 18
select select
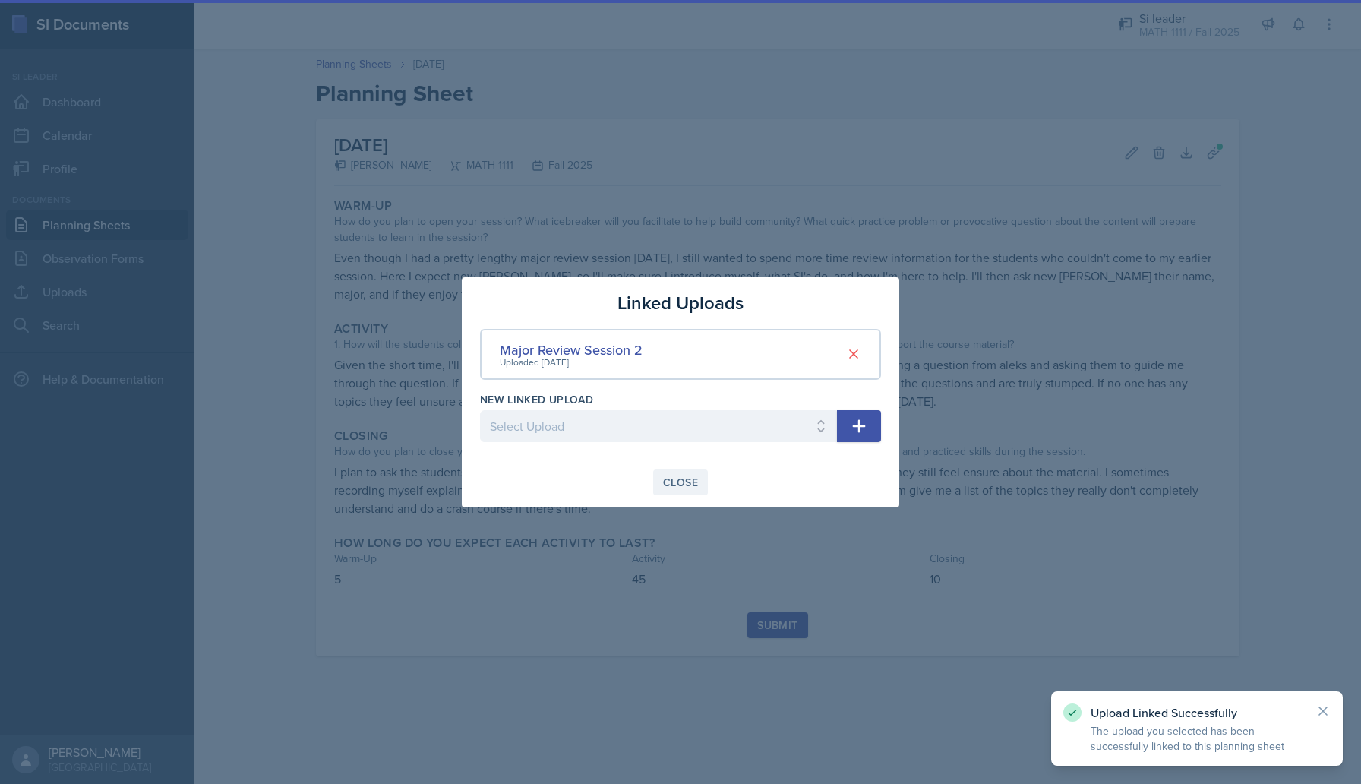
click at [671, 480] on div "Close" at bounding box center [680, 482] width 35 height 12
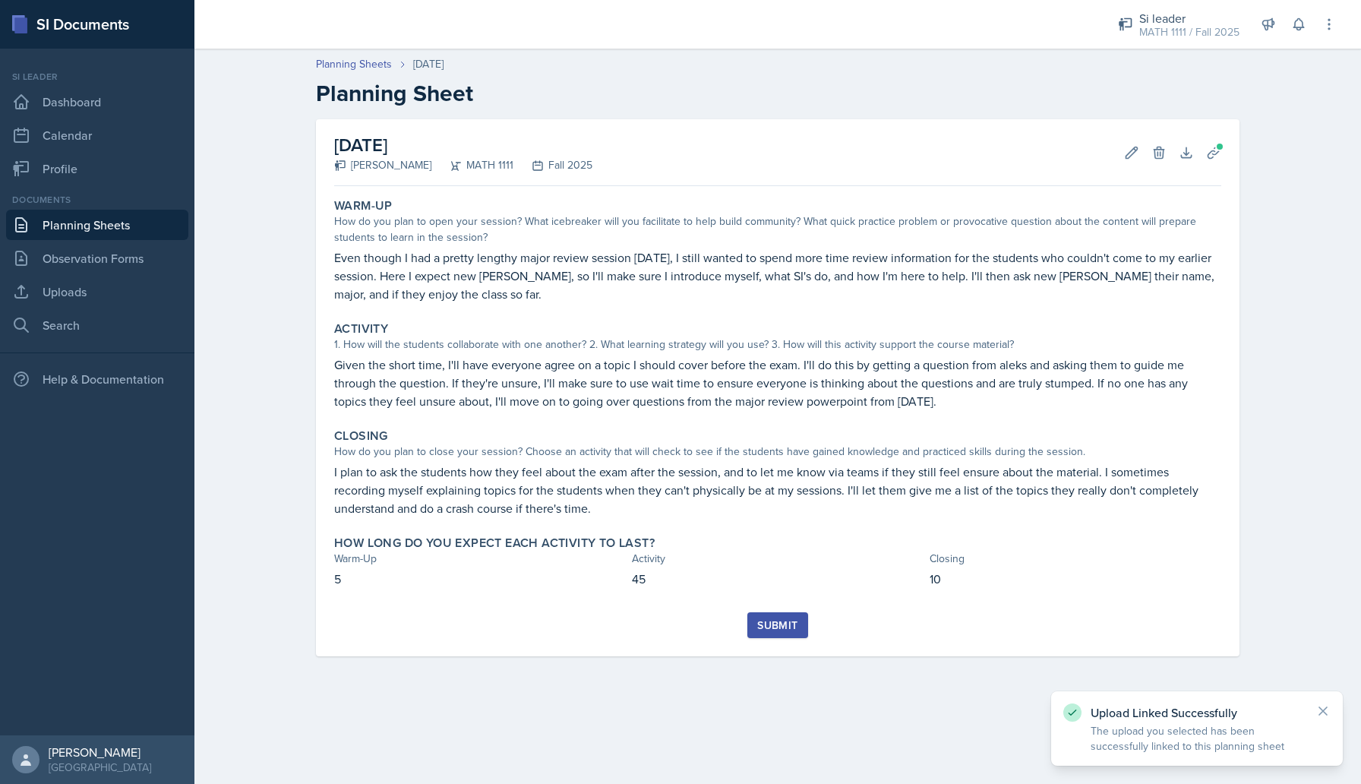
click at [786, 629] on div "Submit" at bounding box center [777, 625] width 40 height 12
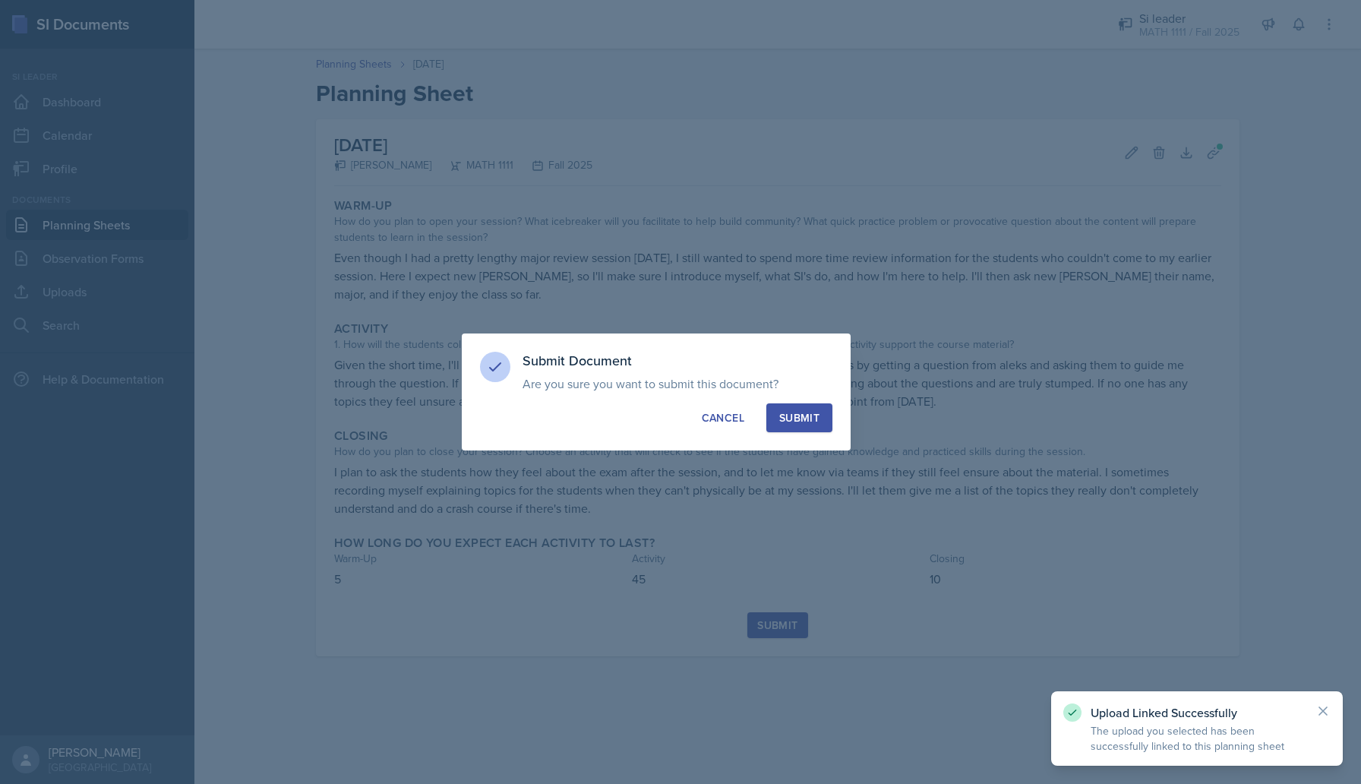
click at [806, 423] on div "Submit" at bounding box center [799, 417] width 40 height 15
